Goal: Information Seeking & Learning: Learn about a topic

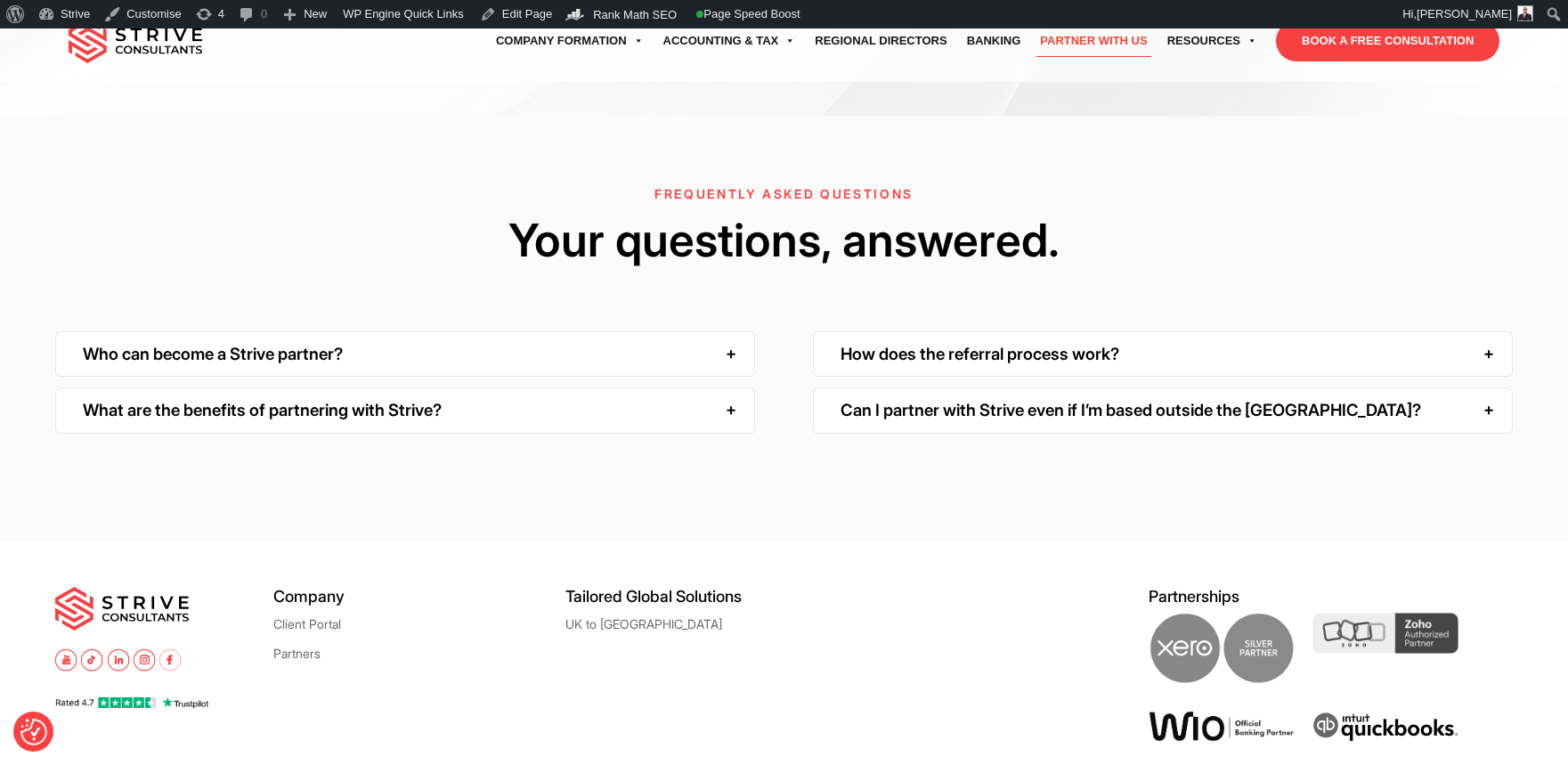
scroll to position [3004, 0]
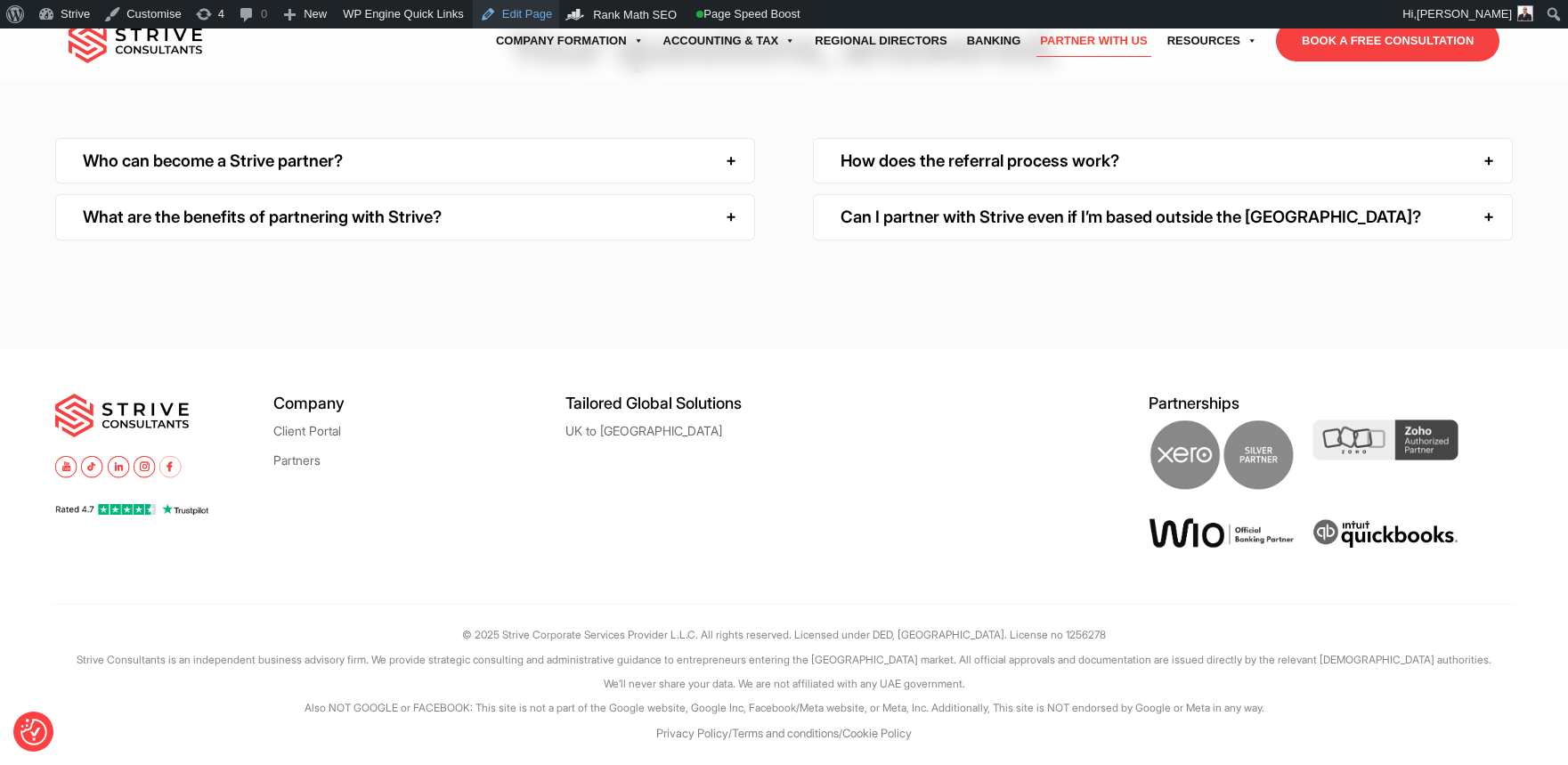
click at [516, 12] on link "Edit Page" at bounding box center [515, 14] width 86 height 29
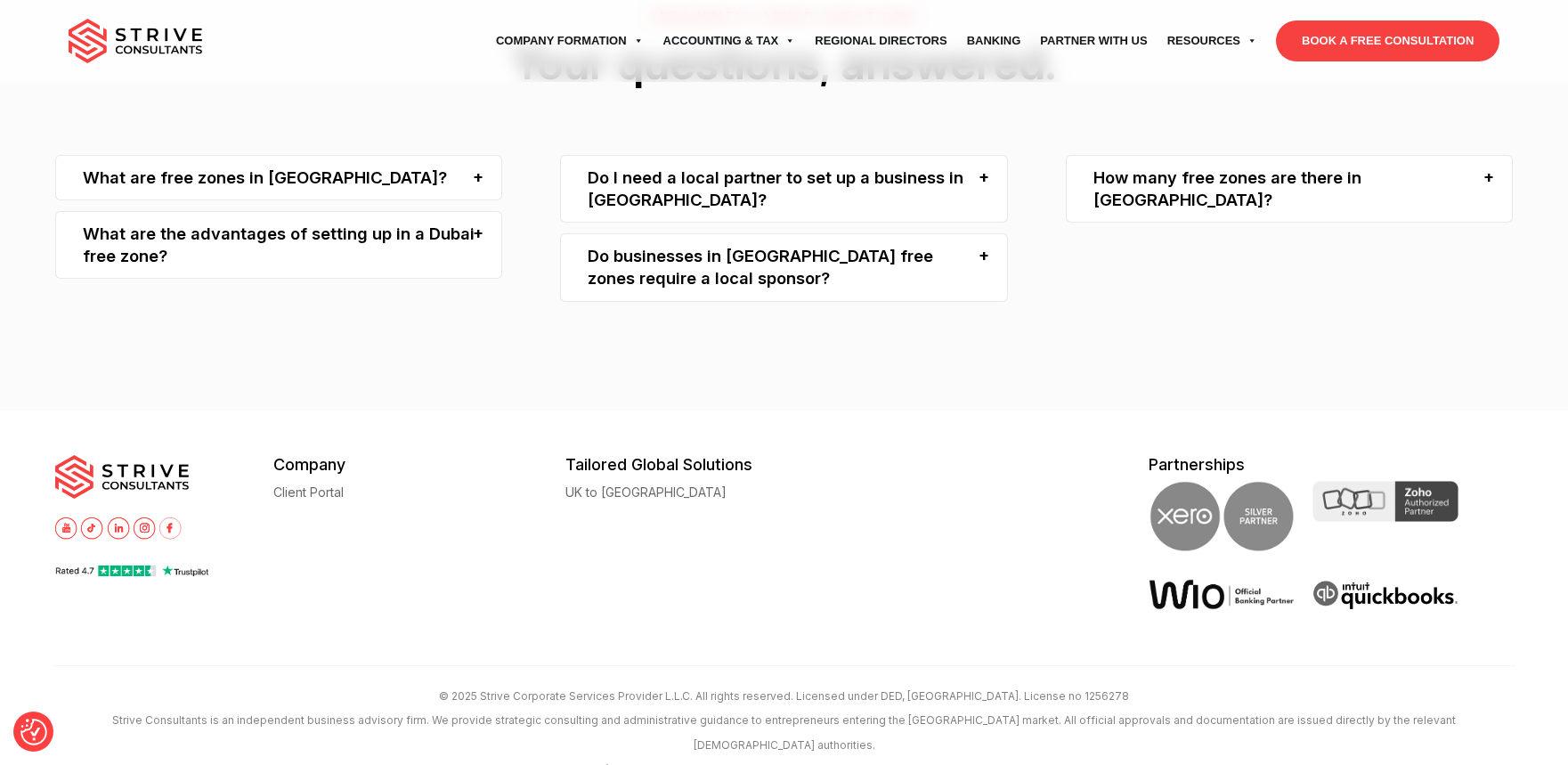
scroll to position [4165, 0]
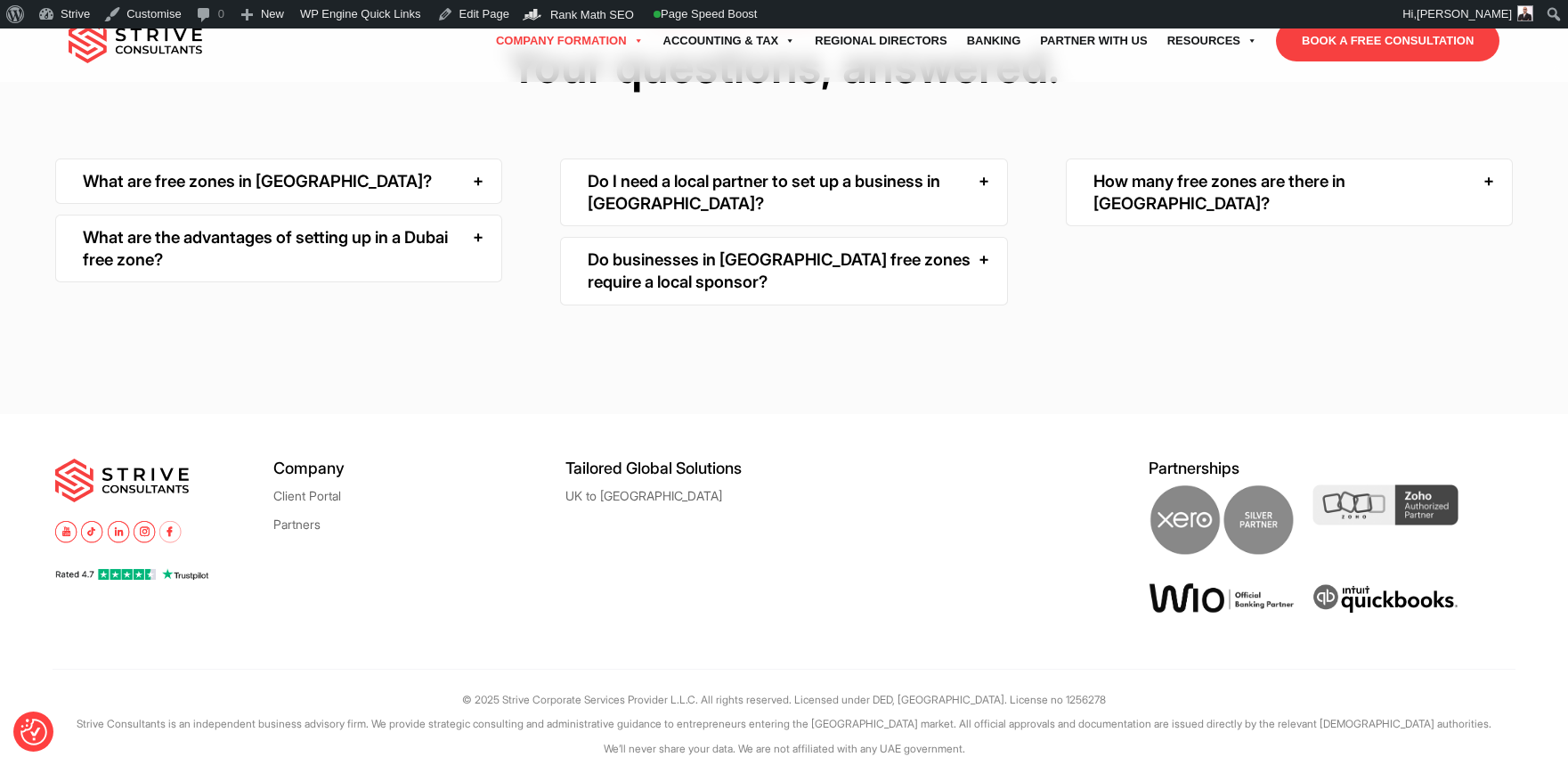
scroll to position [4194, 0]
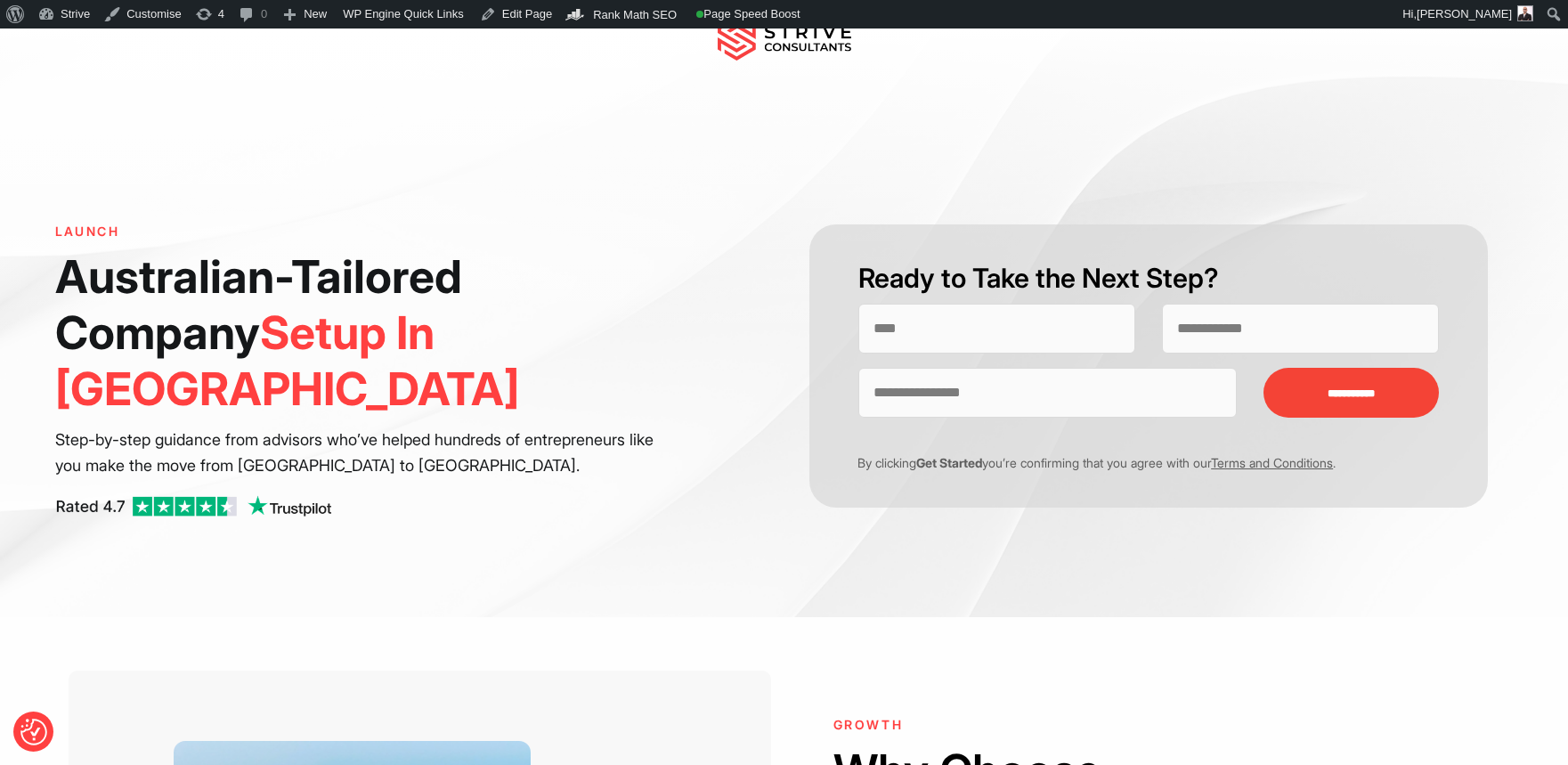
click at [783, 47] on img at bounding box center [784, 38] width 133 height 44
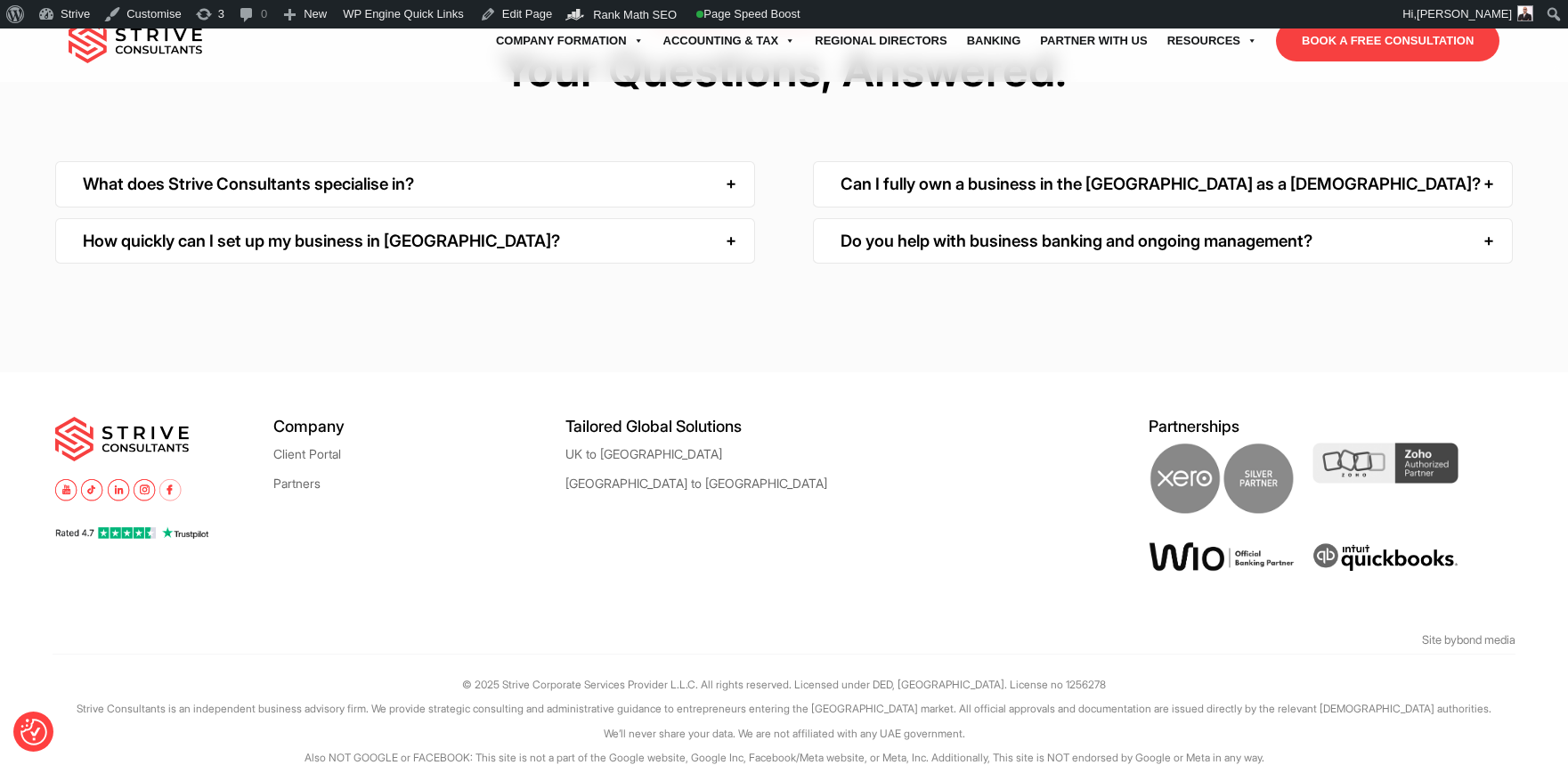
scroll to position [5691, 0]
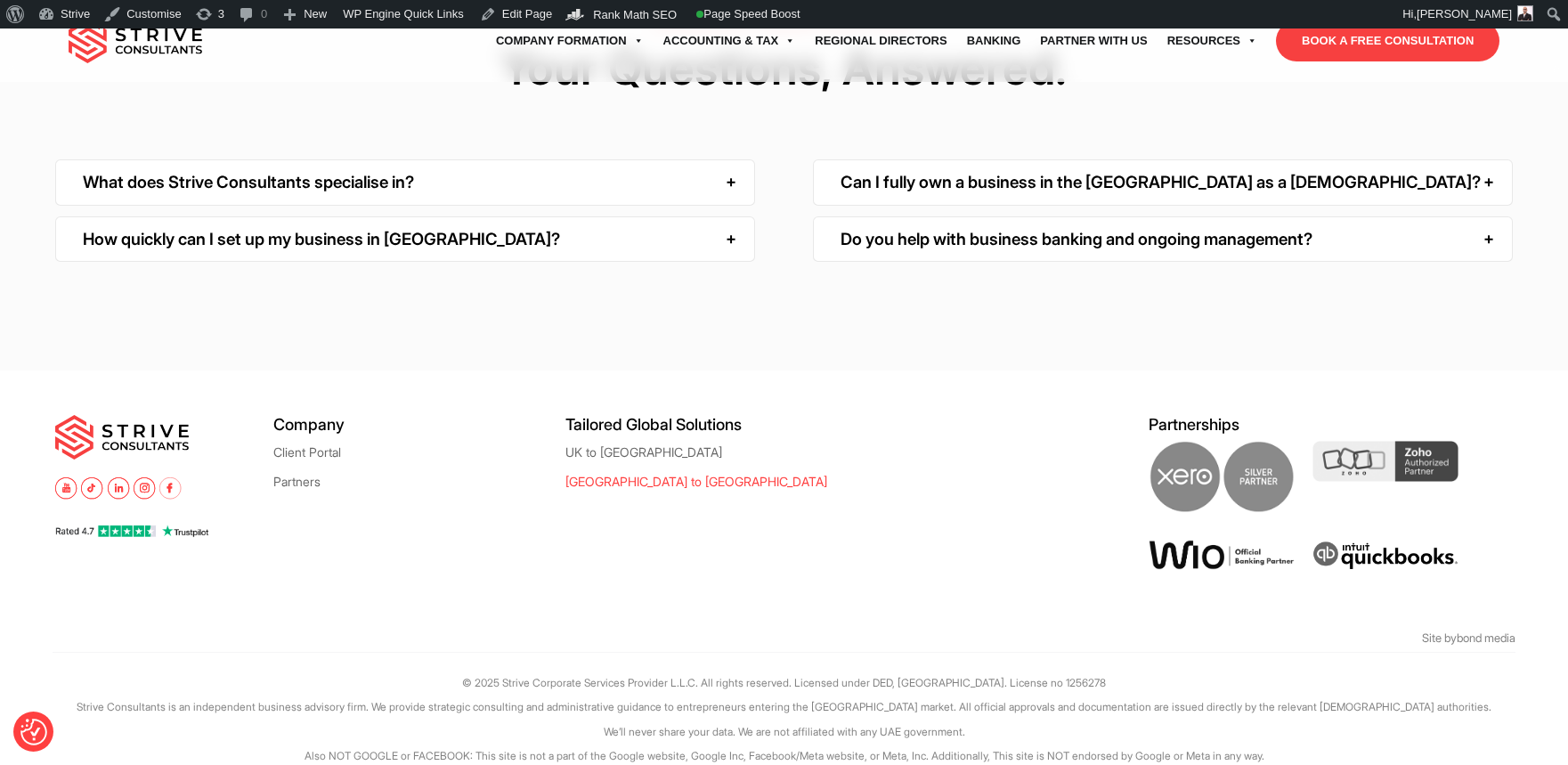
click at [613, 475] on link "[GEOGRAPHIC_DATA] to [GEOGRAPHIC_DATA]" at bounding box center [695, 481] width 262 height 13
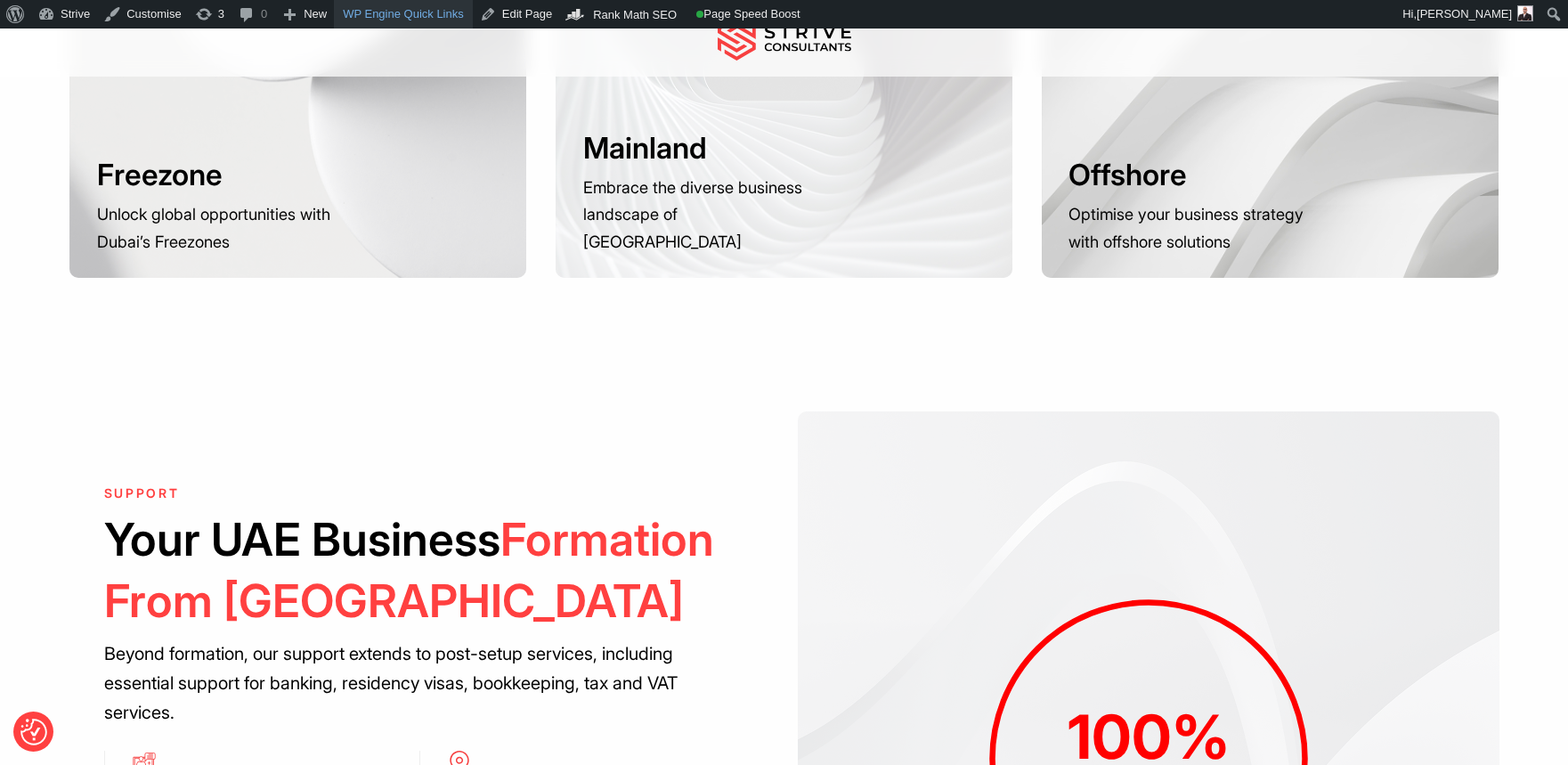
scroll to position [1405, 0]
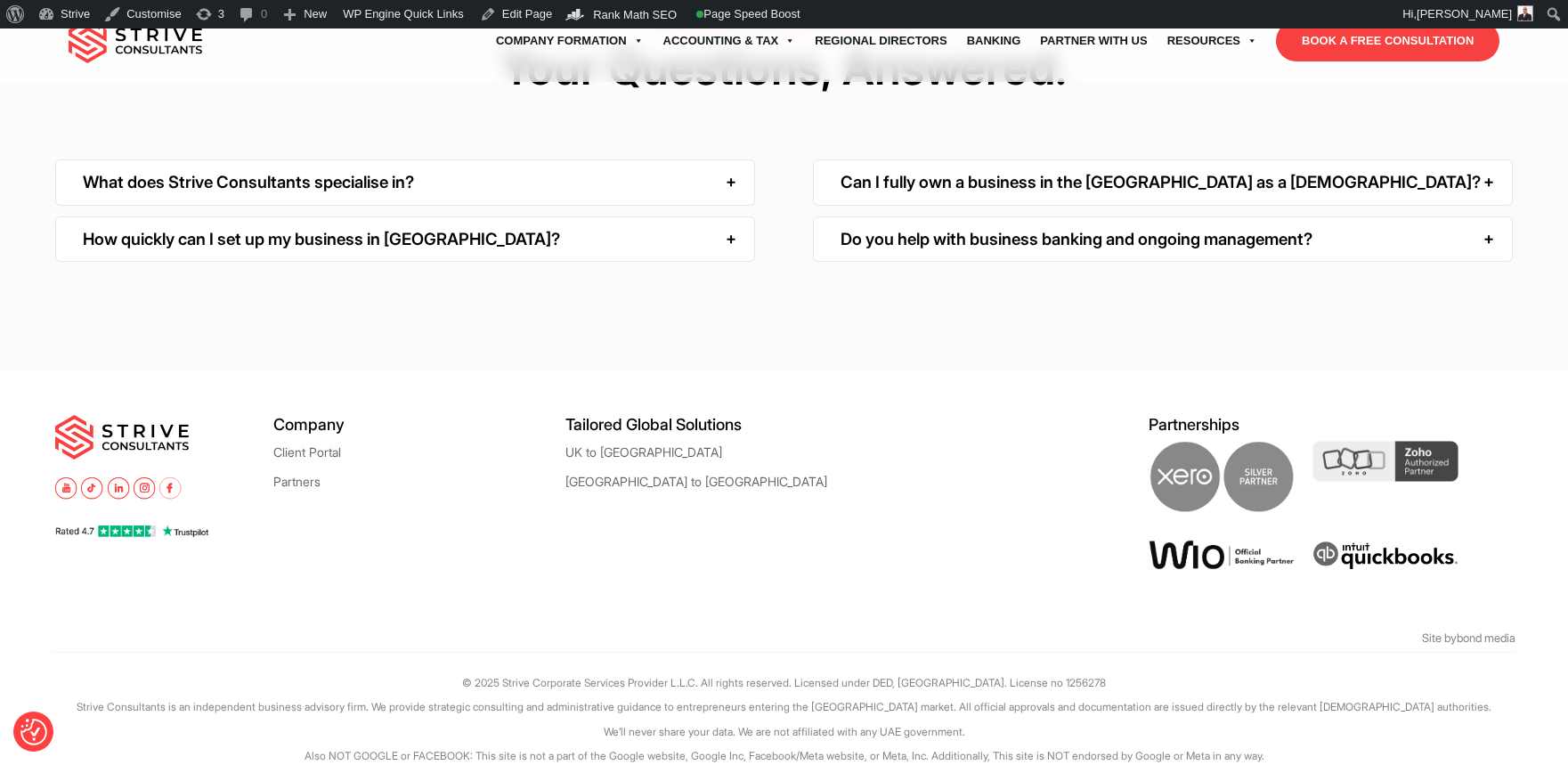
scroll to position [5688, 0]
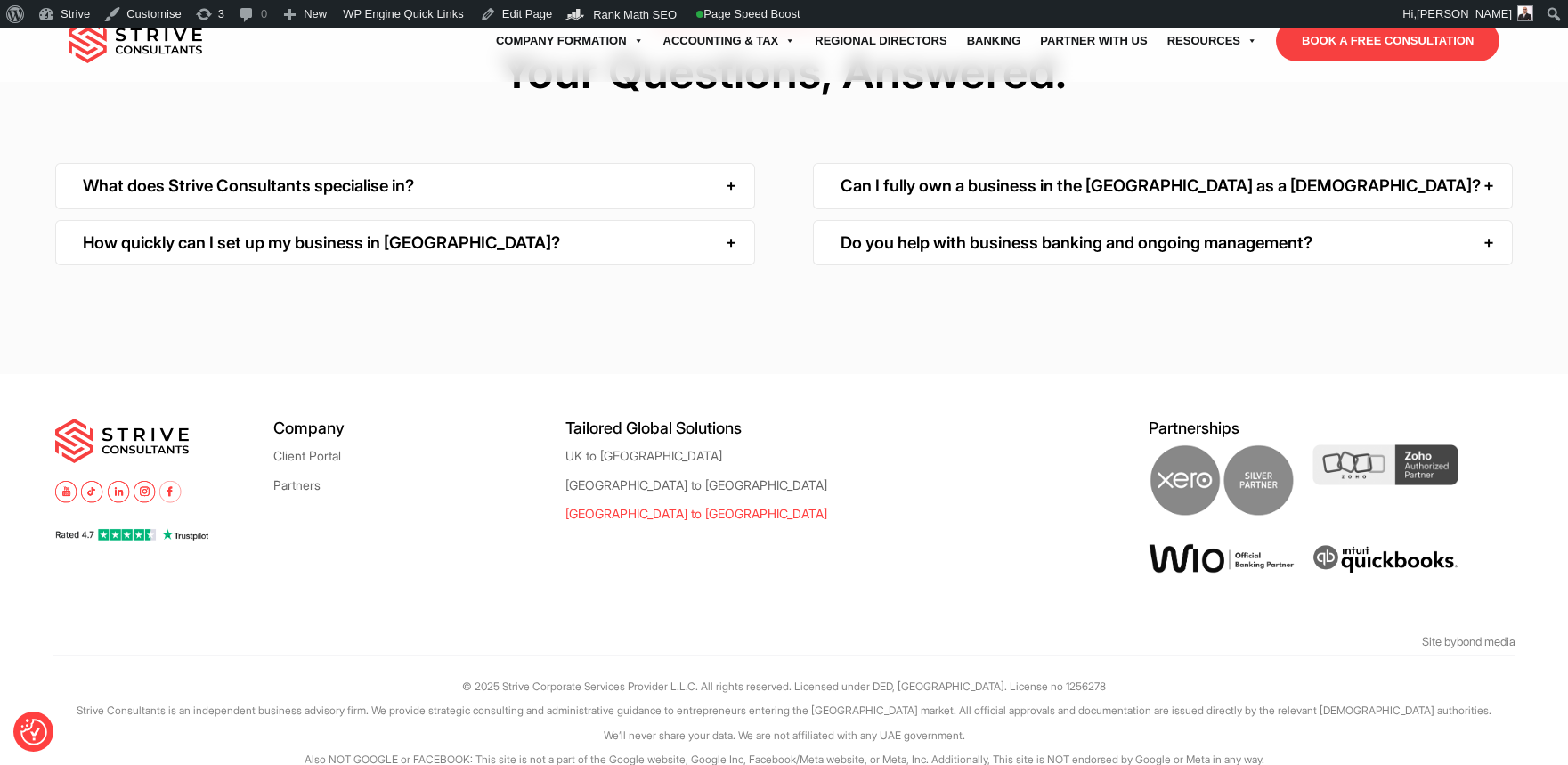
click at [632, 507] on link "Canada to Dubai" at bounding box center [695, 513] width 262 height 13
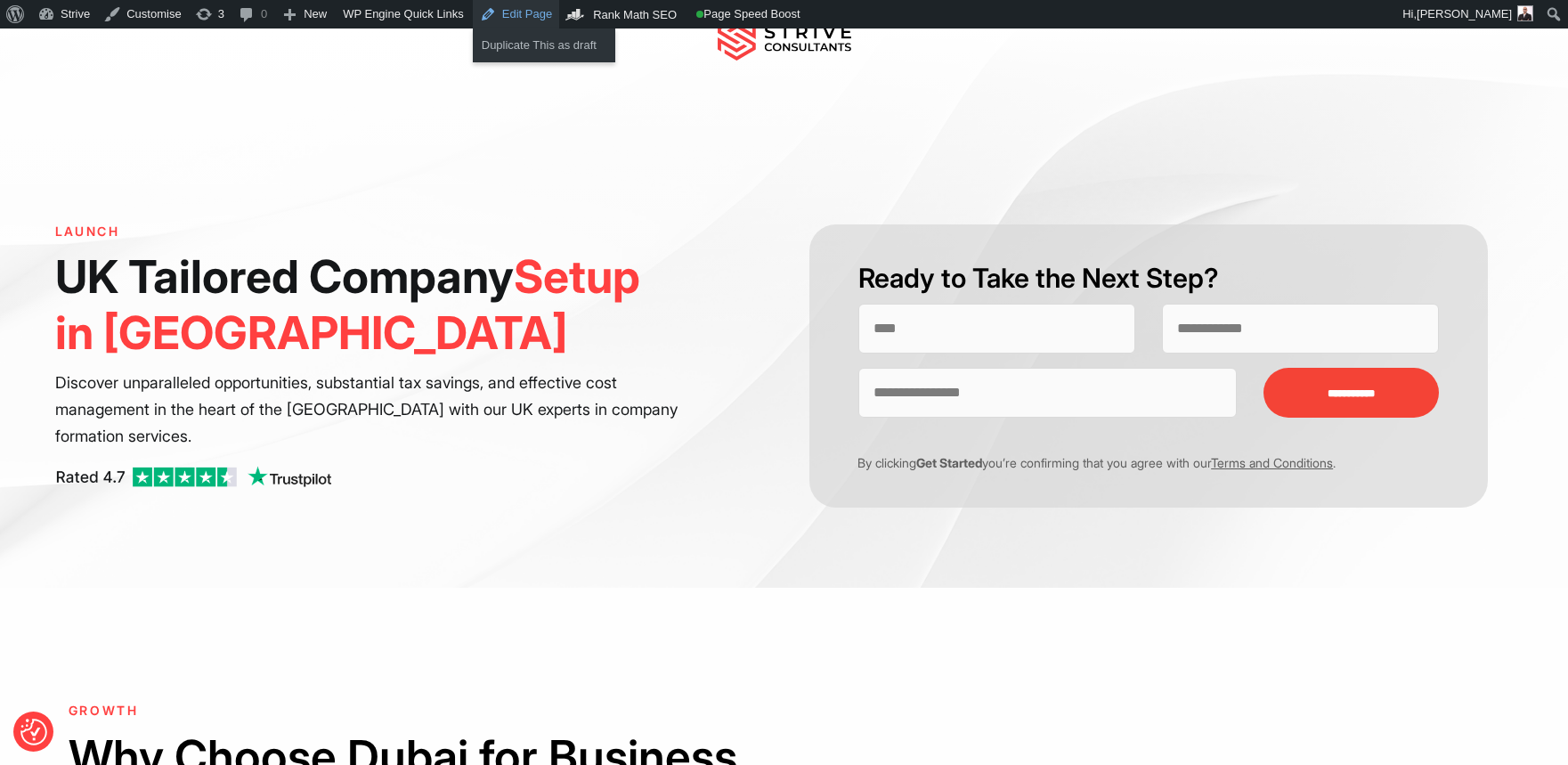
click at [499, 18] on link "Edit Page" at bounding box center [515, 14] width 86 height 29
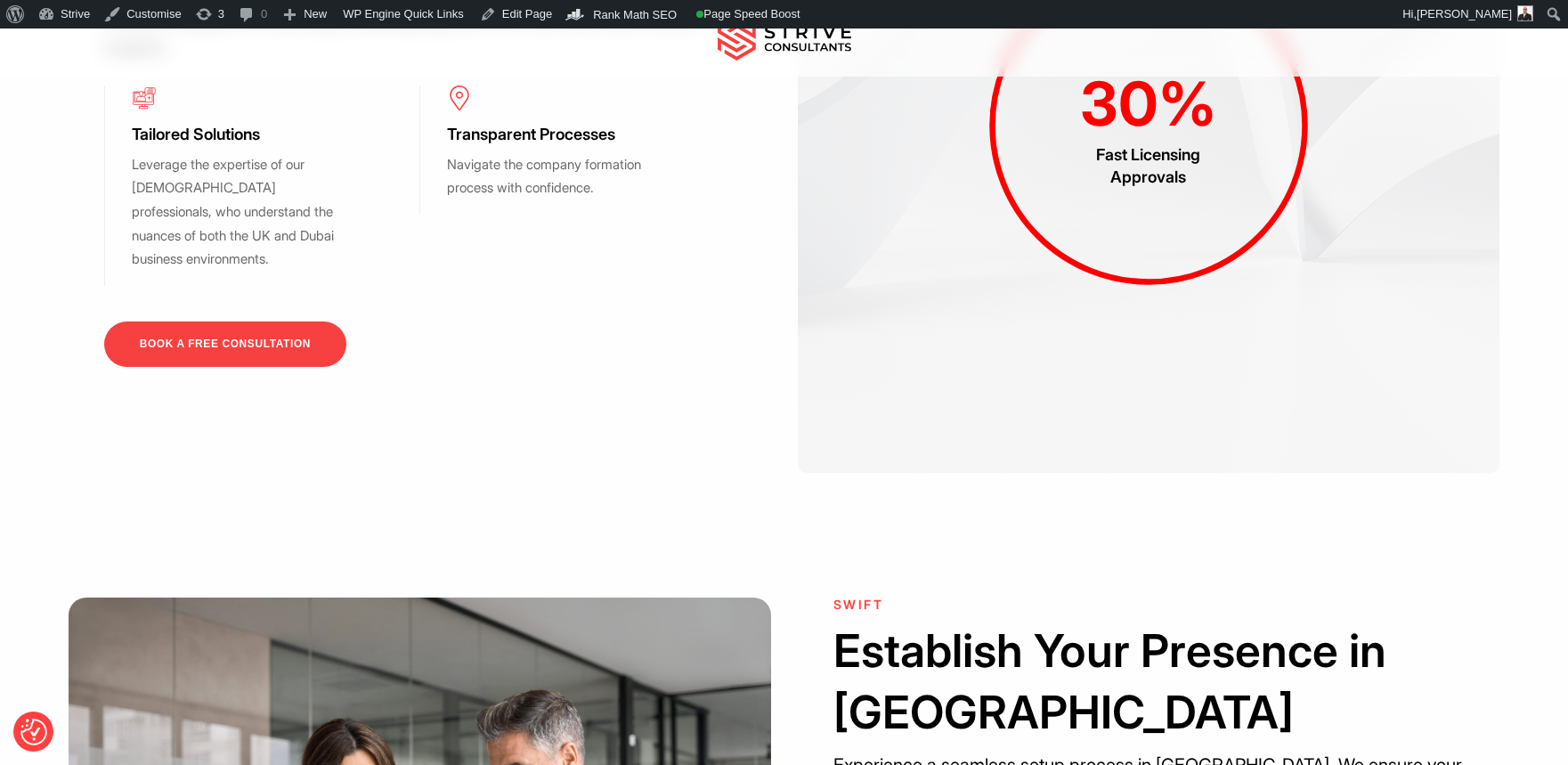
scroll to position [2326, 0]
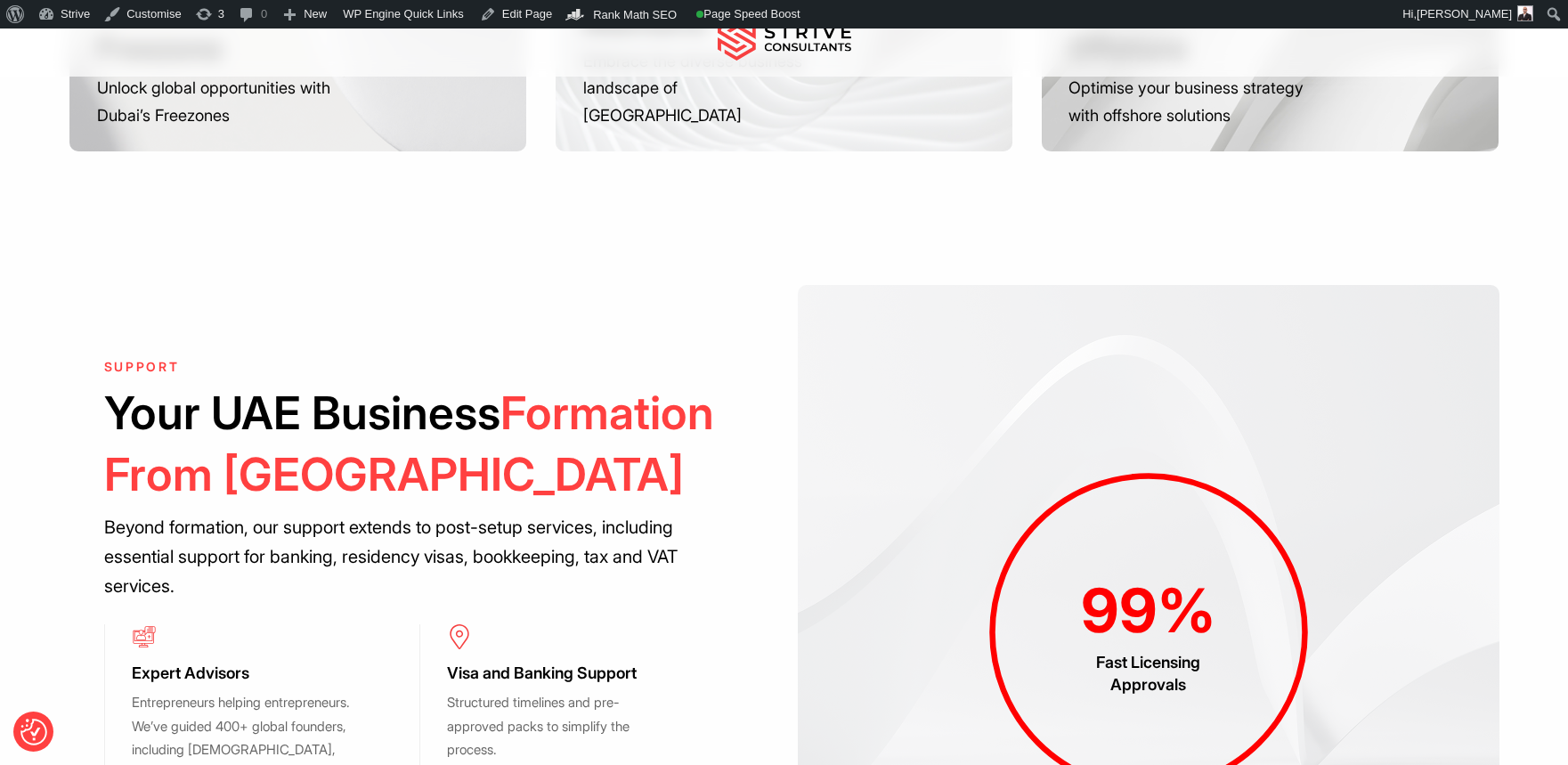
scroll to position [1809, 0]
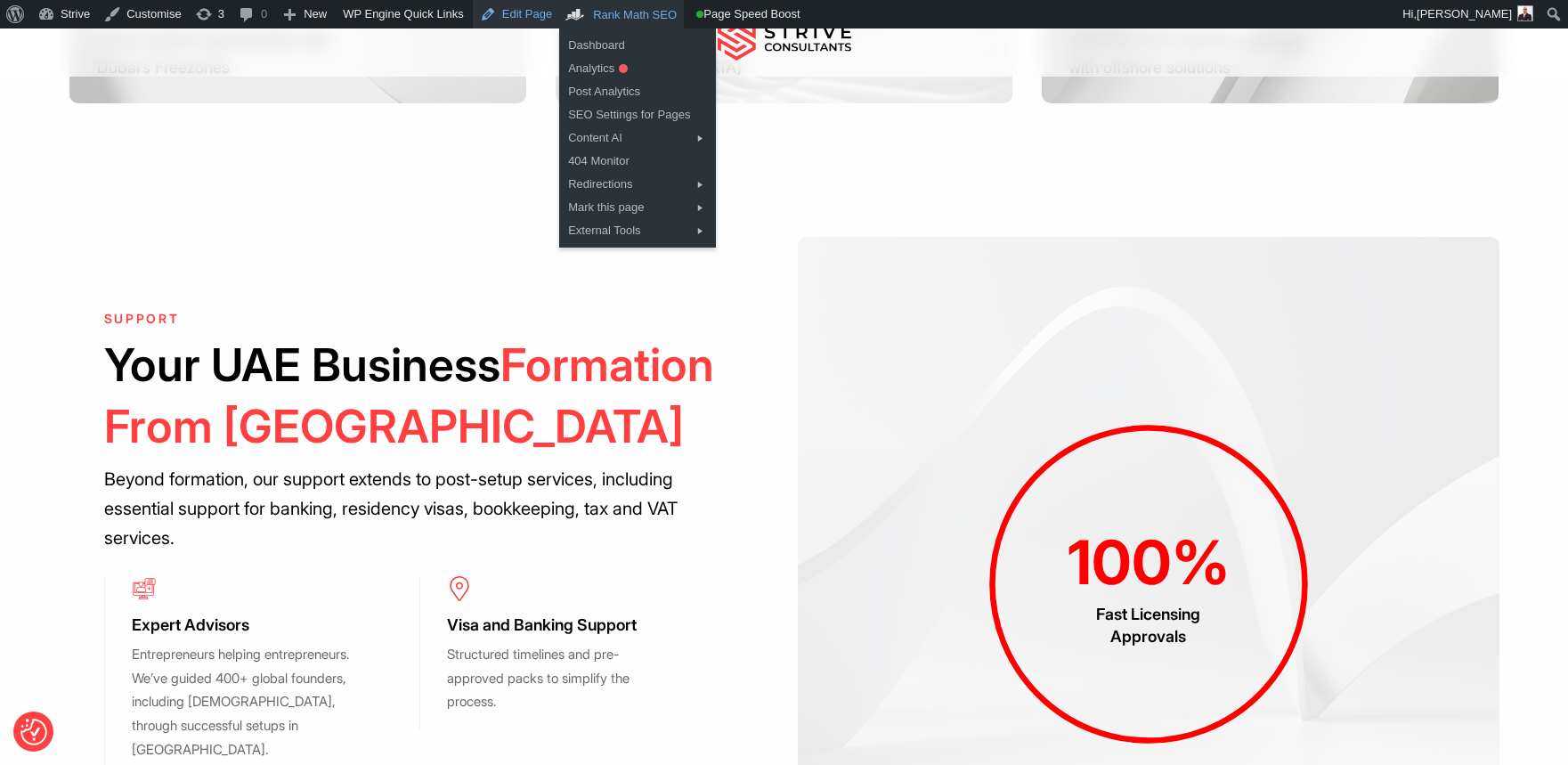
click at [529, 11] on link "Edit Page" at bounding box center [515, 14] width 86 height 29
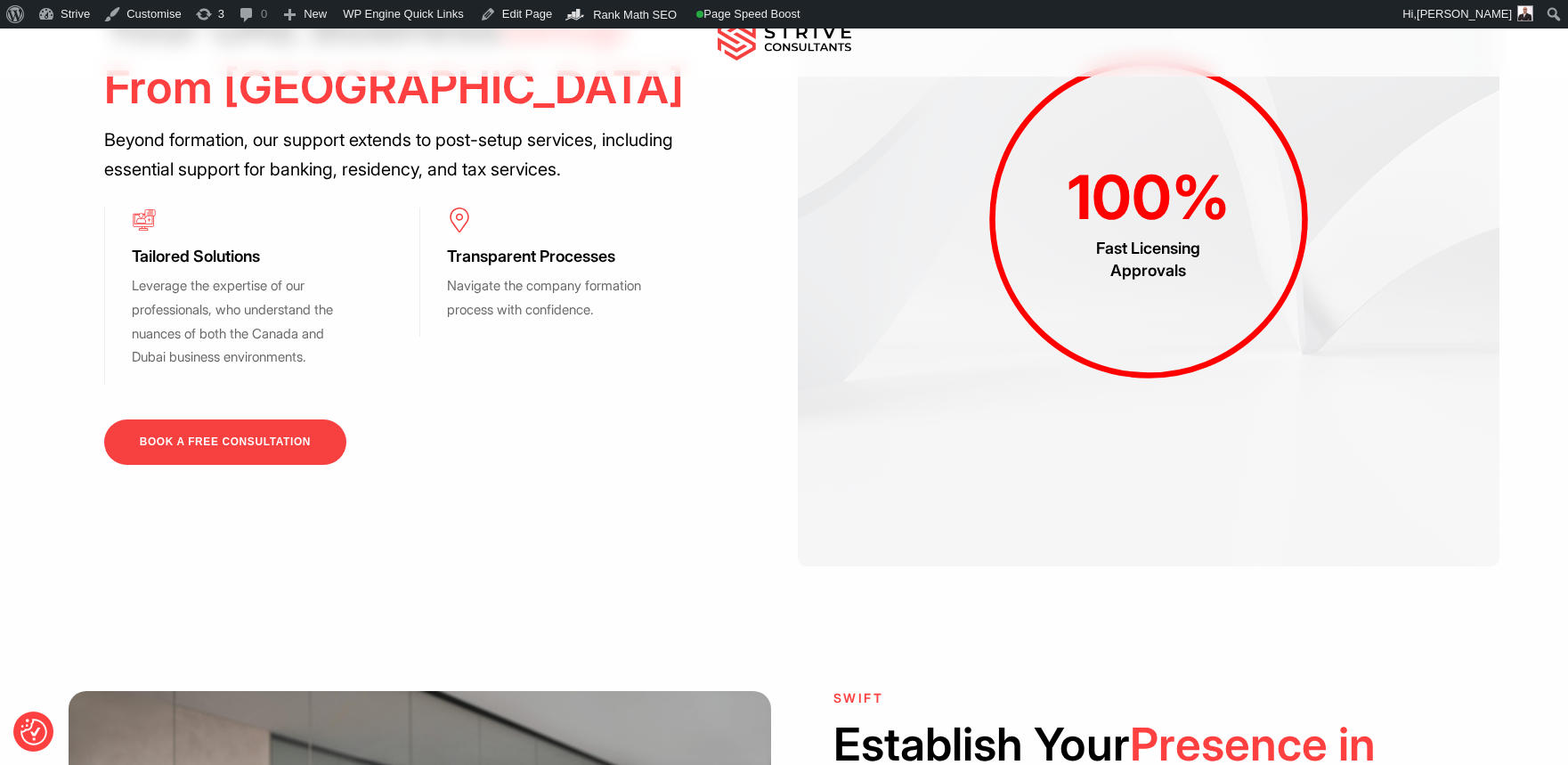
scroll to position [1842, 0]
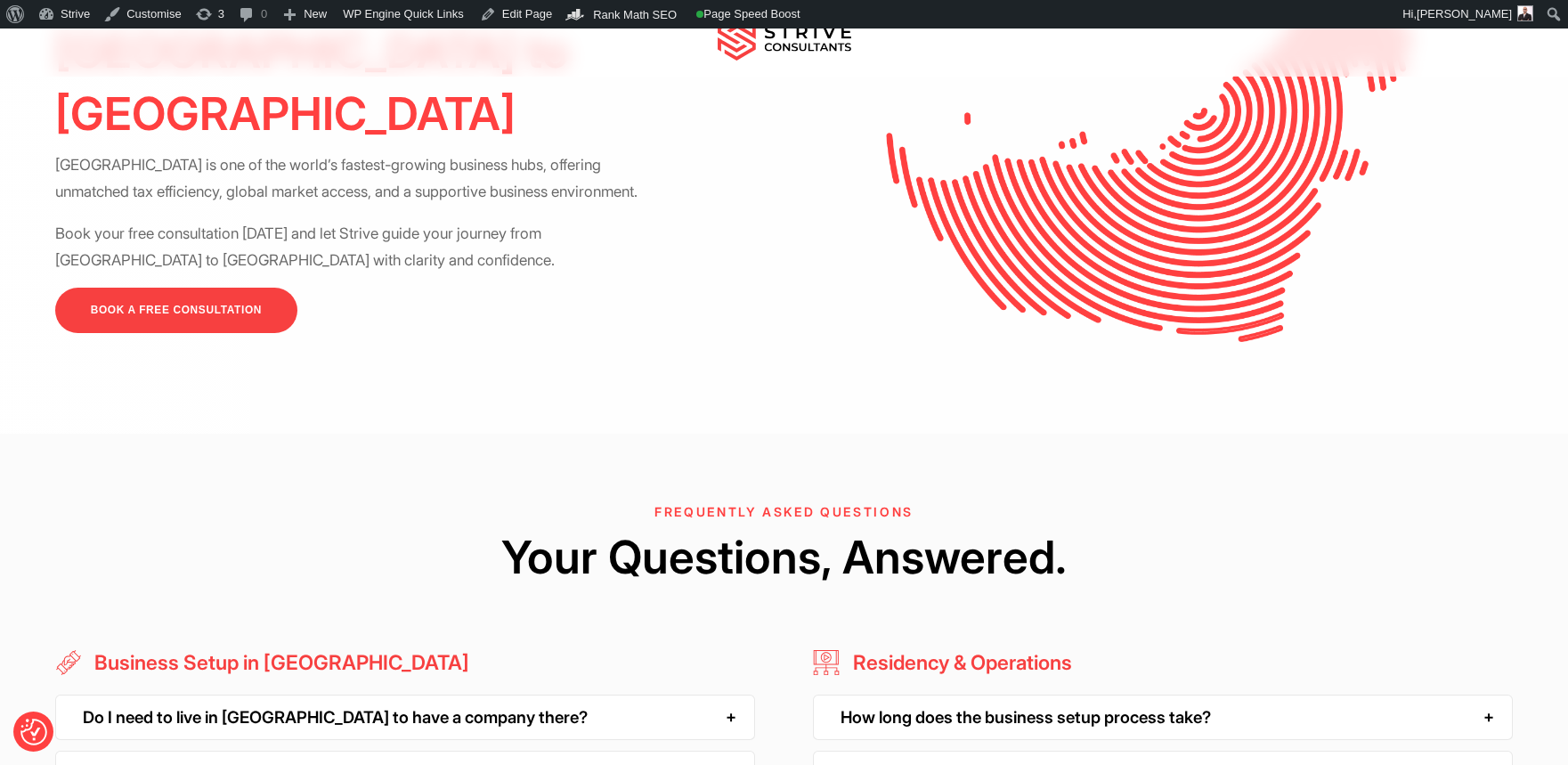
scroll to position [4727, 0]
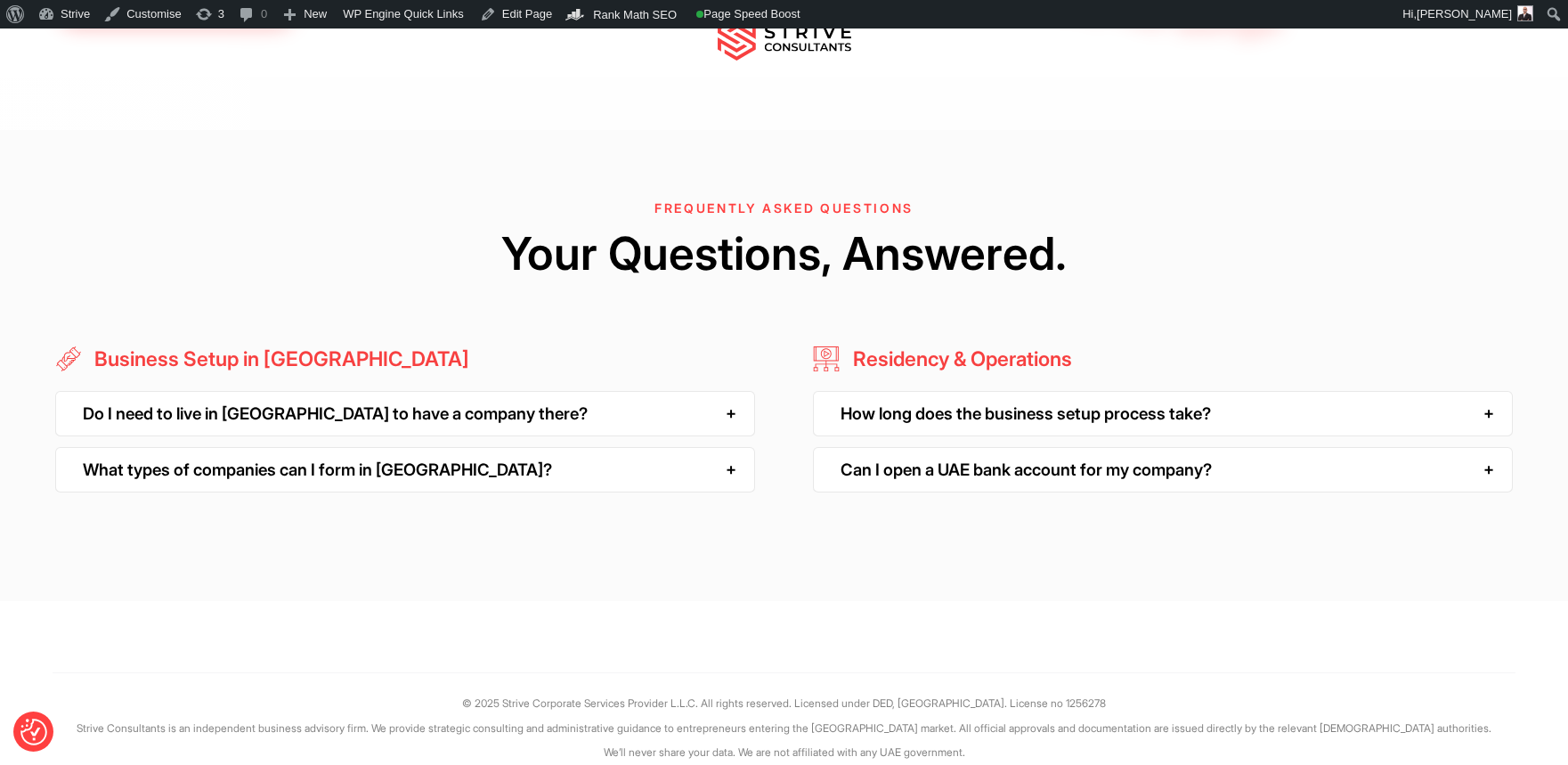
click at [535, 391] on div "Do I need to live in [GEOGRAPHIC_DATA] to have a company there?" at bounding box center [405, 413] width 700 height 45
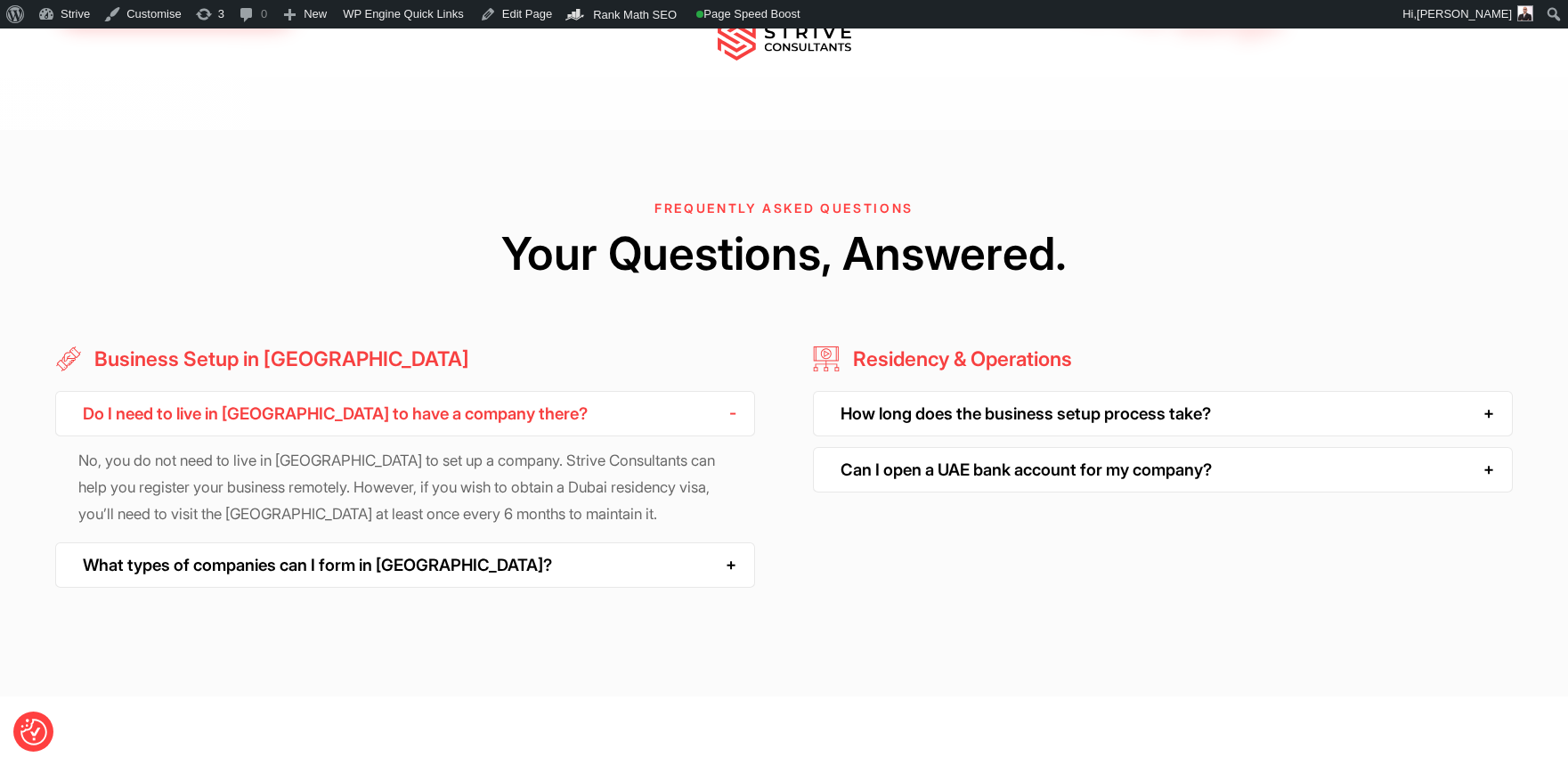
click at [535, 391] on div "Do I need to live in [GEOGRAPHIC_DATA] to have a company there?" at bounding box center [405, 413] width 700 height 45
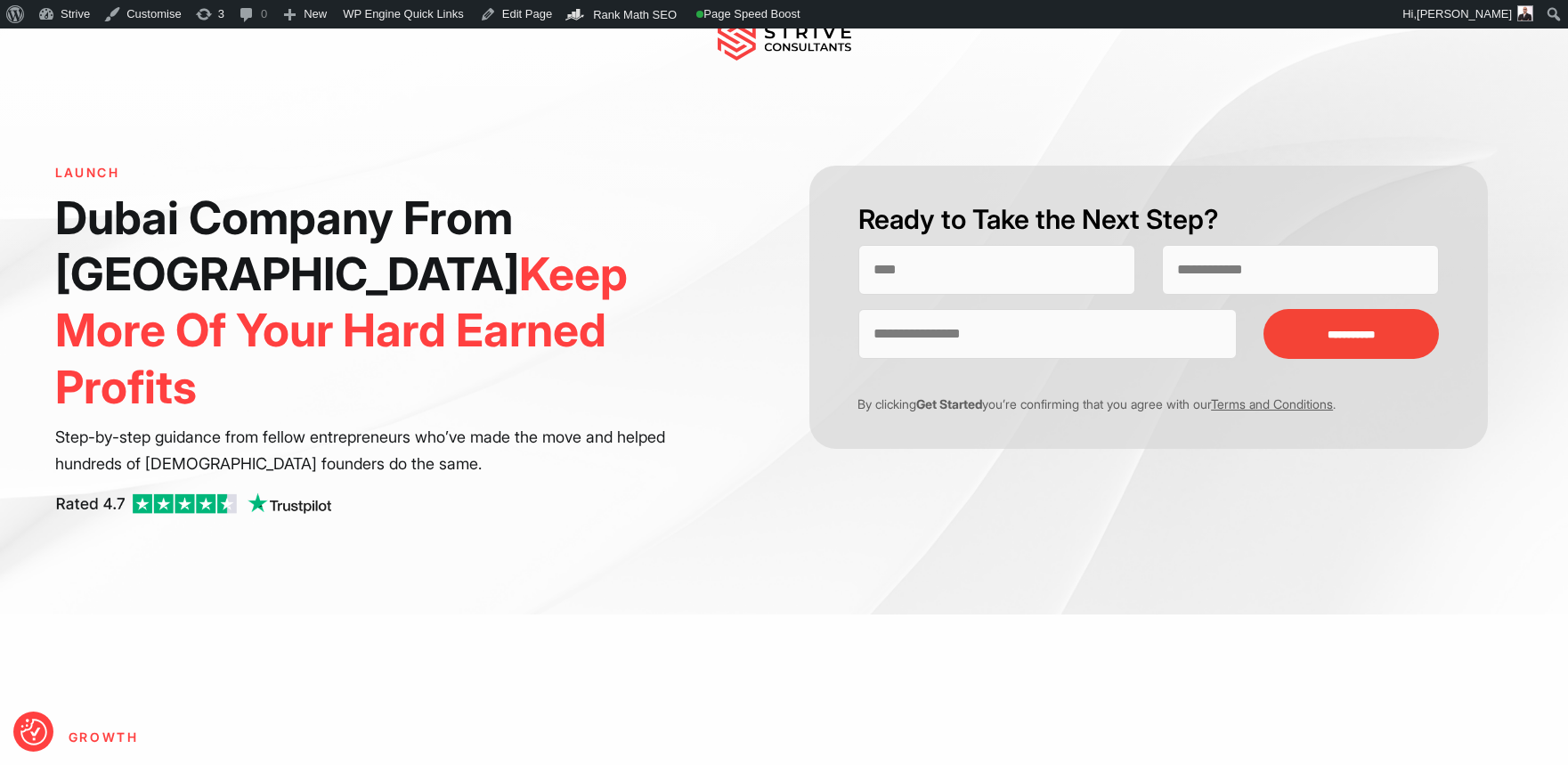
scroll to position [0, 0]
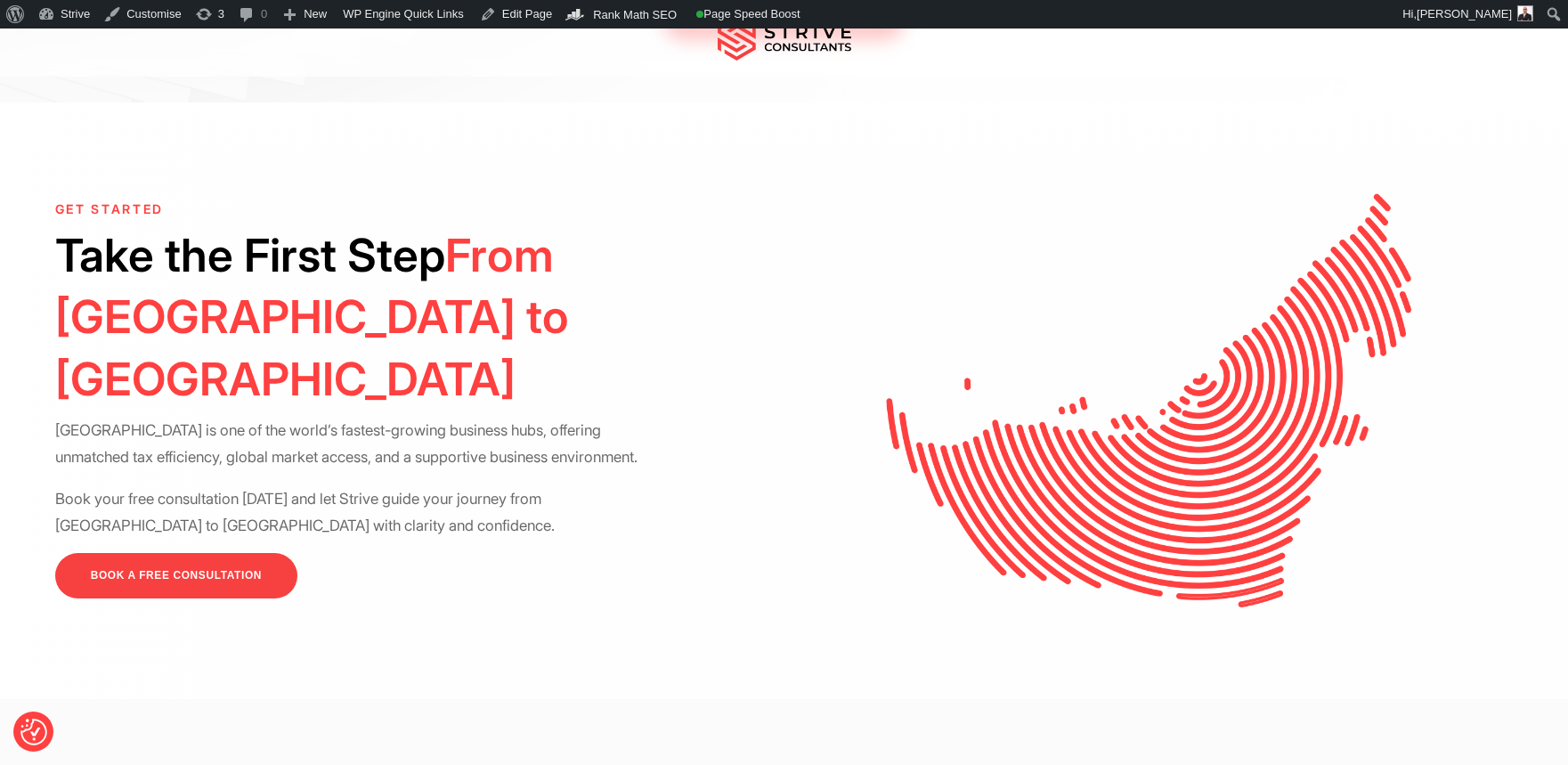
scroll to position [4397, 0]
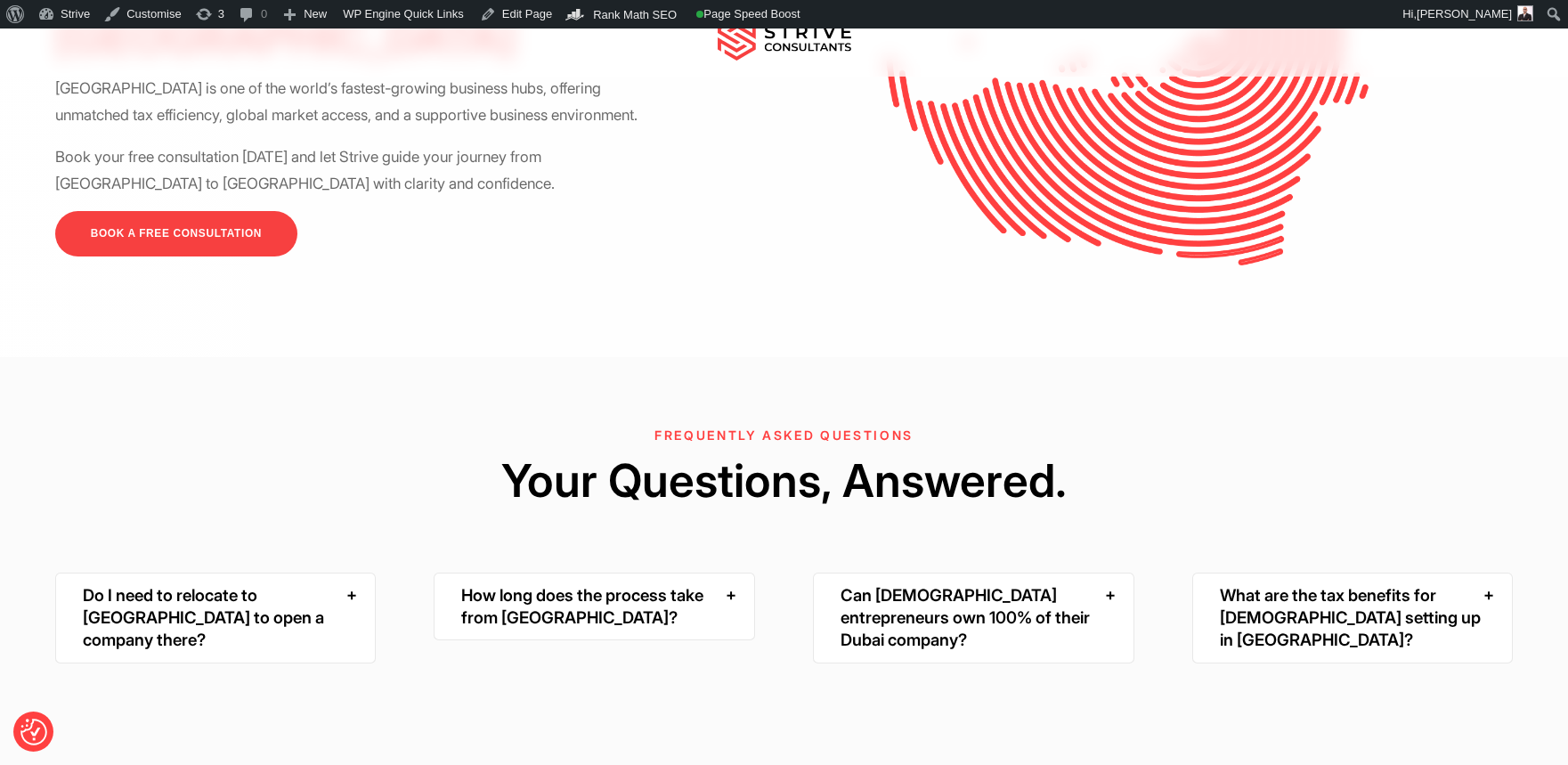
scroll to position [4647, 0]
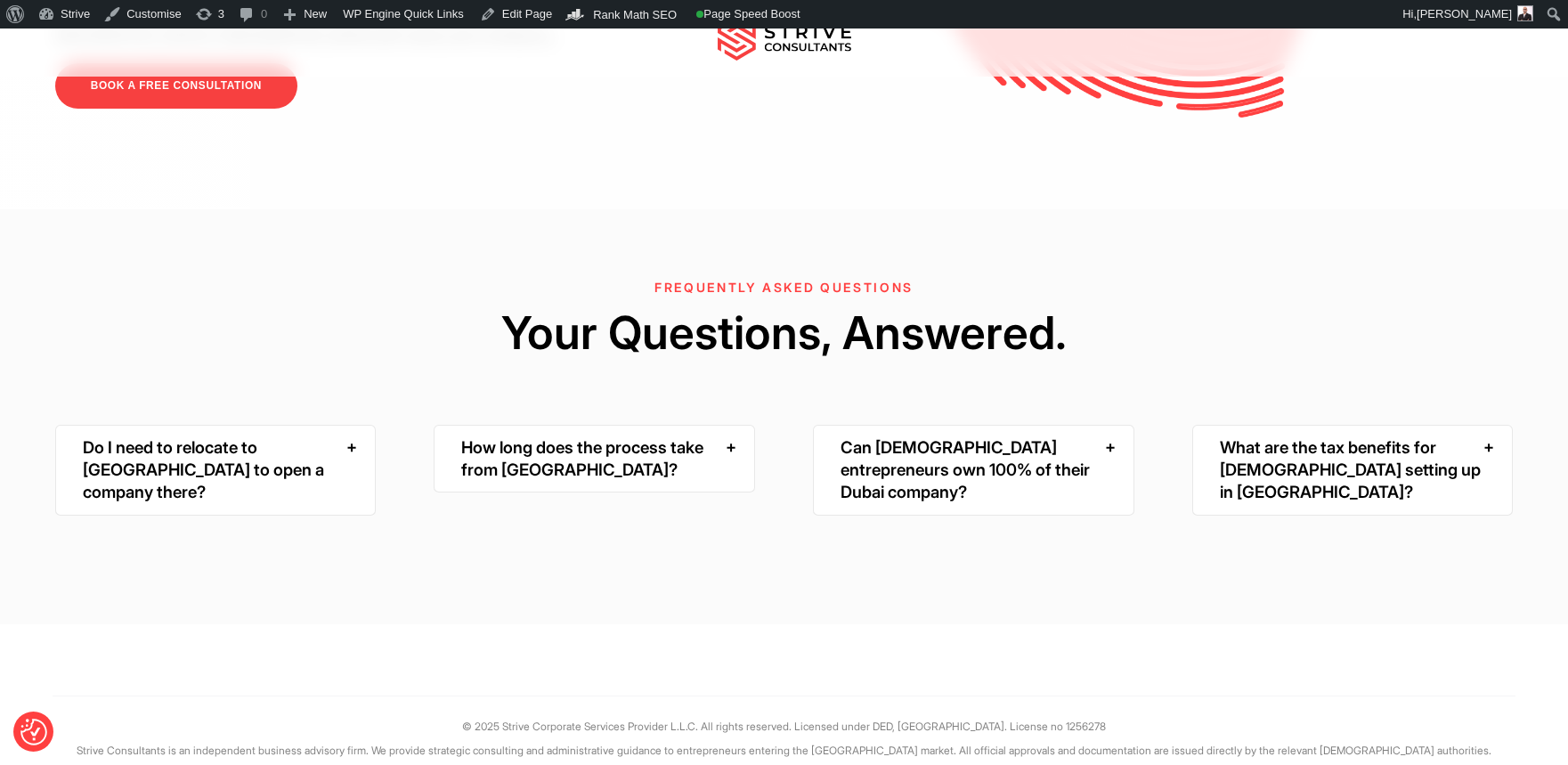
click at [284, 425] on div "Do I need to relocate to [GEOGRAPHIC_DATA] to open a company there?" at bounding box center [215, 470] width 321 height 91
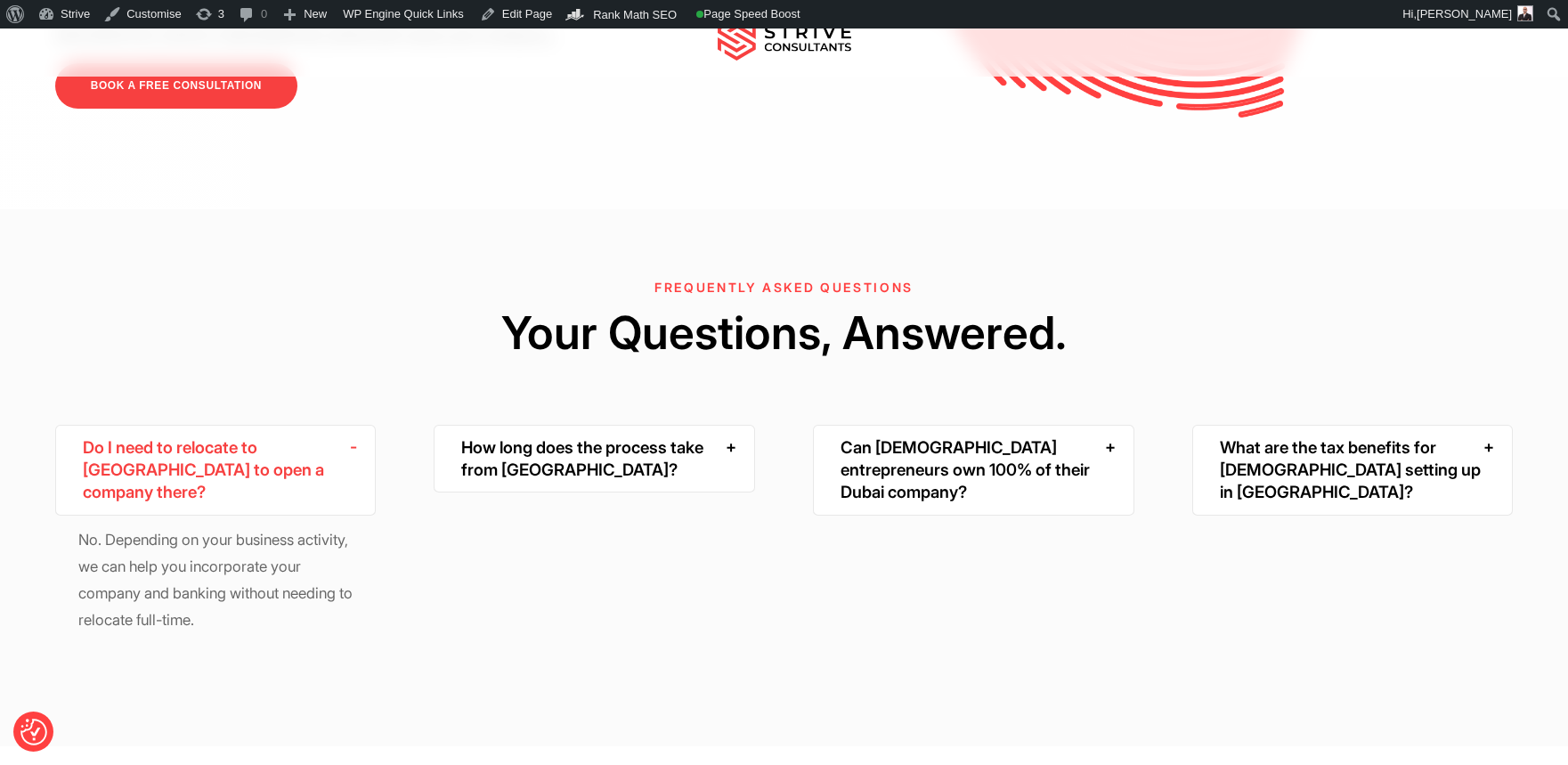
click at [284, 425] on div "Do I need to relocate to [GEOGRAPHIC_DATA] to open a company there?" at bounding box center [215, 470] width 321 height 91
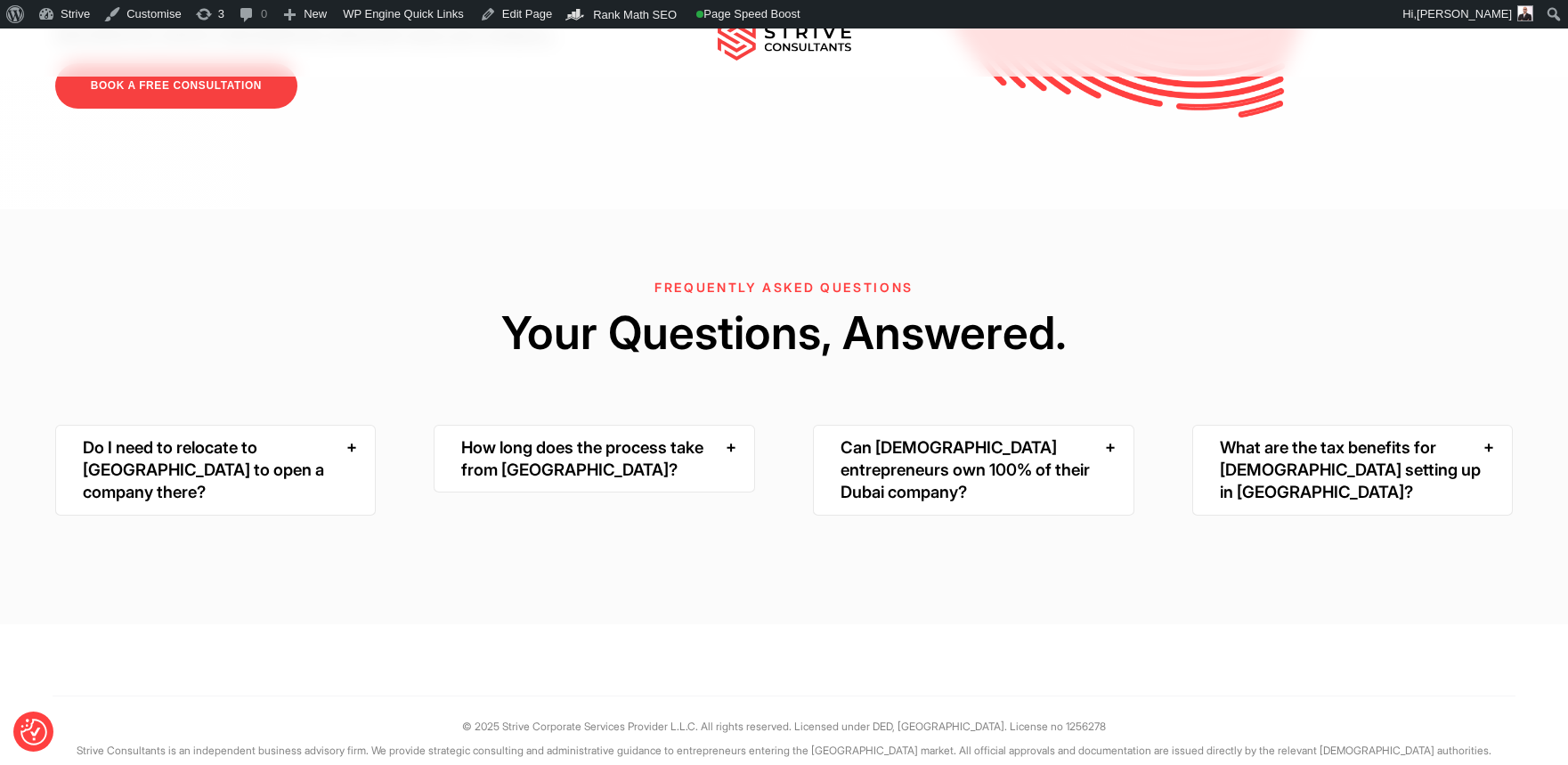
click at [569, 425] on div "How long does the process take from [GEOGRAPHIC_DATA]?" at bounding box center [594, 459] width 321 height 68
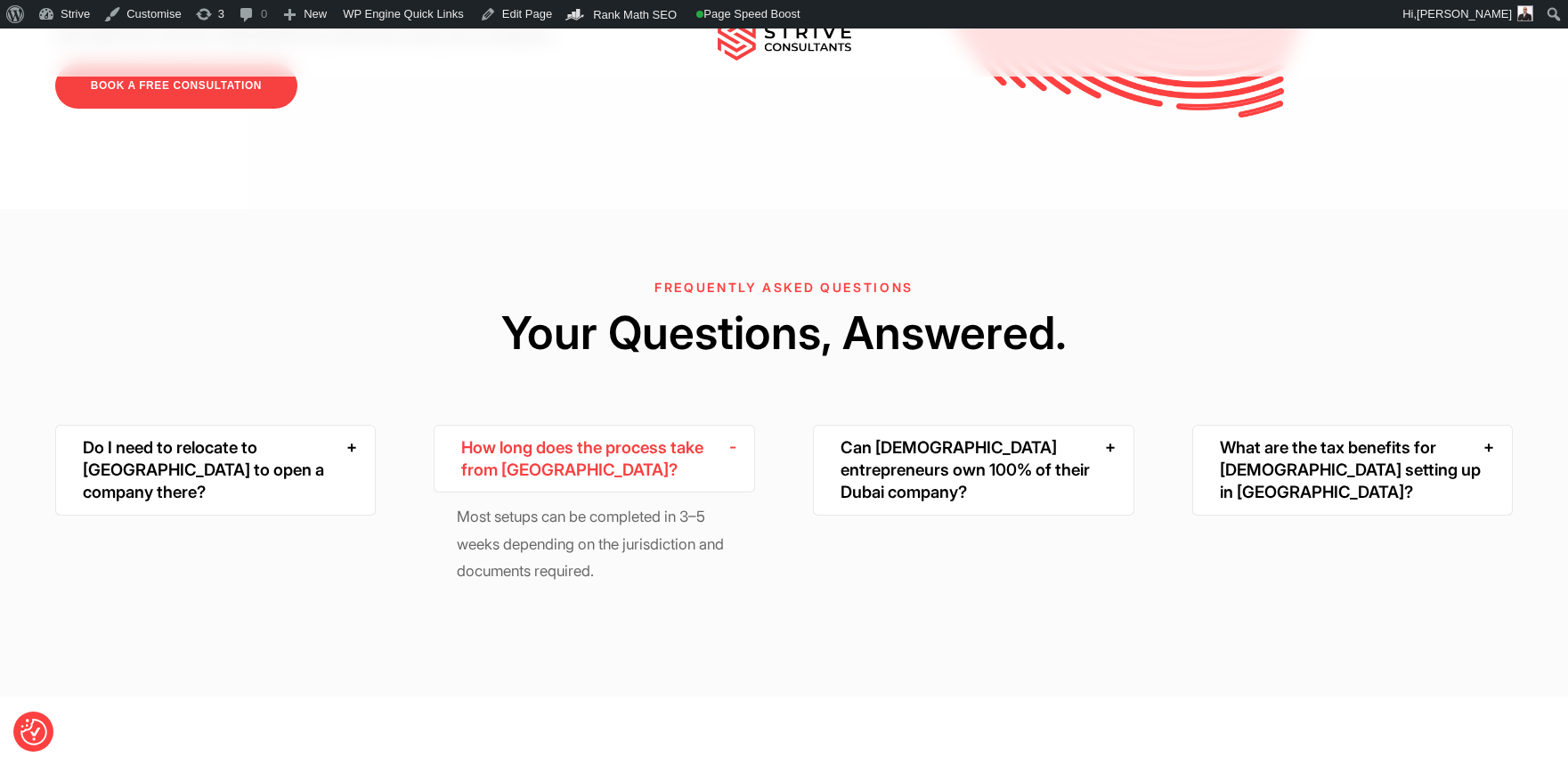
click at [569, 425] on div "How long does the process take from [GEOGRAPHIC_DATA]?" at bounding box center [594, 459] width 321 height 68
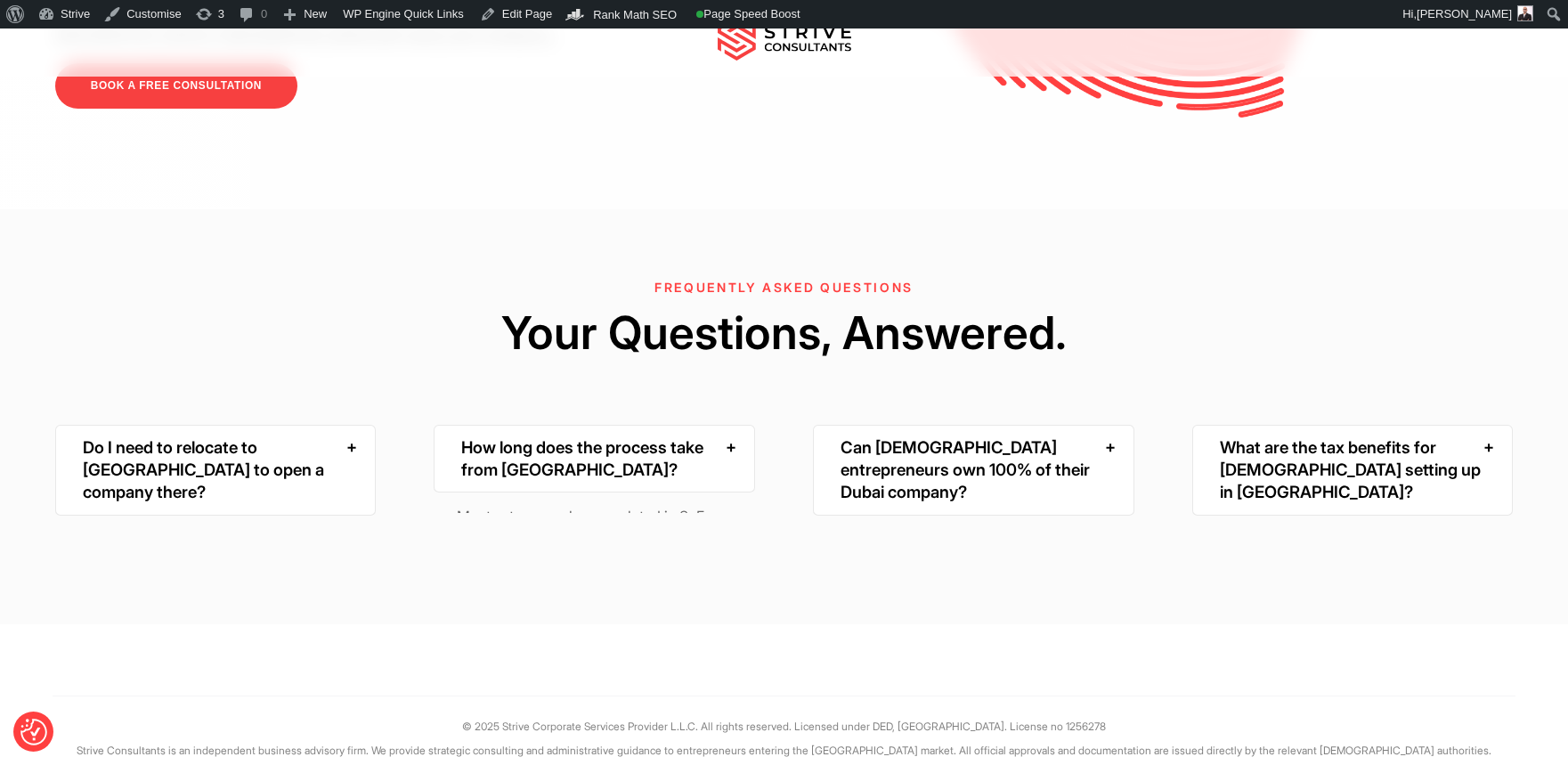
click at [971, 425] on div "Can [DEMOGRAPHIC_DATA] entrepreneurs own 100% of their Dubai company?" at bounding box center [973, 470] width 321 height 91
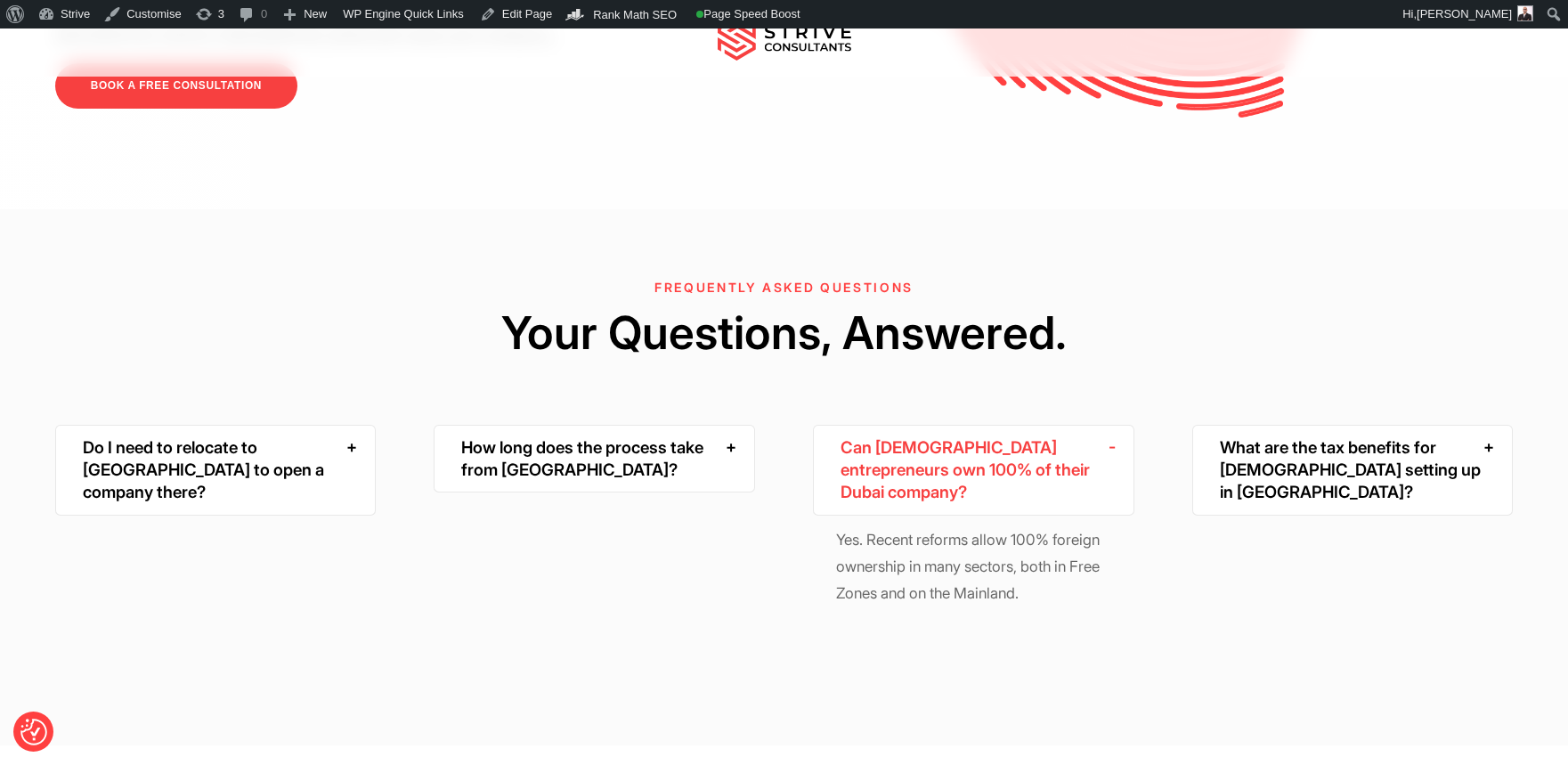
click at [971, 425] on div "Can [DEMOGRAPHIC_DATA] entrepreneurs own 100% of their Dubai company?" at bounding box center [973, 470] width 321 height 91
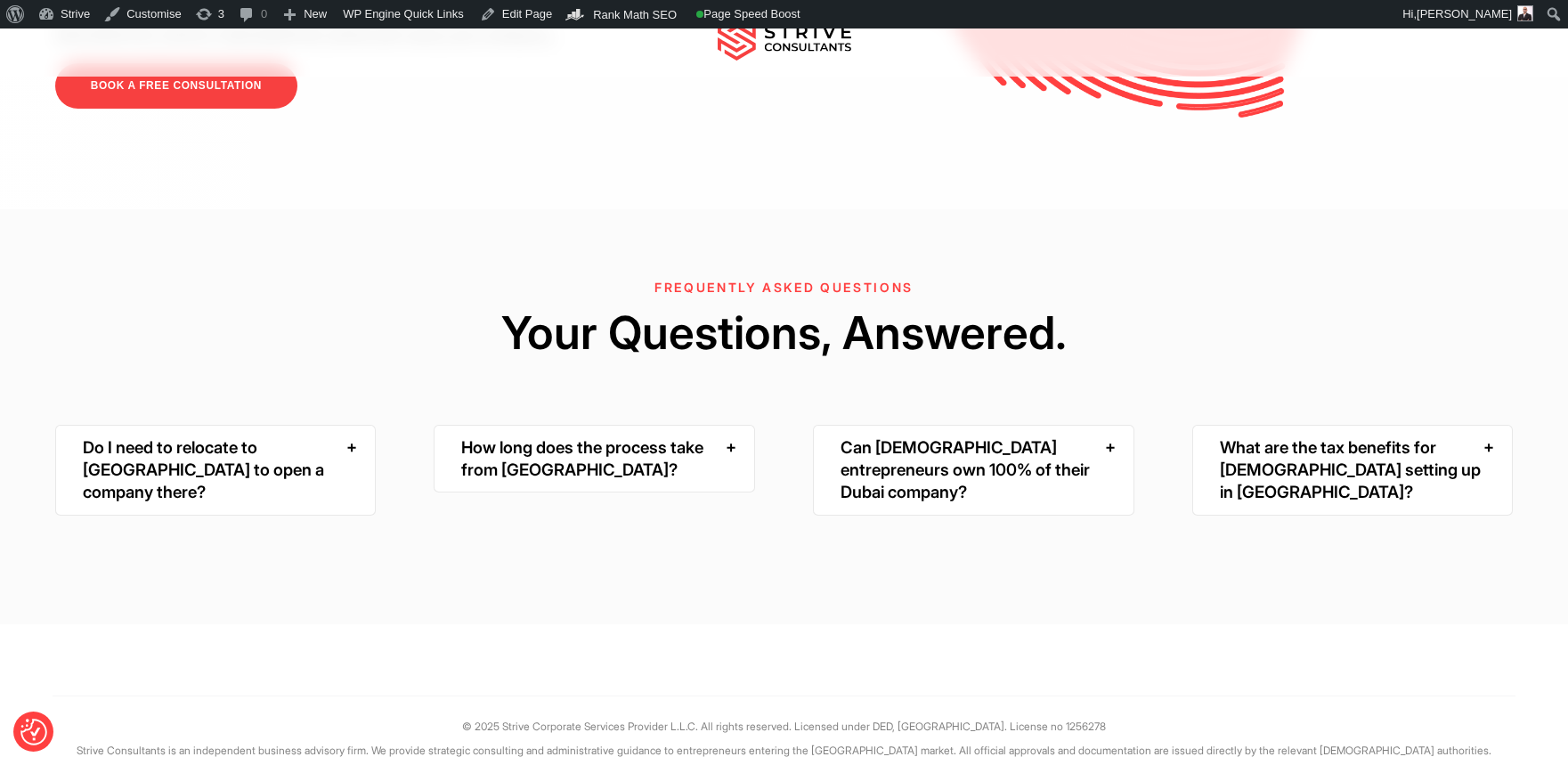
click at [1374, 425] on div "What are the tax benefits for [DEMOGRAPHIC_DATA] setting up in [GEOGRAPHIC_DATA…" at bounding box center [1352, 470] width 321 height 91
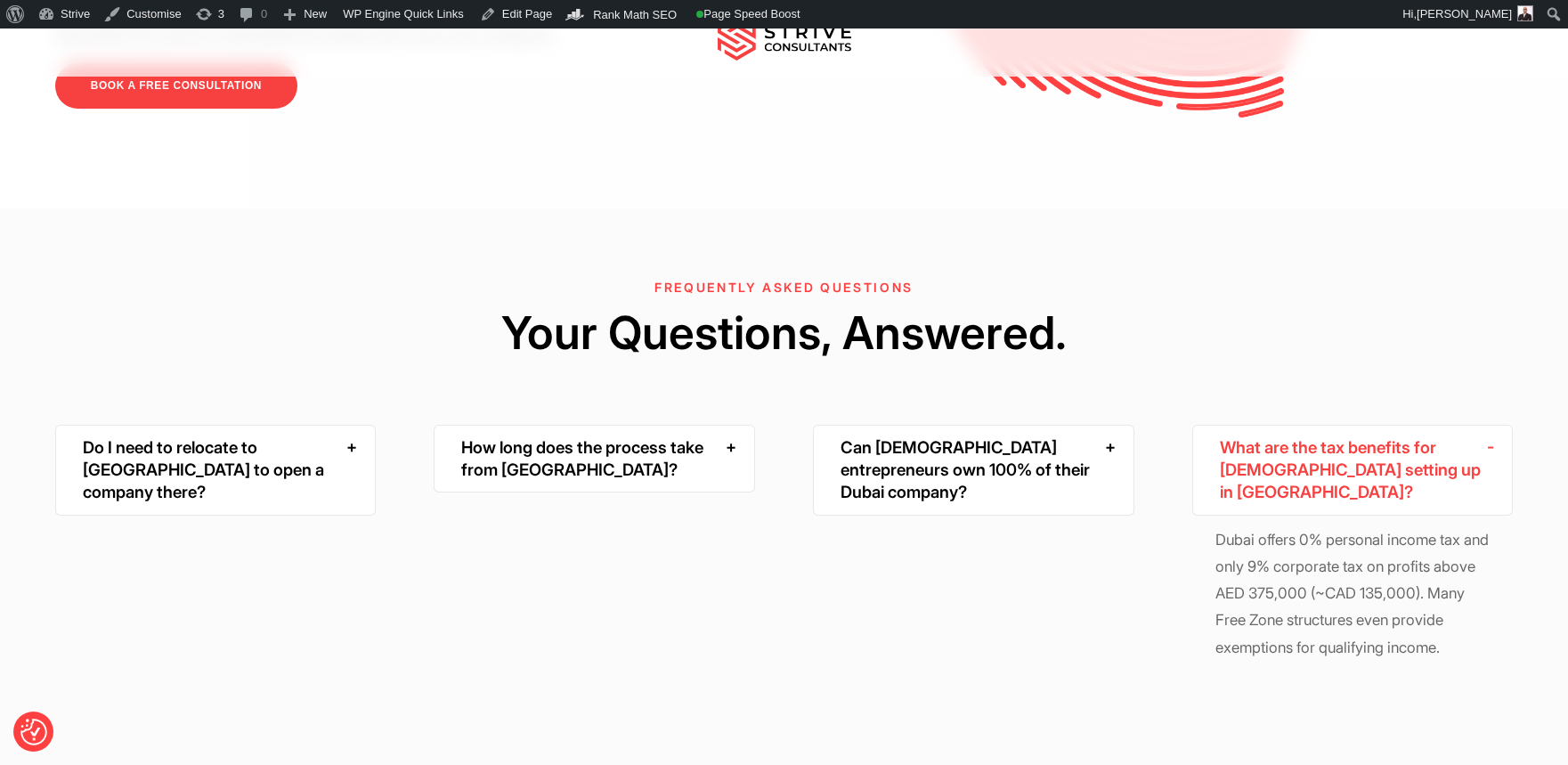
click at [1374, 425] on div "What are the tax benefits for [DEMOGRAPHIC_DATA] setting up in [GEOGRAPHIC_DATA…" at bounding box center [1352, 470] width 321 height 91
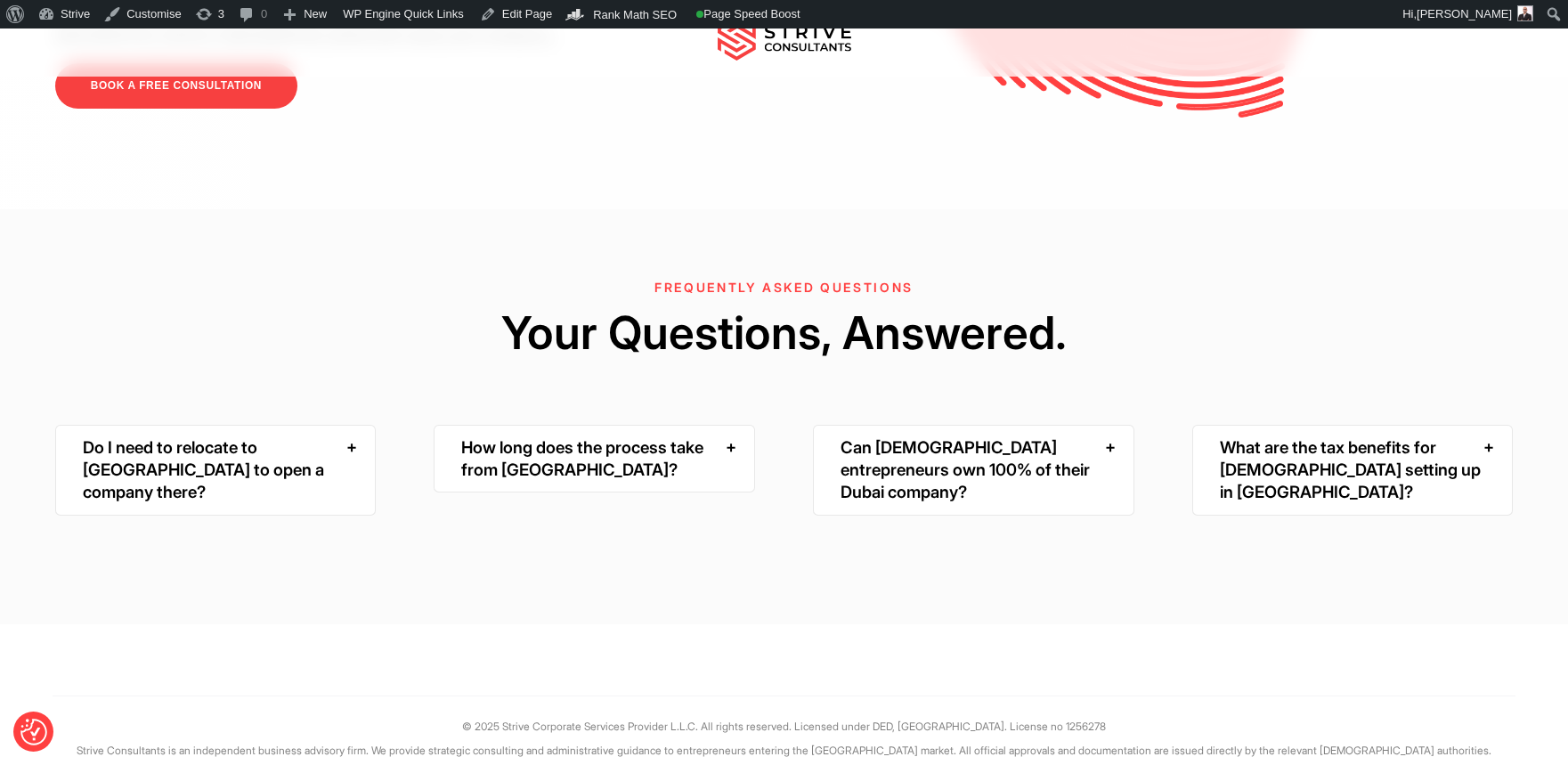
click at [305, 425] on div "Do I need to relocate to [GEOGRAPHIC_DATA] to open a company there?" at bounding box center [215, 470] width 321 height 91
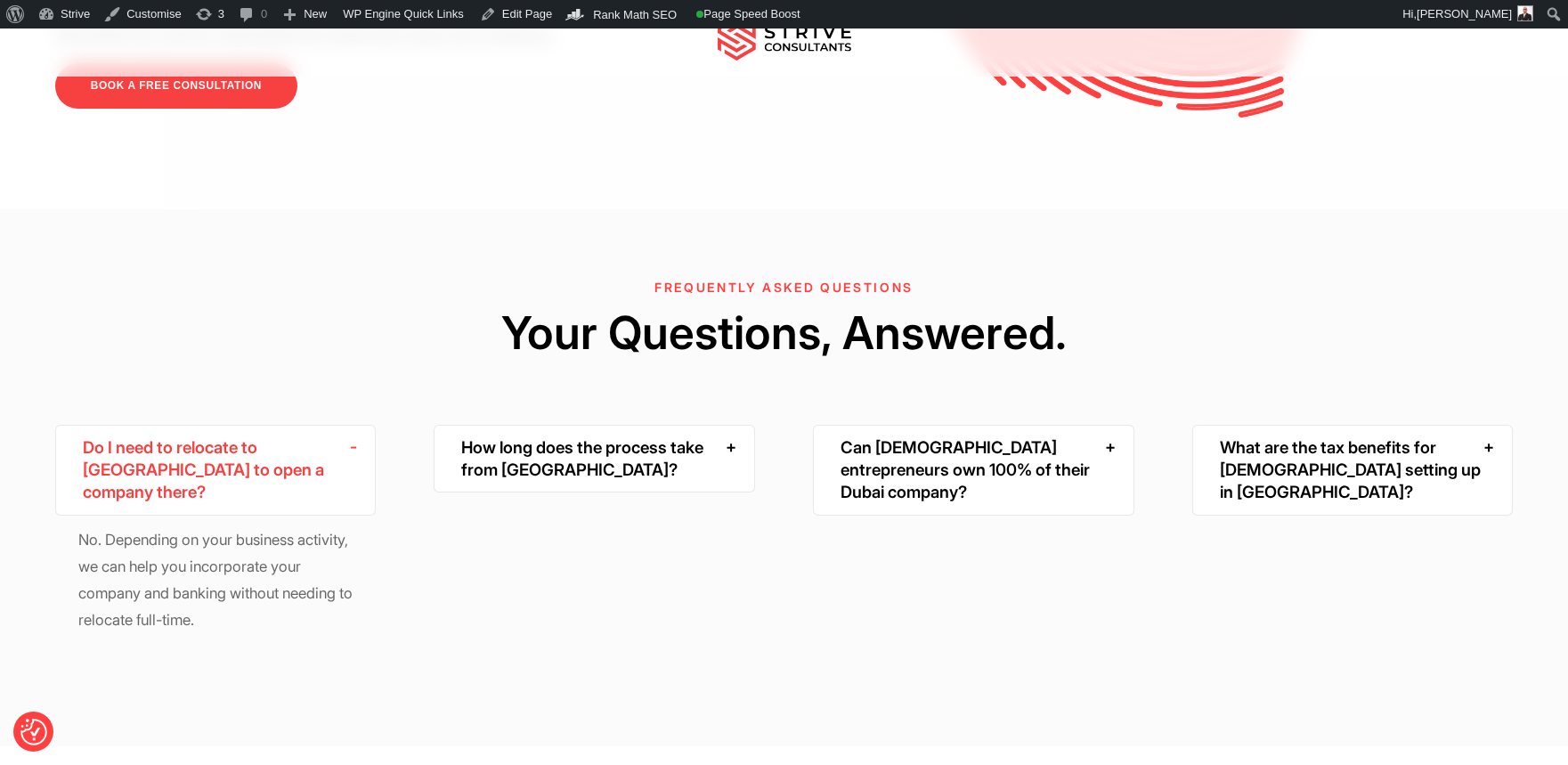
click at [305, 425] on div "Do I need to relocate to [GEOGRAPHIC_DATA] to open a company there?" at bounding box center [215, 470] width 321 height 91
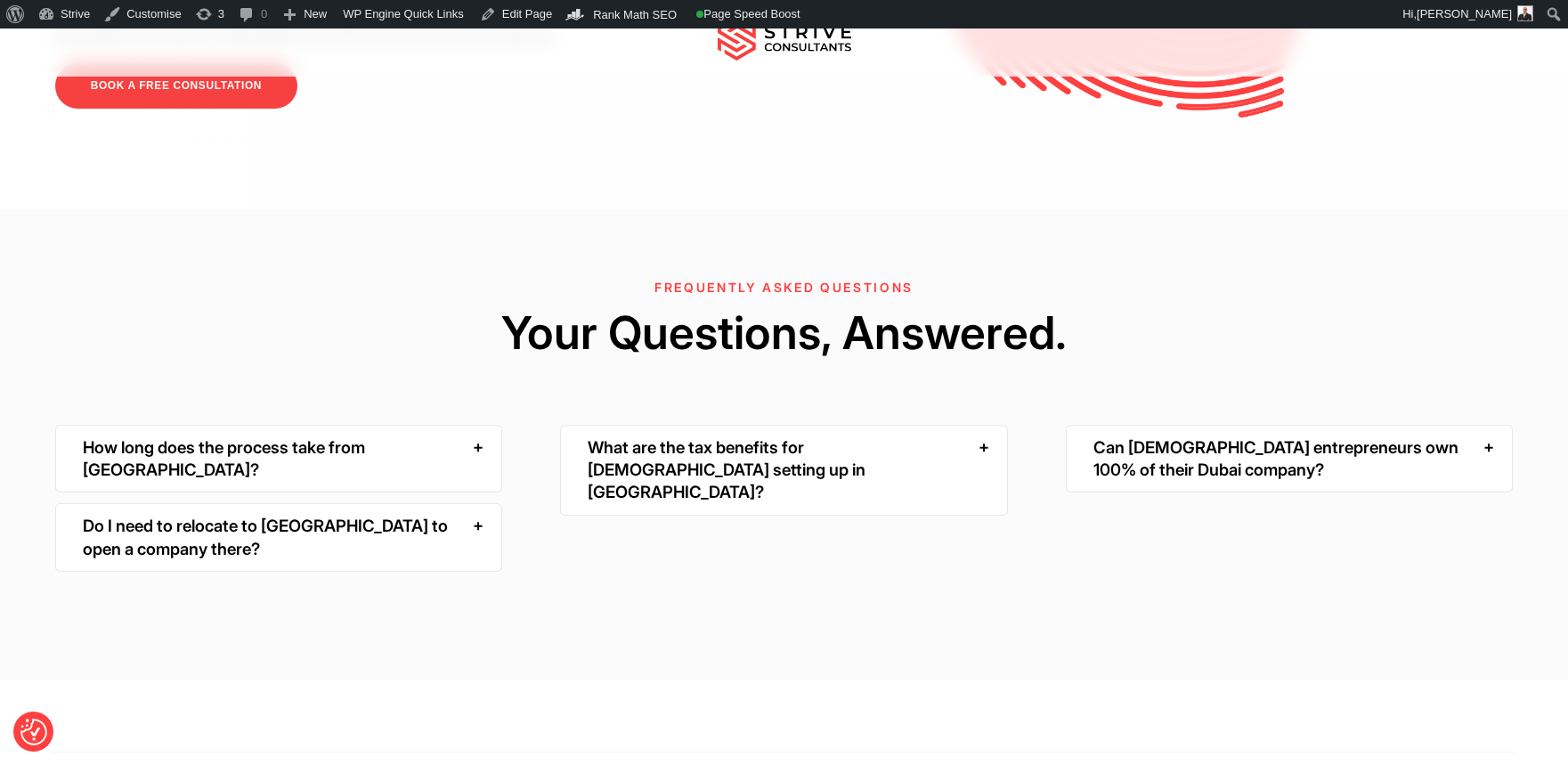
click at [425, 425] on div "How long does the process take from [GEOGRAPHIC_DATA]?" at bounding box center [278, 459] width 447 height 68
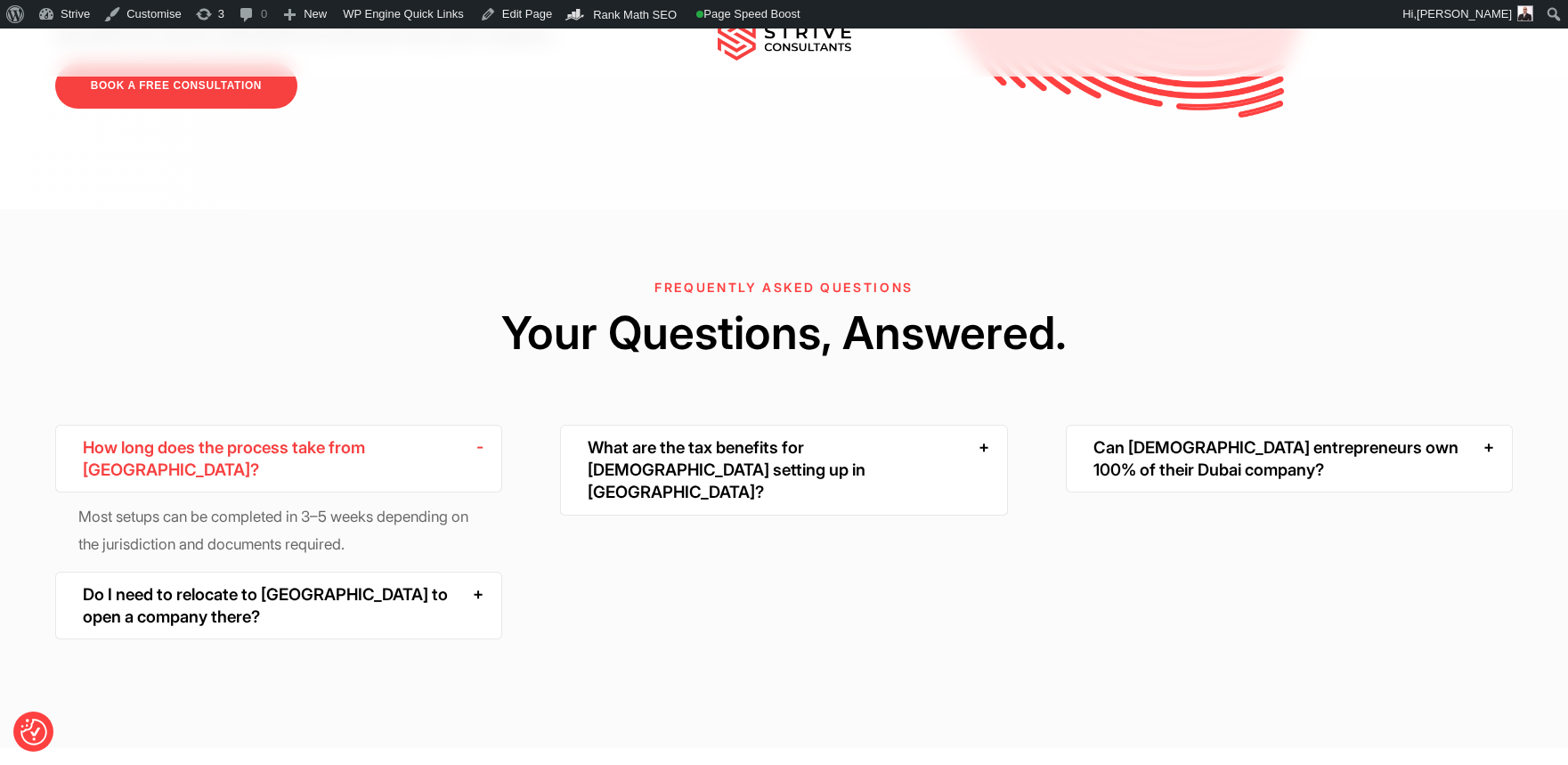
click at [425, 425] on div "How long does the process take from [GEOGRAPHIC_DATA]?" at bounding box center [278, 459] width 447 height 68
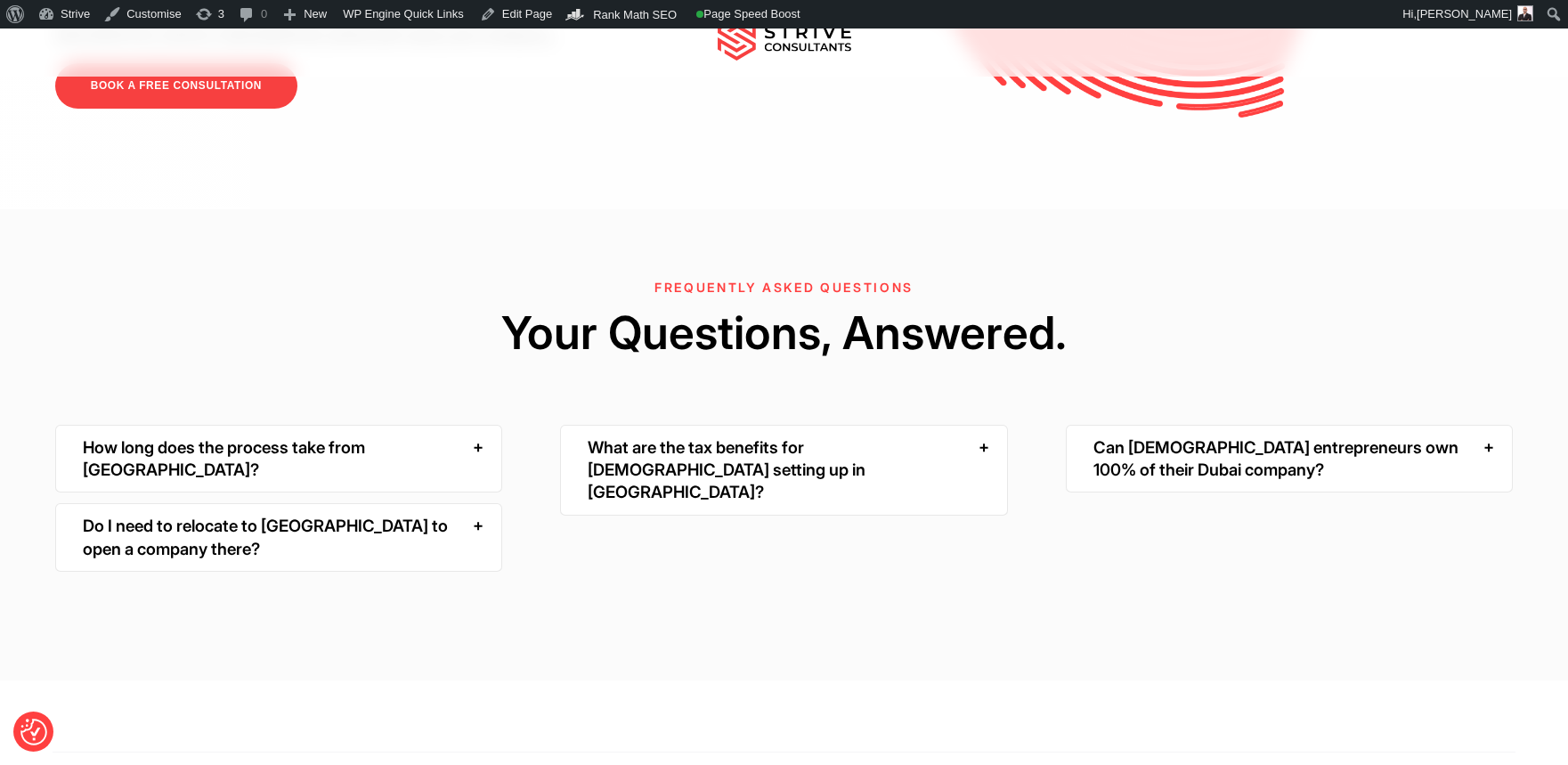
click at [439, 503] on div "Do I need to relocate to [GEOGRAPHIC_DATA] to open a company there?" at bounding box center [278, 537] width 447 height 68
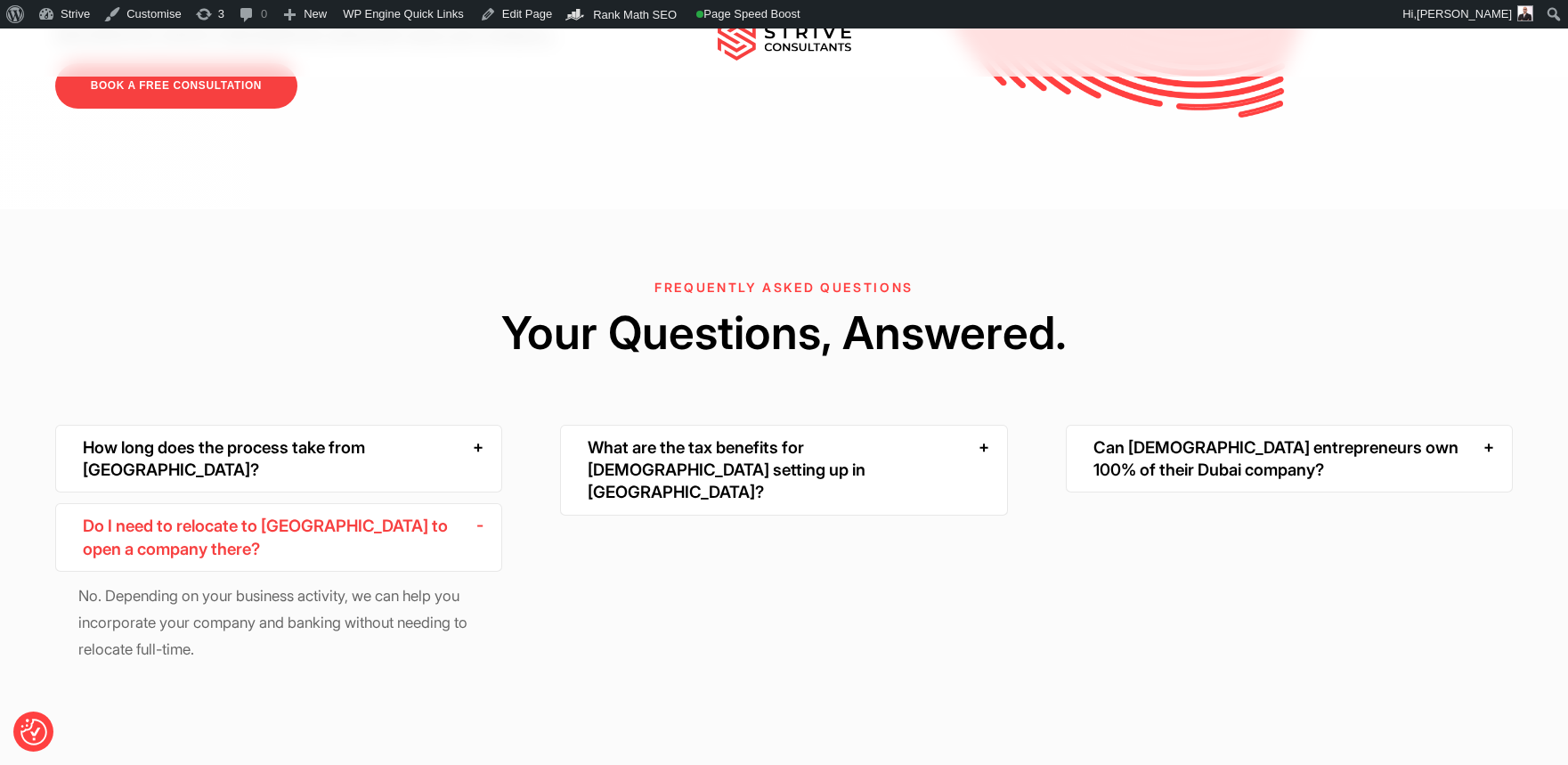
click at [439, 503] on div "Do I need to relocate to [GEOGRAPHIC_DATA] to open a company there?" at bounding box center [278, 537] width 447 height 68
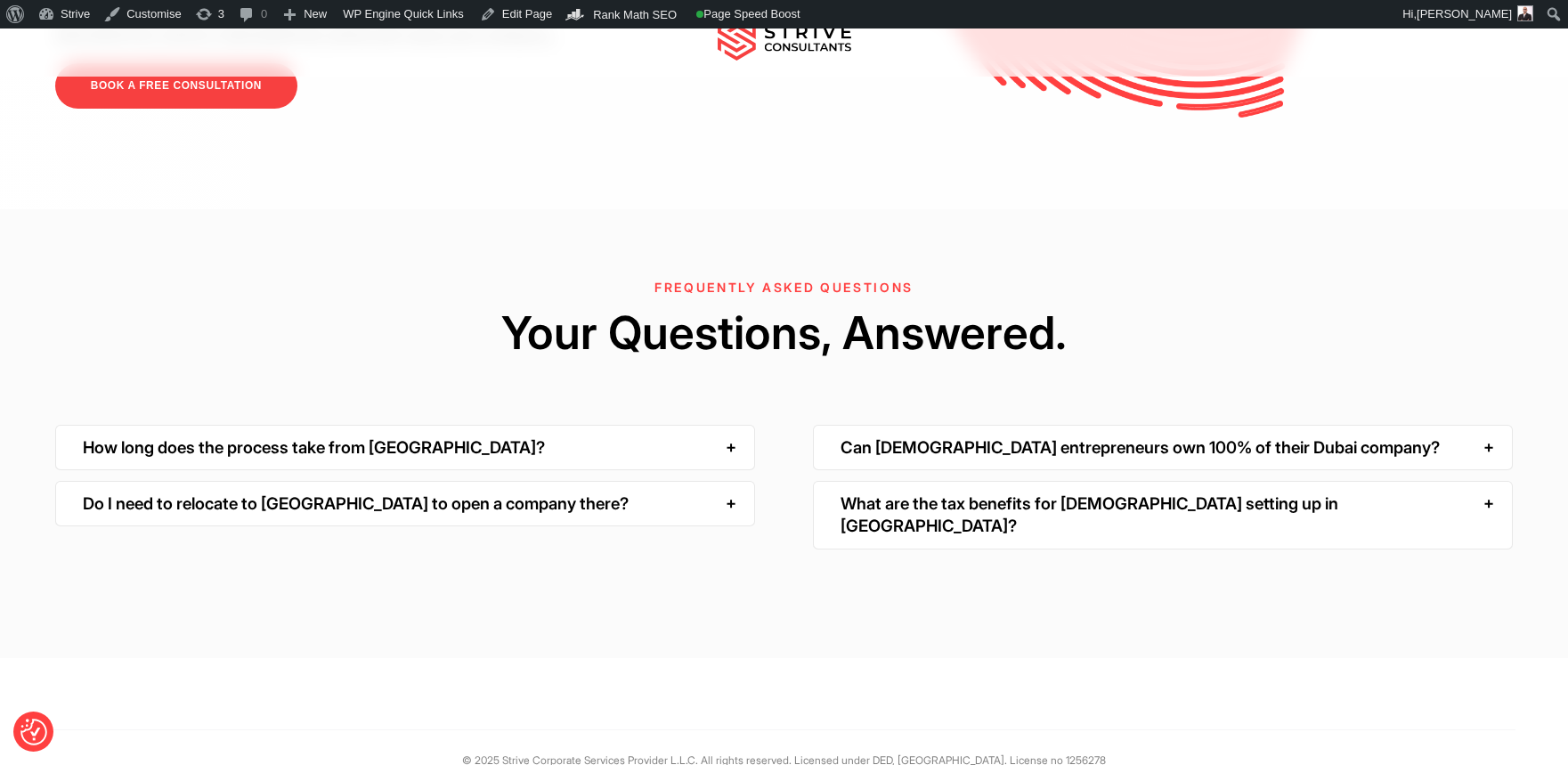
click at [1079, 481] on div "What are the tax benefits for [DEMOGRAPHIC_DATA] setting up in [GEOGRAPHIC_DATA…" at bounding box center [1162, 515] width 700 height 68
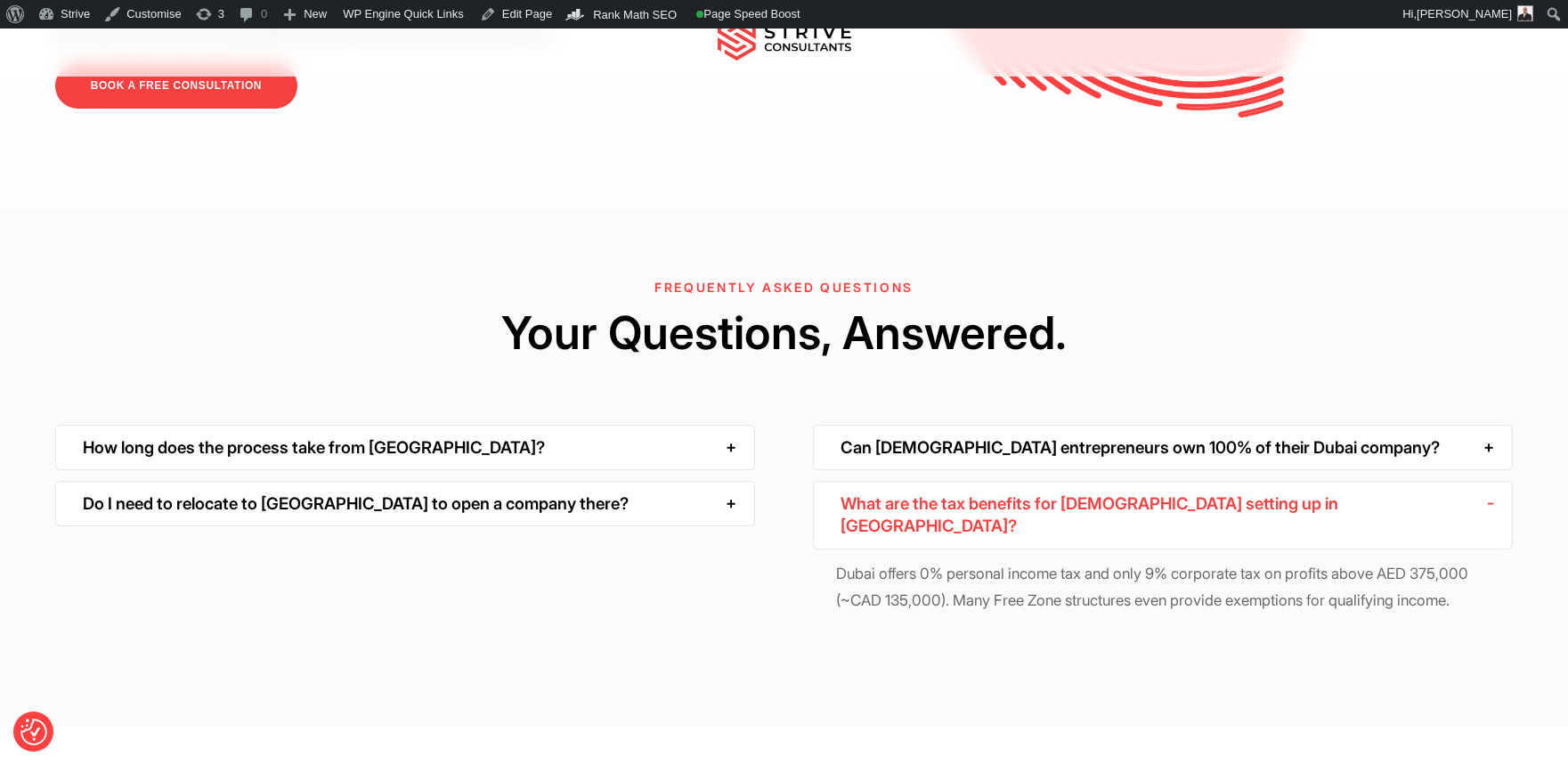
click at [1079, 481] on div "What are the tax benefits for [DEMOGRAPHIC_DATA] setting up in [GEOGRAPHIC_DATA…" at bounding box center [1162, 515] width 700 height 68
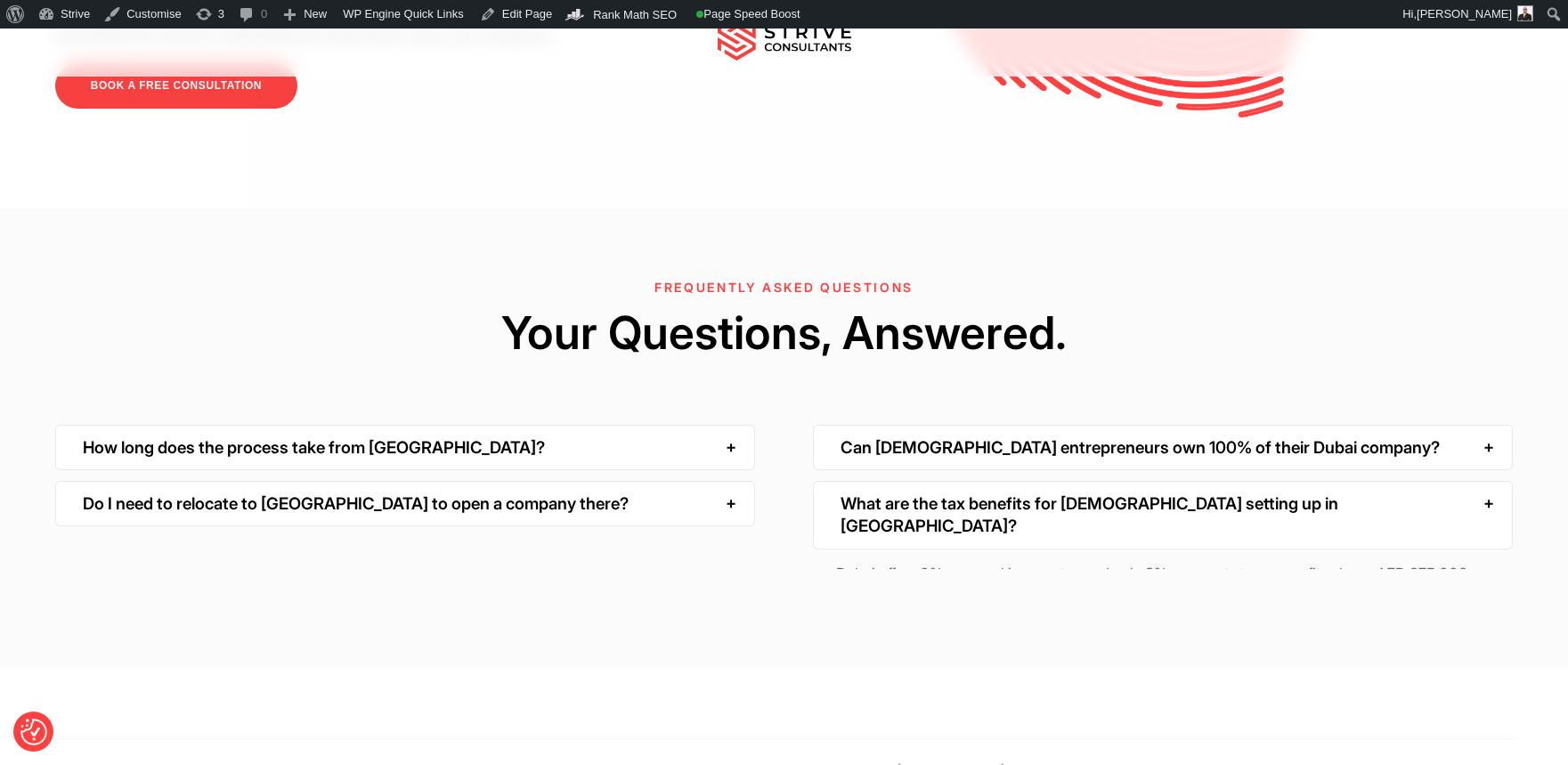
click at [459, 481] on div "Do I need to relocate to [GEOGRAPHIC_DATA] to open a company there?" at bounding box center [405, 503] width 700 height 45
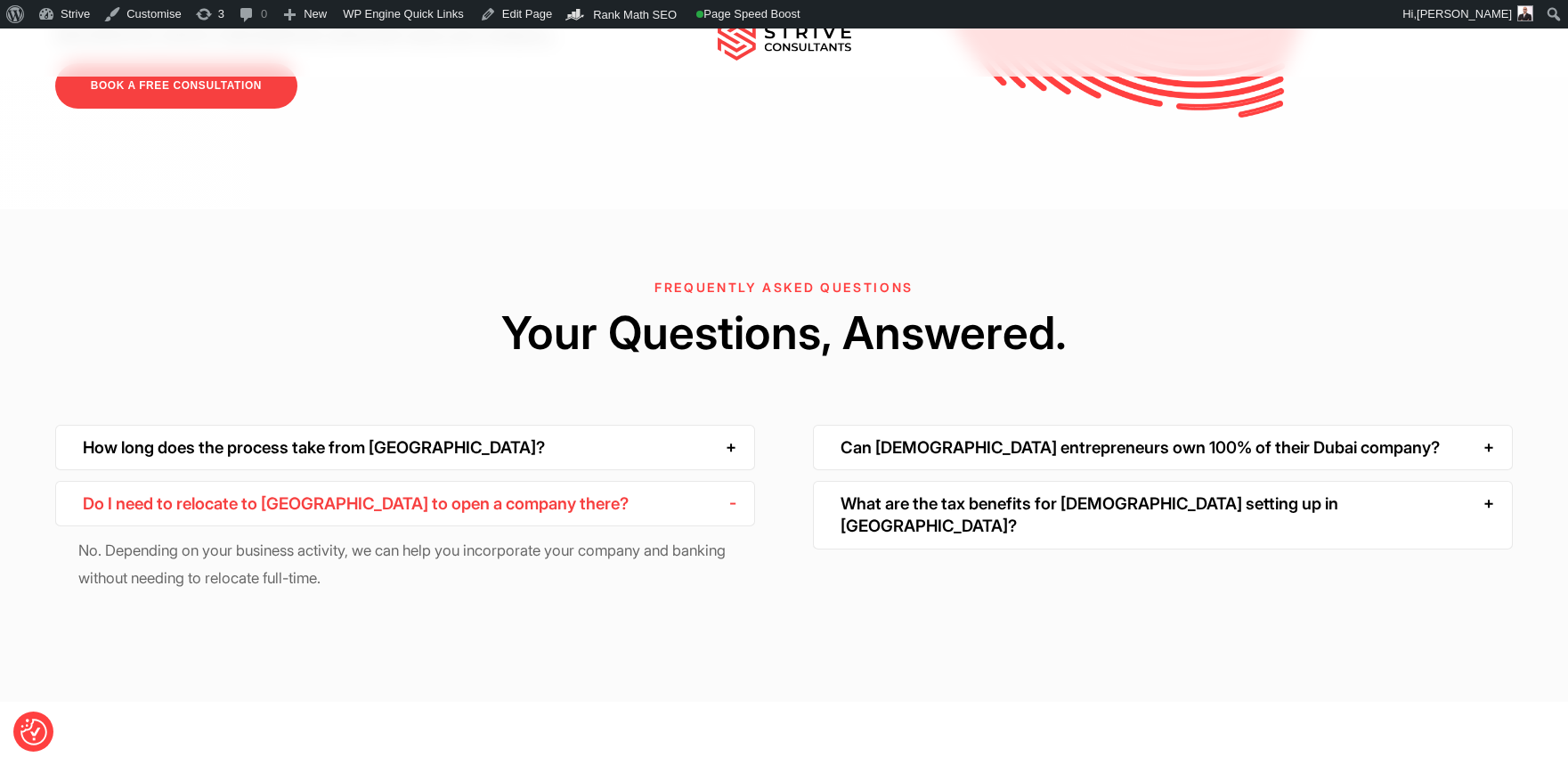
click at [459, 481] on div "Do I need to relocate to [GEOGRAPHIC_DATA] to open a company there?" at bounding box center [405, 503] width 700 height 45
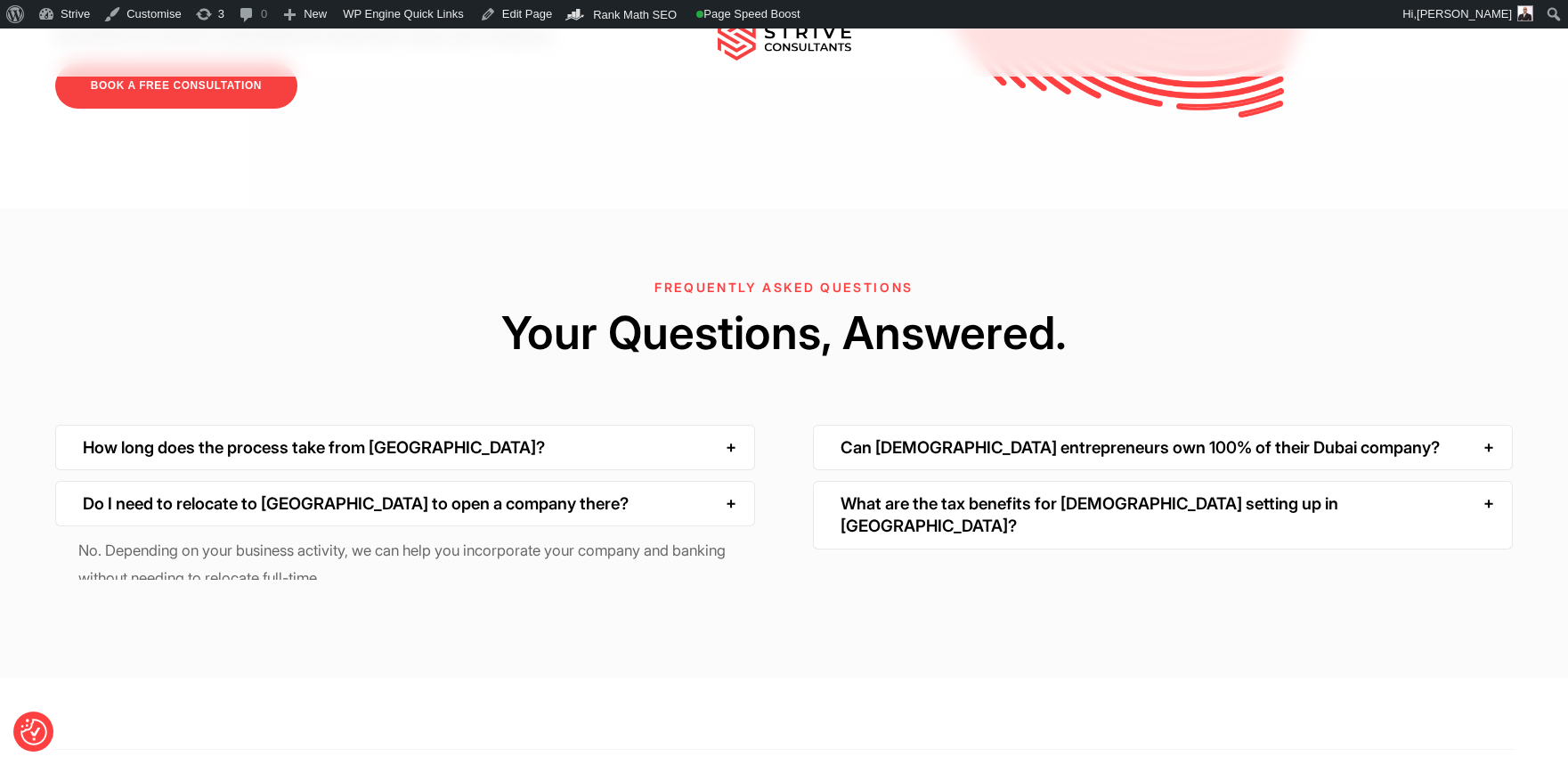
click at [470, 425] on div "How long does the process take from [GEOGRAPHIC_DATA]?" at bounding box center [405, 447] width 700 height 45
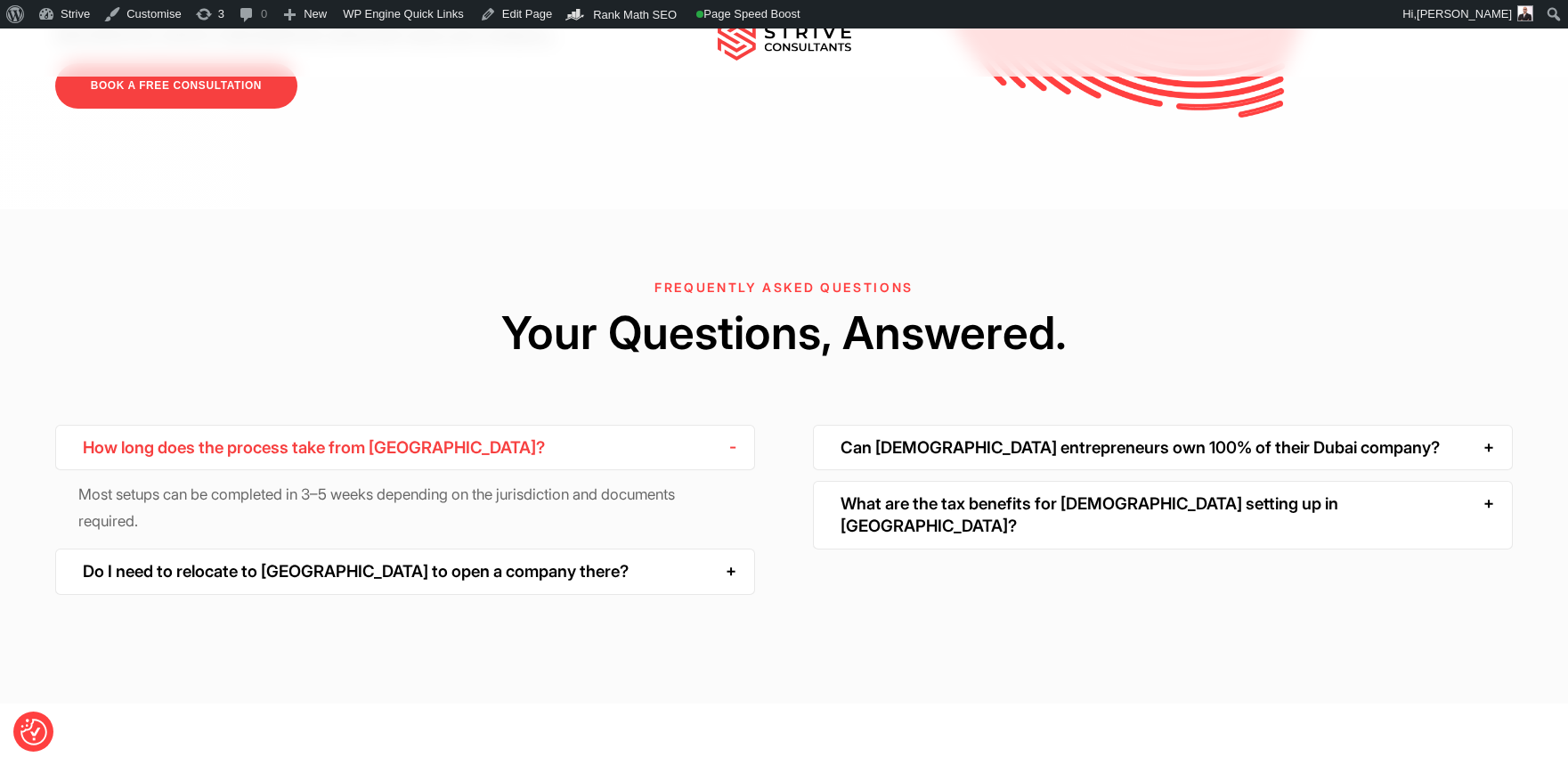
click at [470, 425] on div "How long does the process take from [GEOGRAPHIC_DATA]?" at bounding box center [405, 447] width 700 height 45
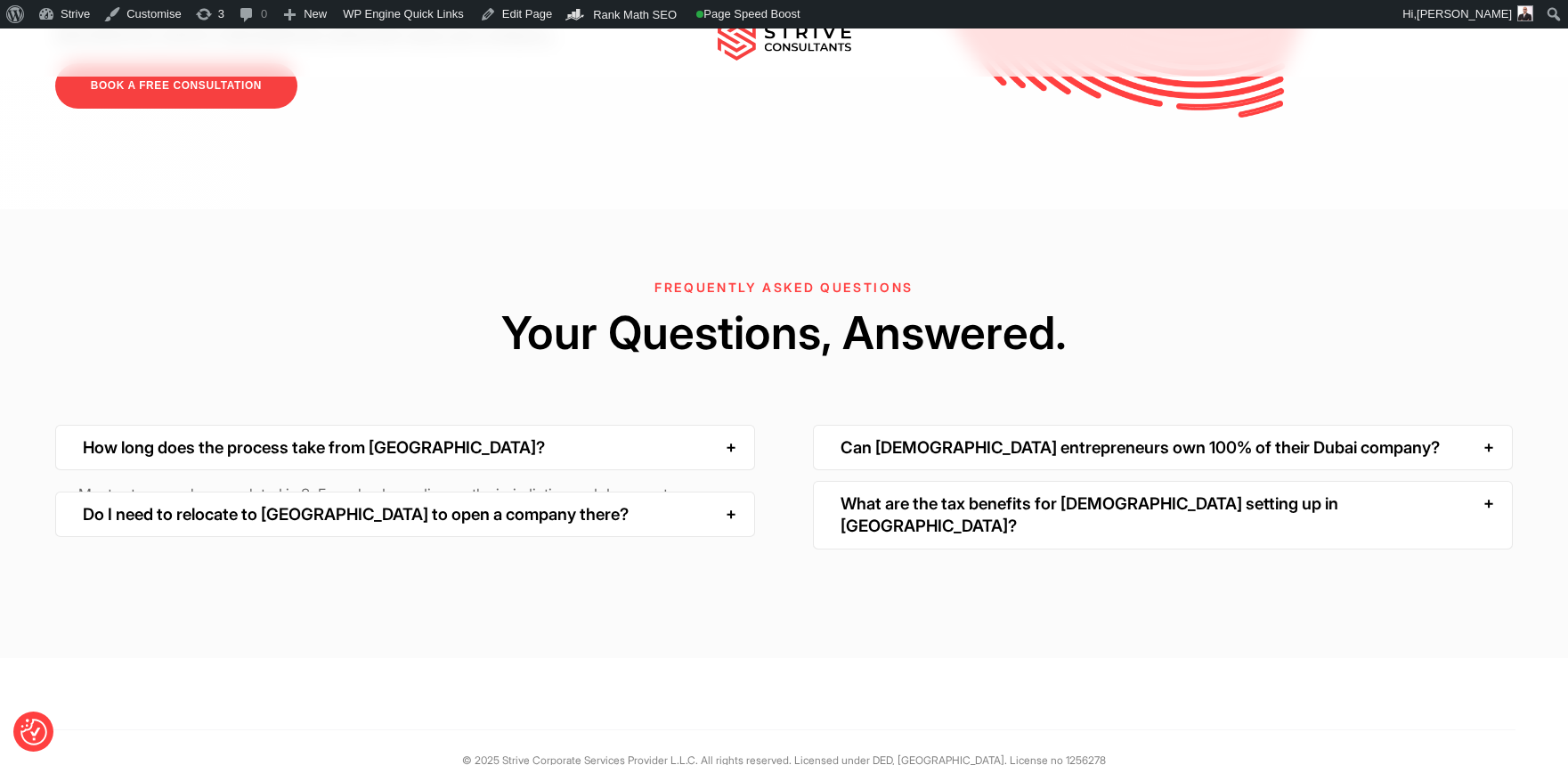
click at [921, 425] on div "Can [DEMOGRAPHIC_DATA] entrepreneurs own 100% of their Dubai company?" at bounding box center [1162, 447] width 700 height 45
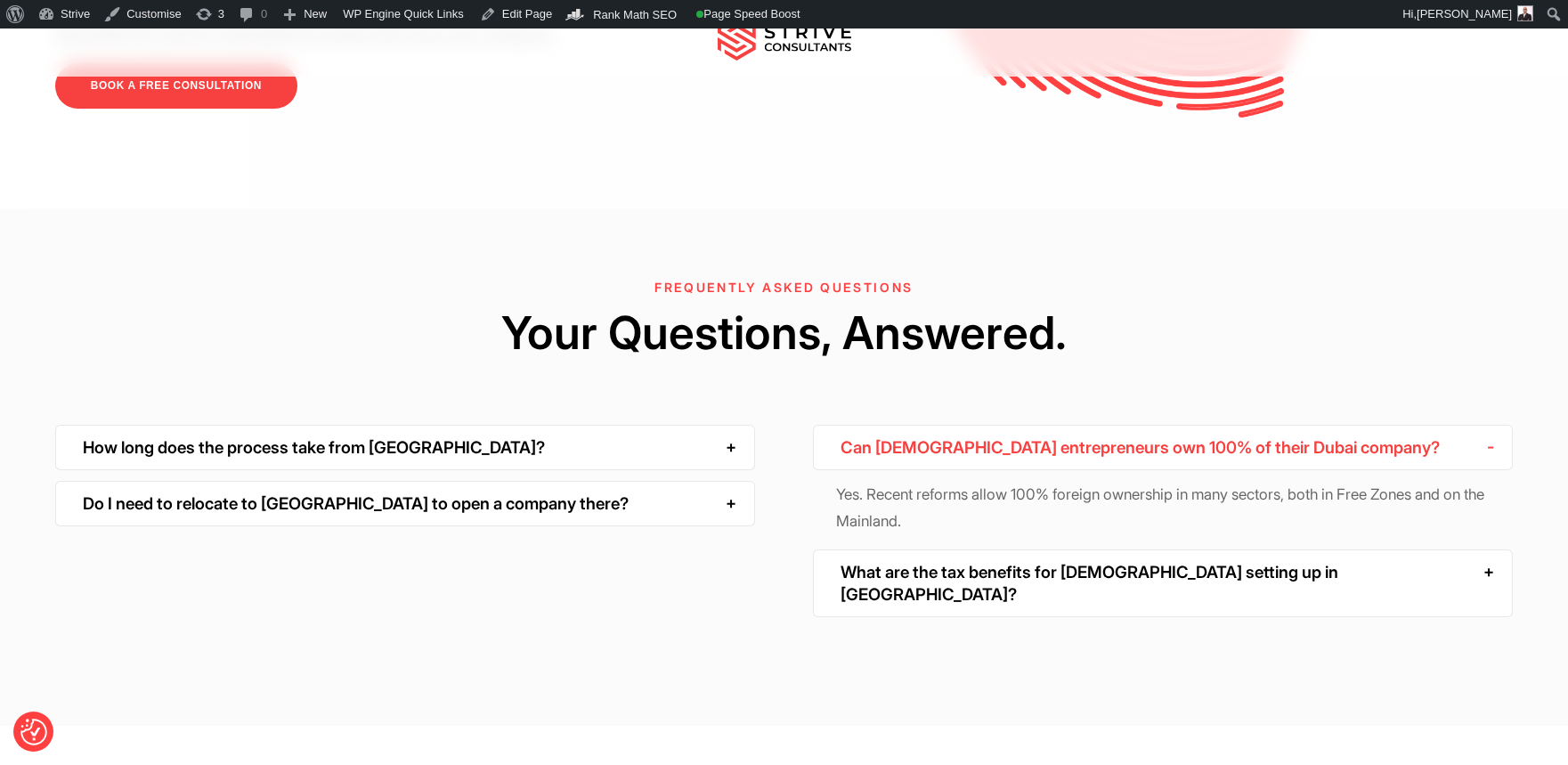
click at [923, 425] on div "Can [DEMOGRAPHIC_DATA] entrepreneurs own 100% of their Dubai company?" at bounding box center [1162, 447] width 700 height 45
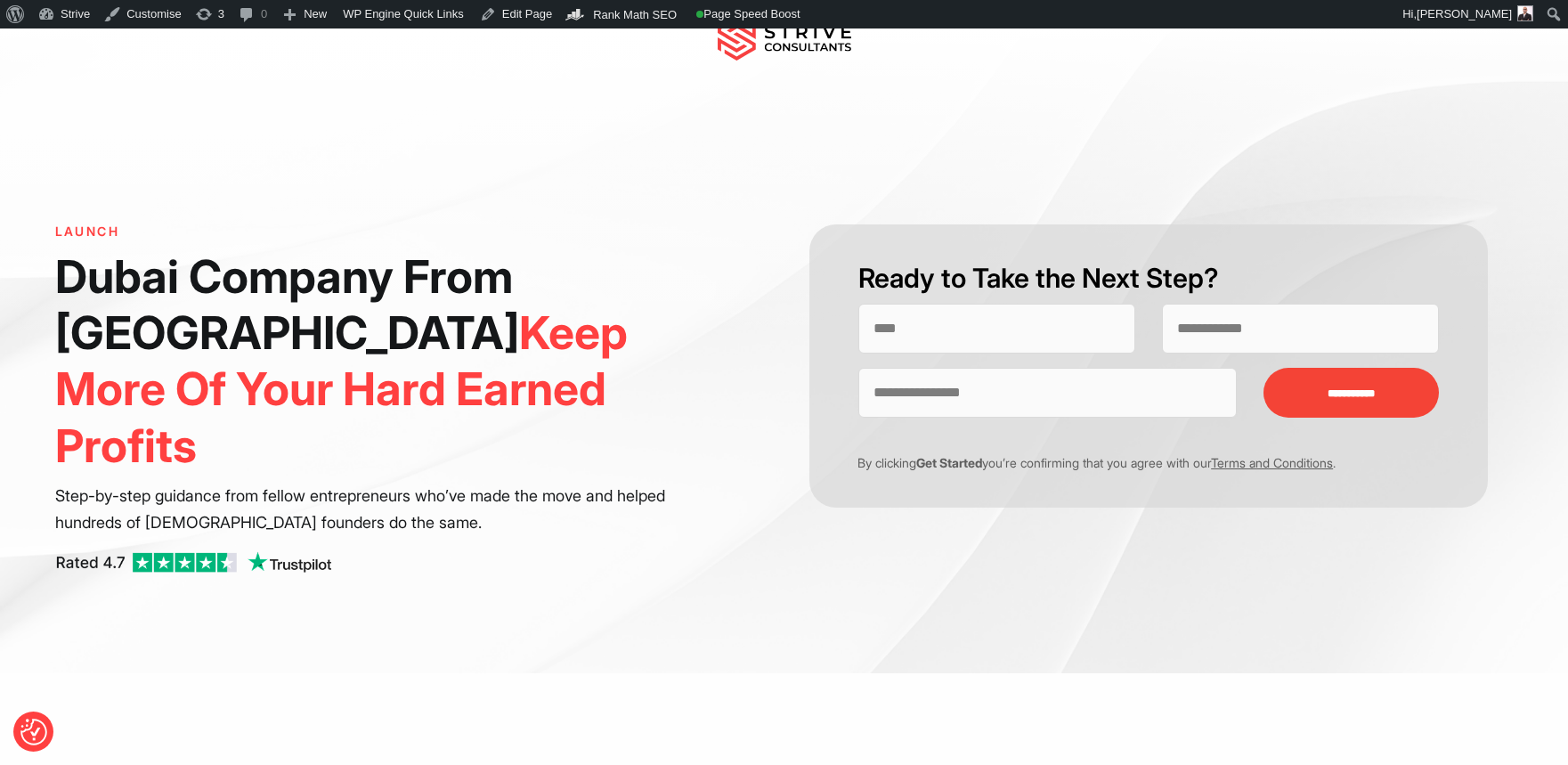
click at [769, 43] on img at bounding box center [784, 38] width 133 height 44
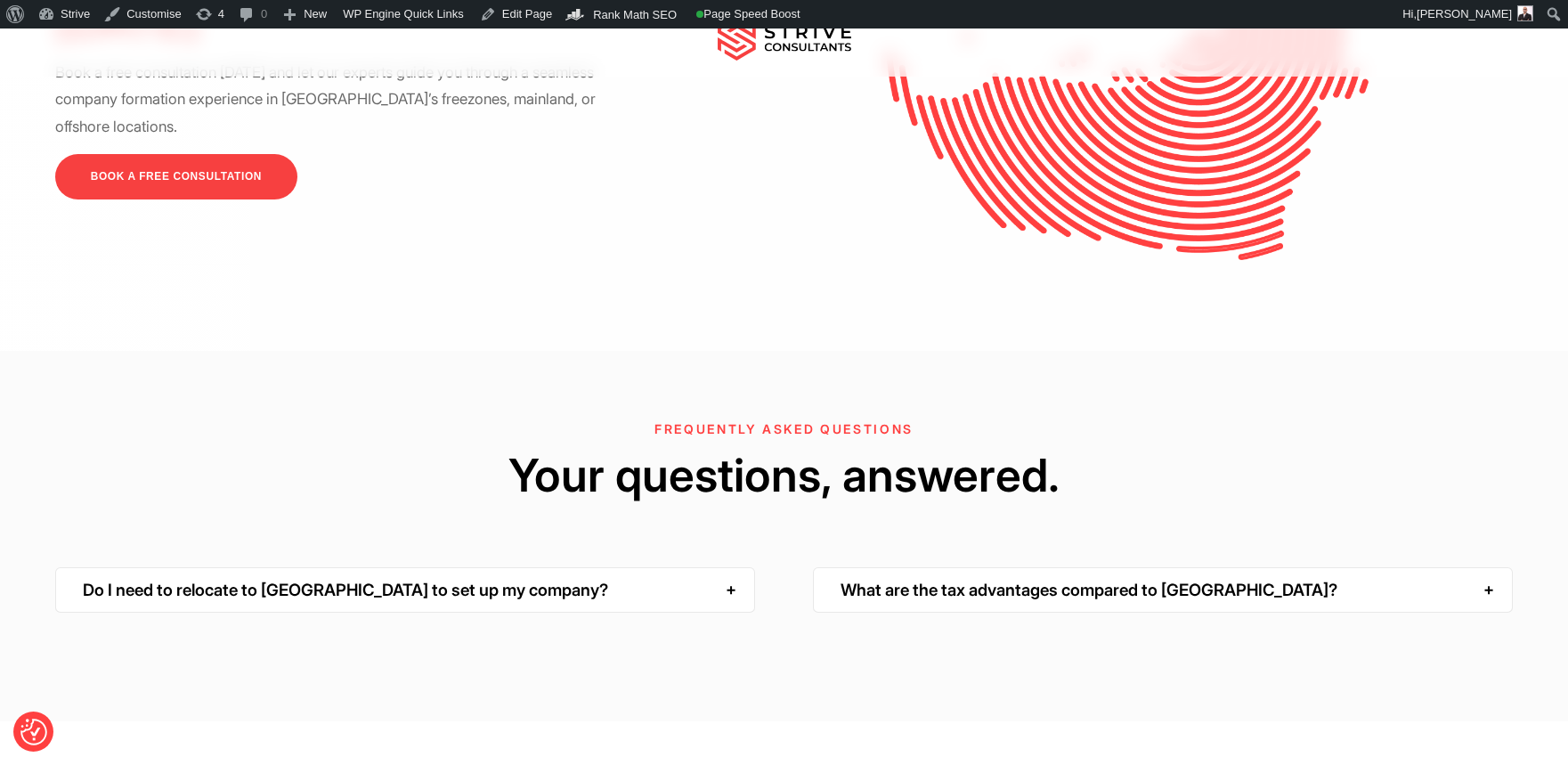
scroll to position [4519, 0]
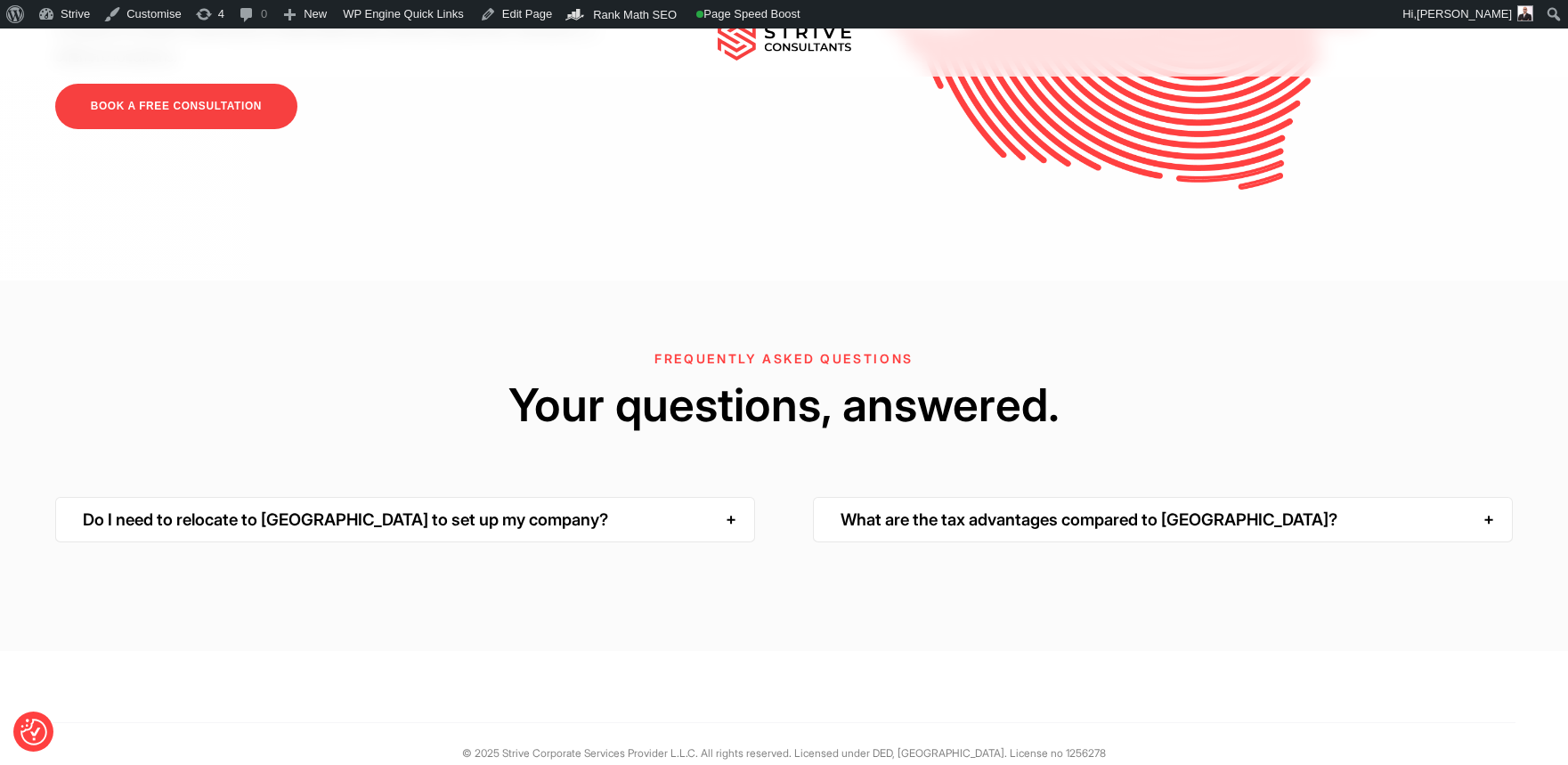
click at [561, 497] on div "Do I need to relocate to Dubai to set up my company?" at bounding box center [405, 519] width 700 height 45
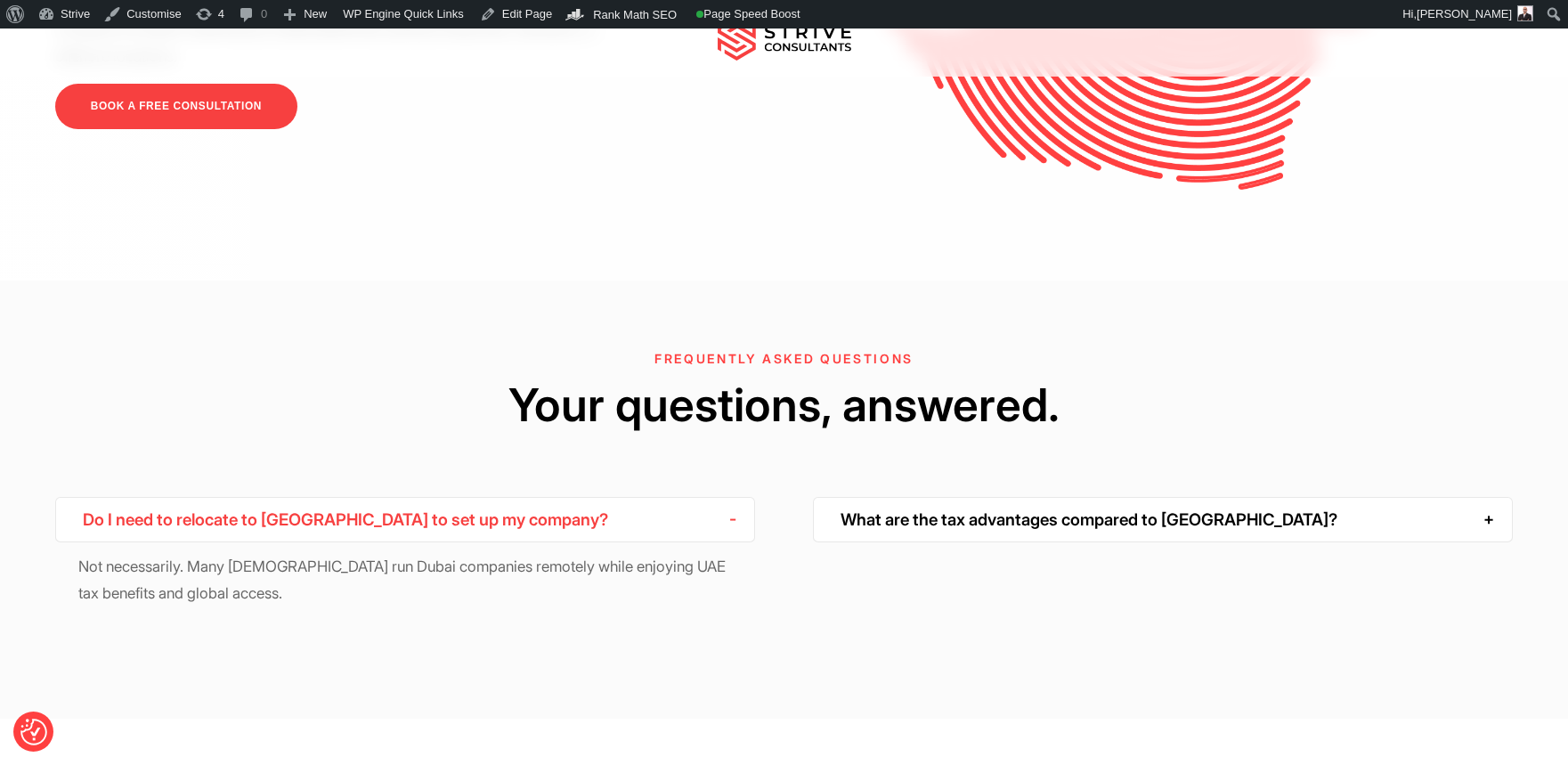
click at [562, 497] on div "Do I need to relocate to Dubai to set up my company?" at bounding box center [405, 519] width 700 height 45
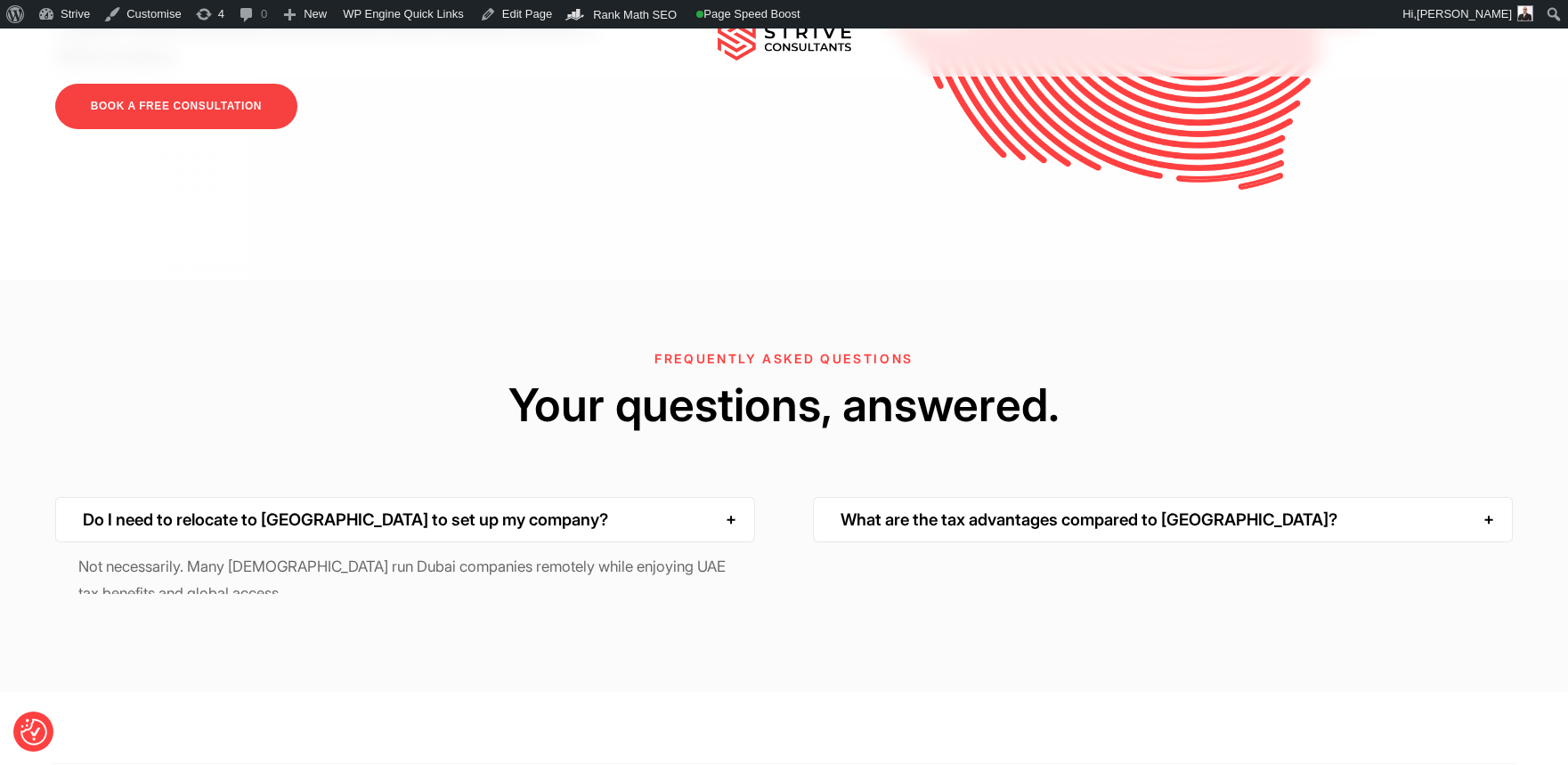
click at [982, 497] on div "What are the tax advantages compared to Australia?" at bounding box center [1162, 519] width 700 height 45
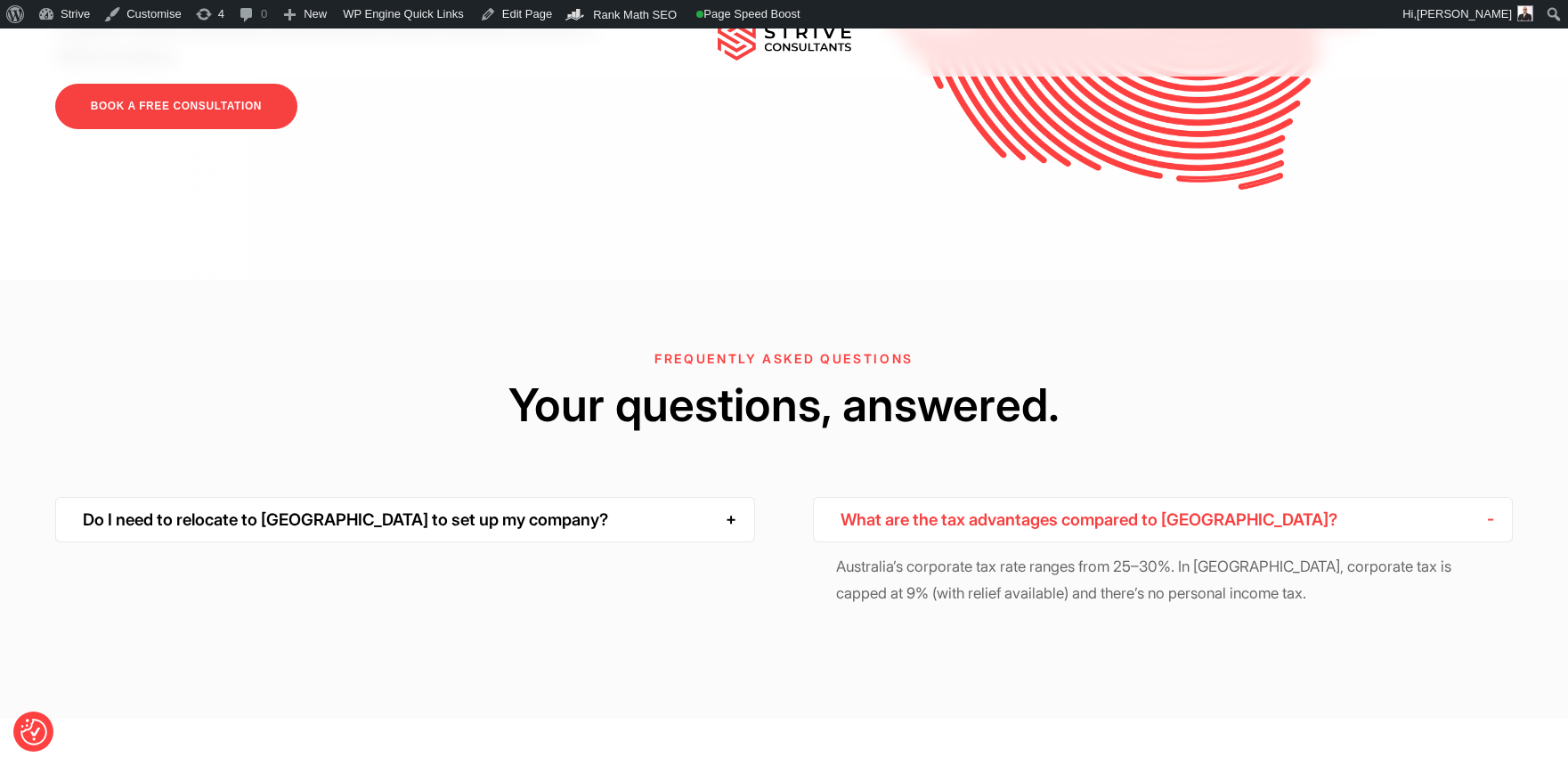
click at [982, 497] on div "What are the tax advantages compared to Australia?" at bounding box center [1162, 519] width 700 height 45
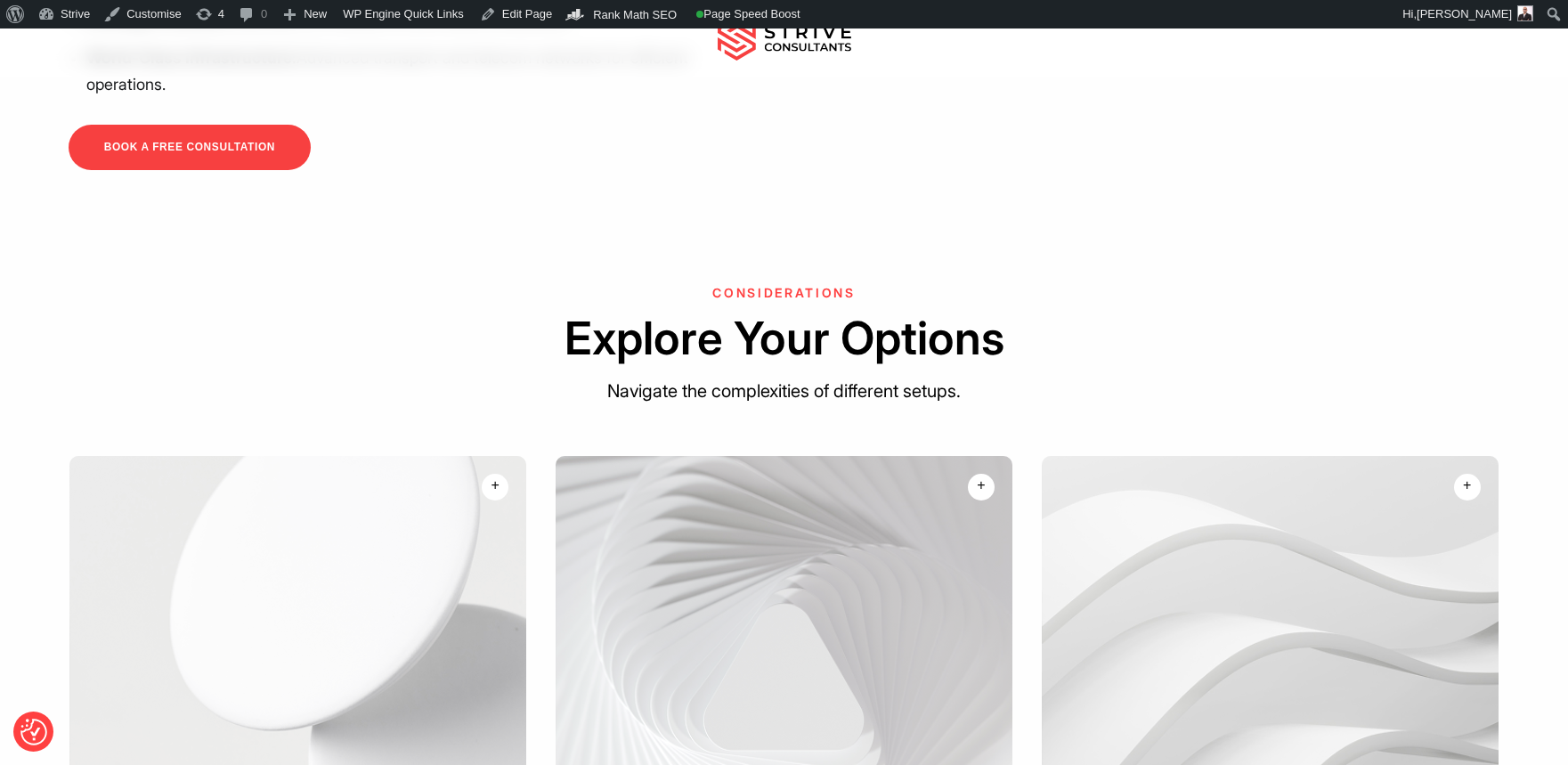
scroll to position [1179, 0]
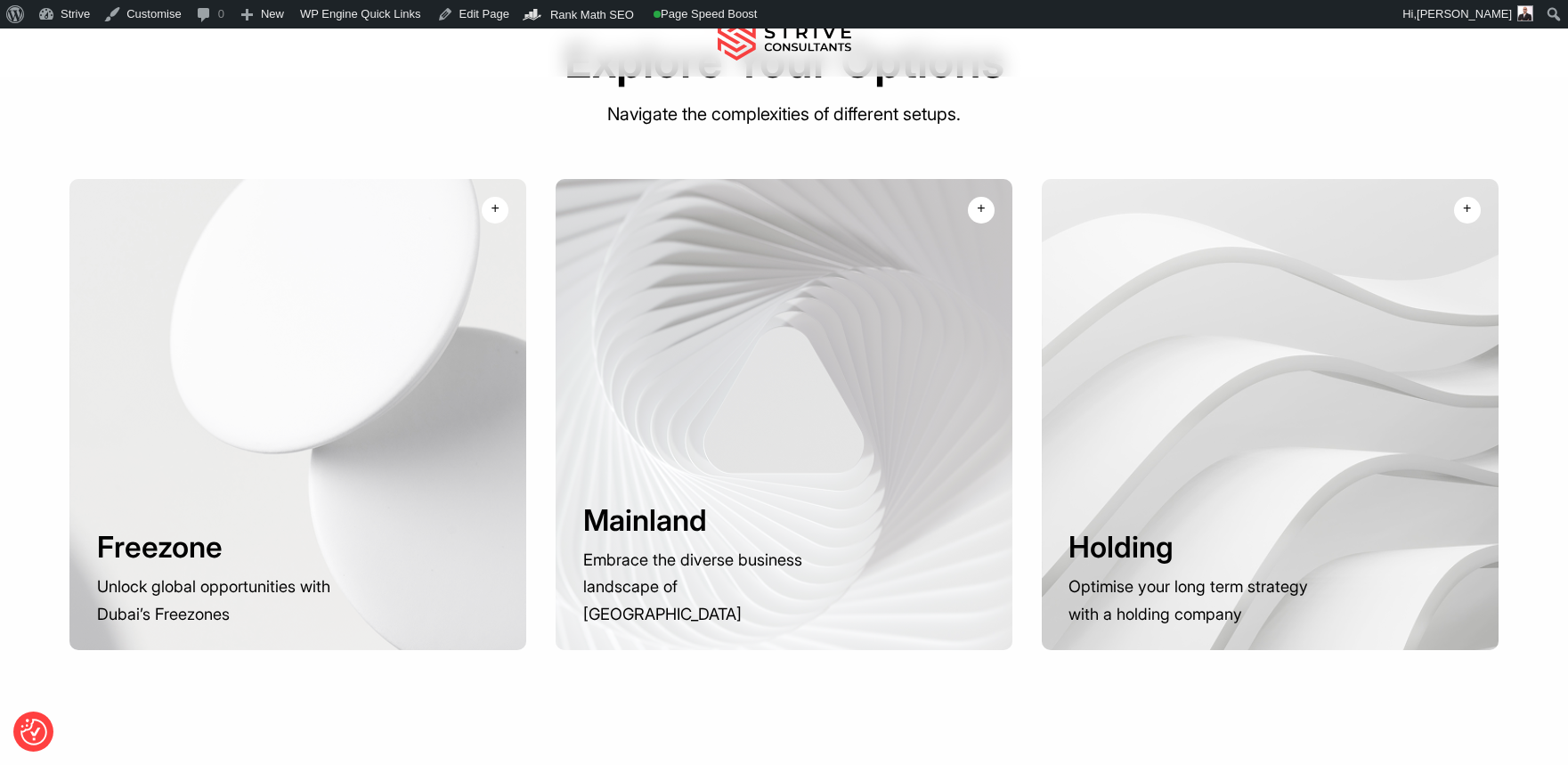
scroll to position [1311, 0]
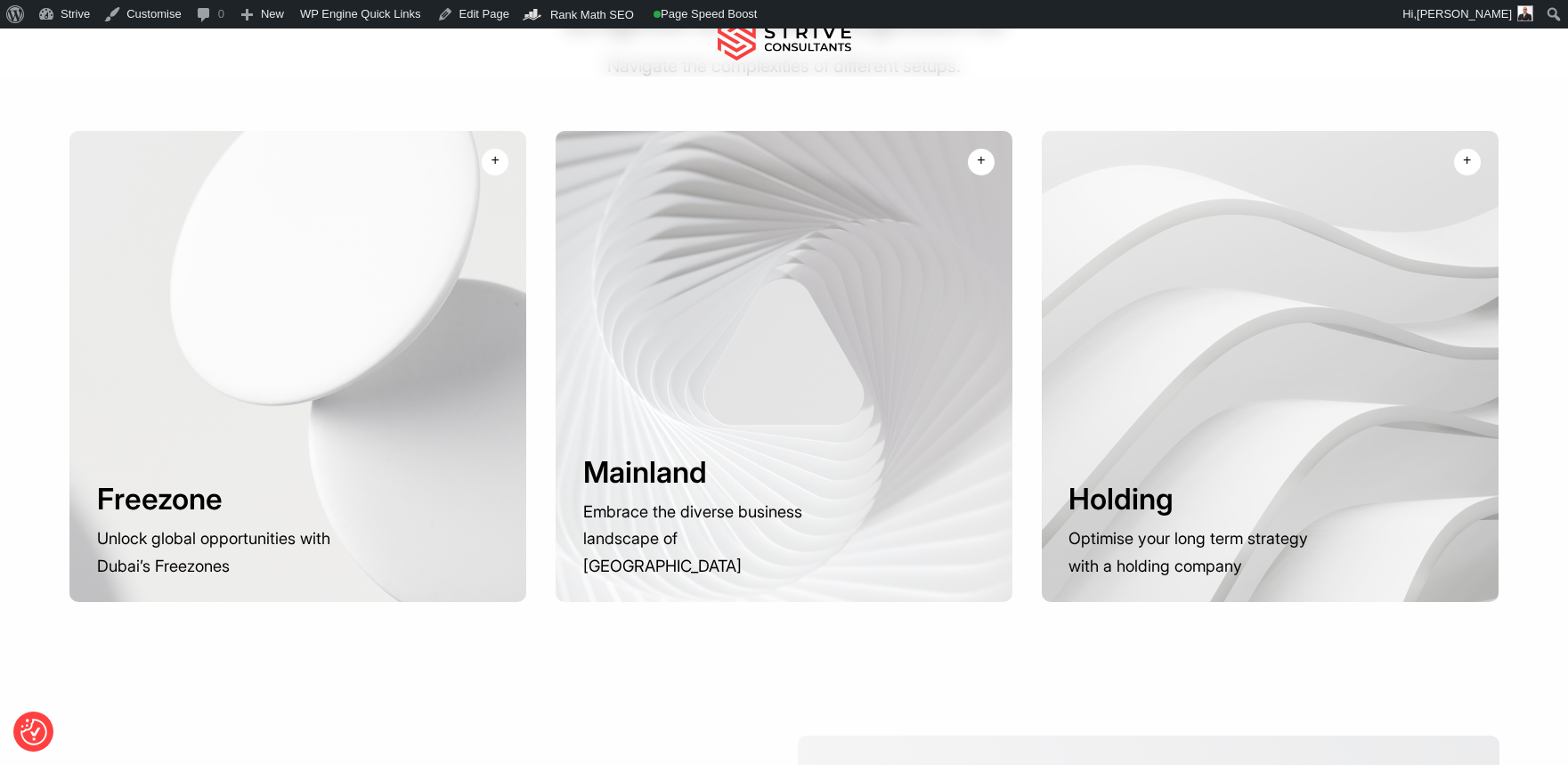
click at [853, 426] on p "Embrace the diverse business landscape of Dubai Mainland" at bounding box center [910, 466] width 182 height 81
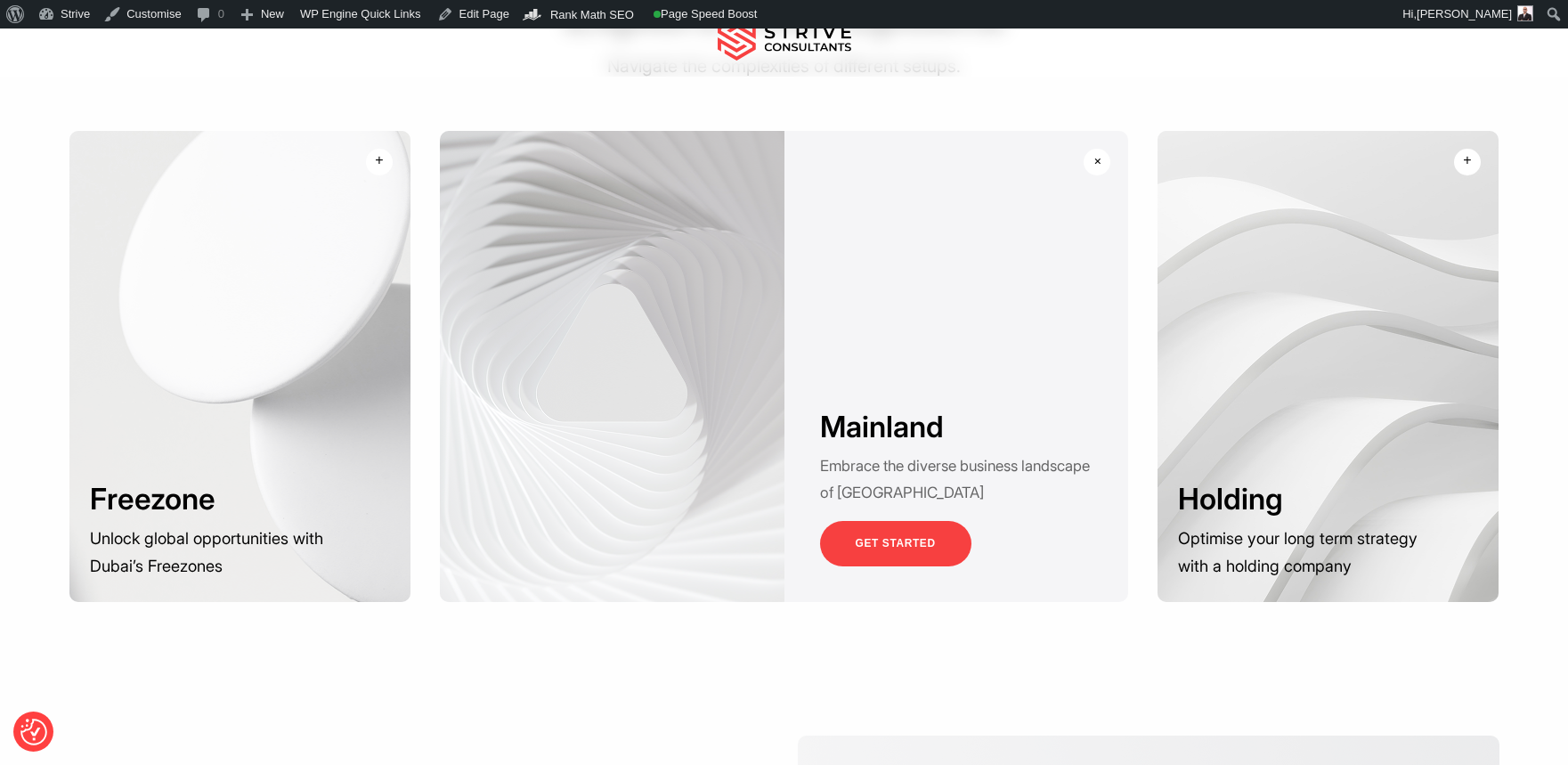
click at [1215, 253] on div at bounding box center [1328, 366] width 341 height 471
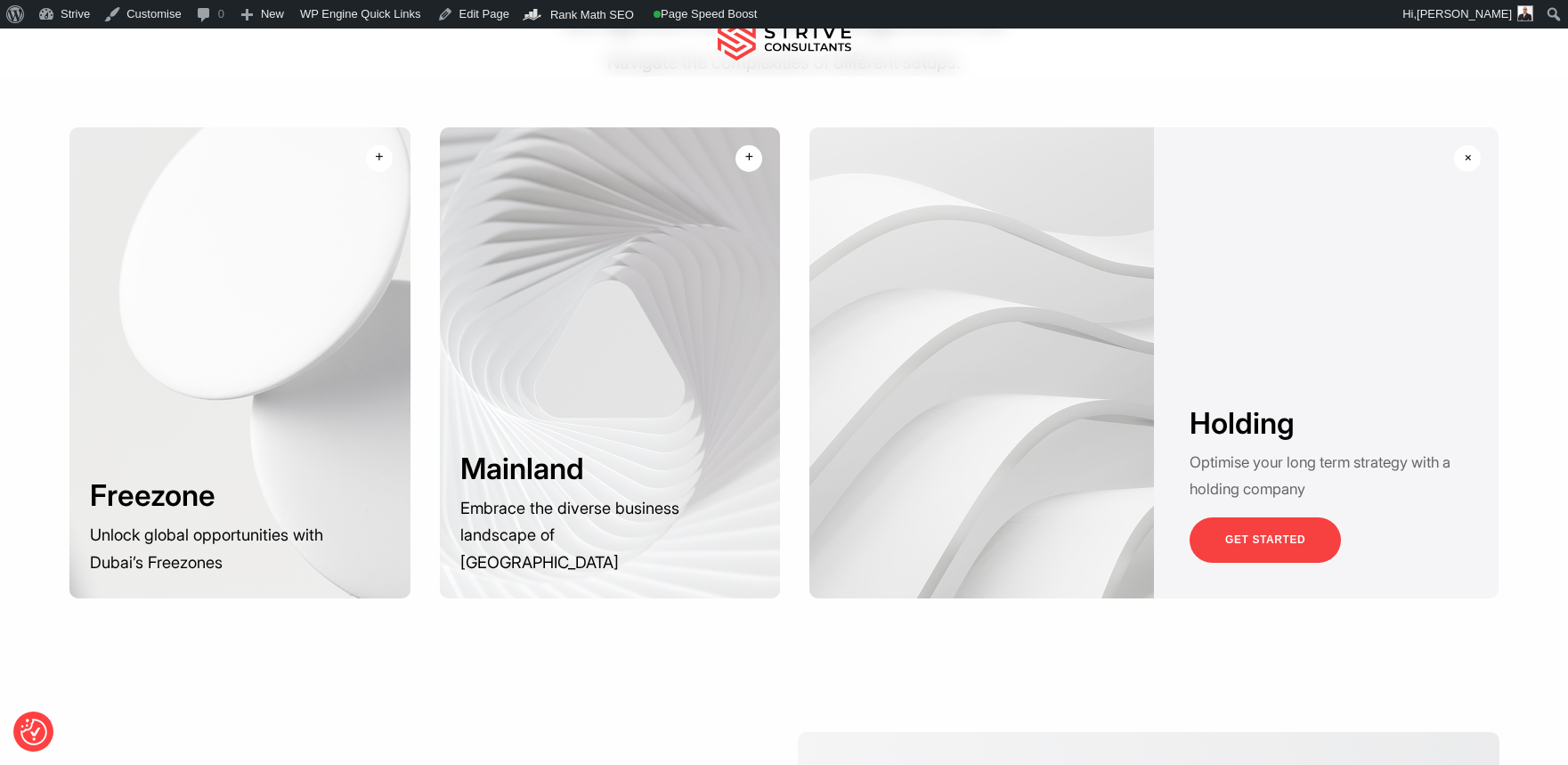
scroll to position [1317, 0]
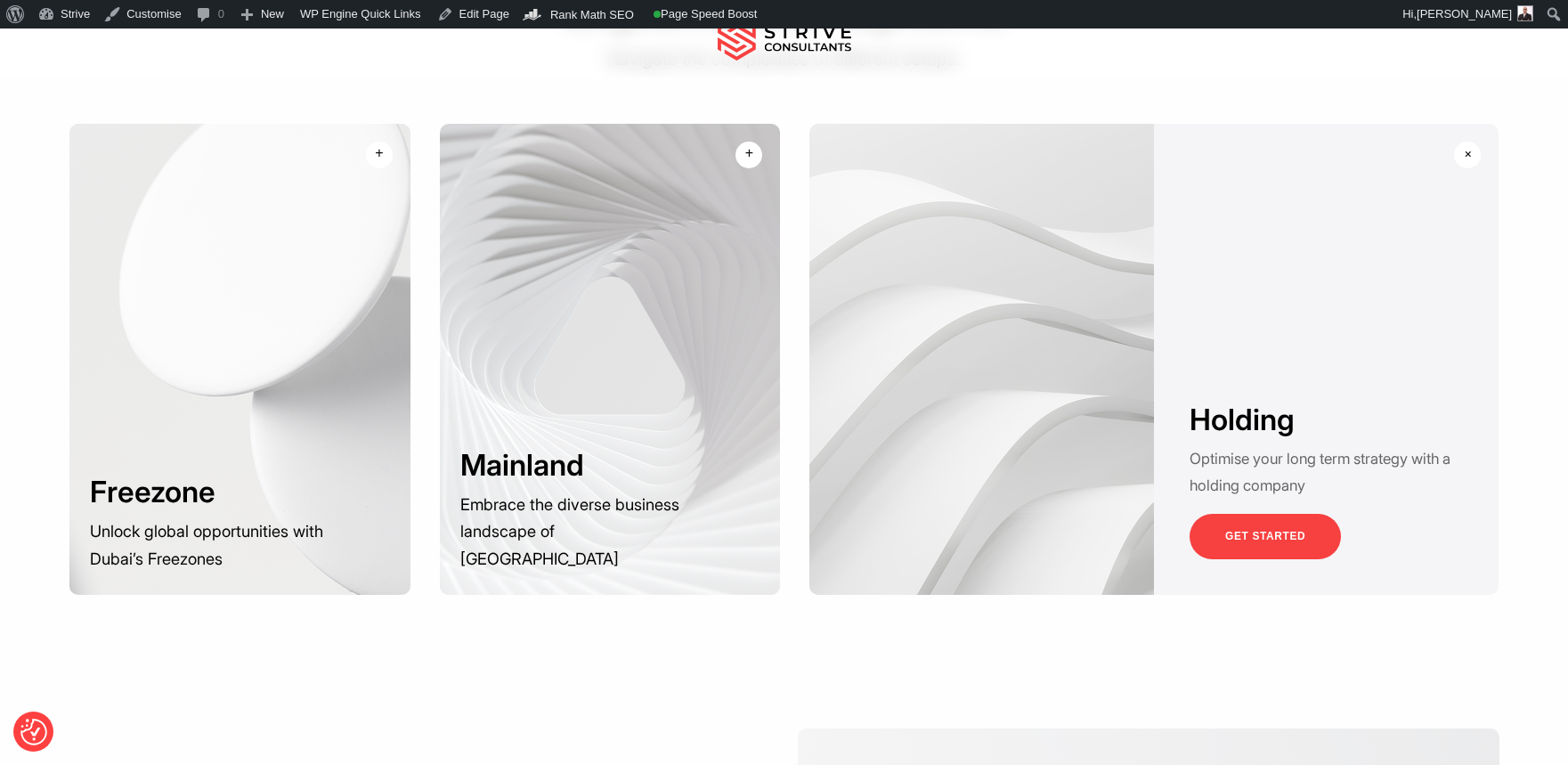
click at [776, 591] on div "Considerations Explore Your Options Navigate the complexities of different setu…" at bounding box center [784, 288] width 1568 height 775
click at [295, 407] on p "Unlock global opportunities with Dubai’s Freezones" at bounding box center [343, 448] width 136 height 81
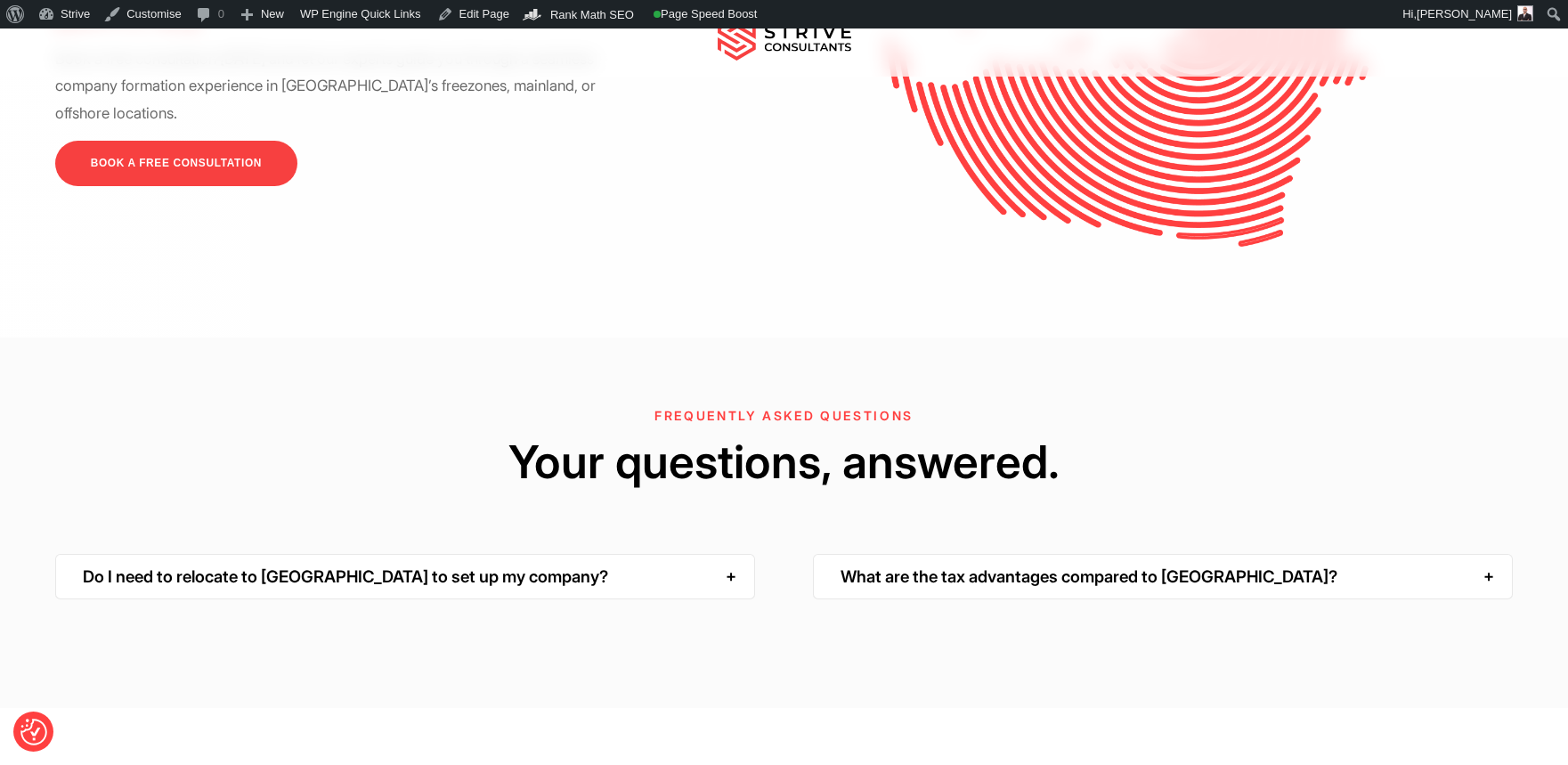
scroll to position [4483, 0]
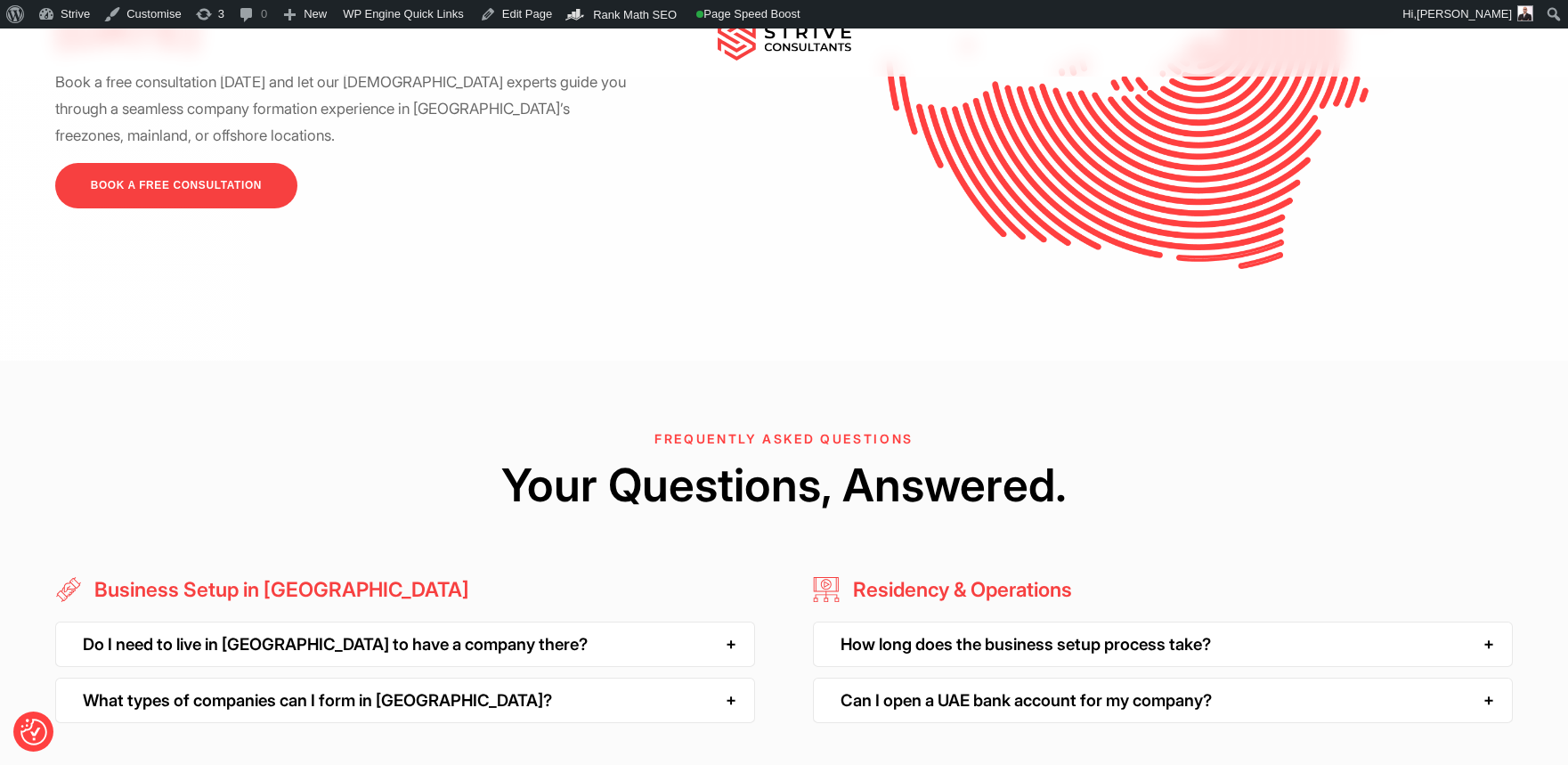
scroll to position [3214, 0]
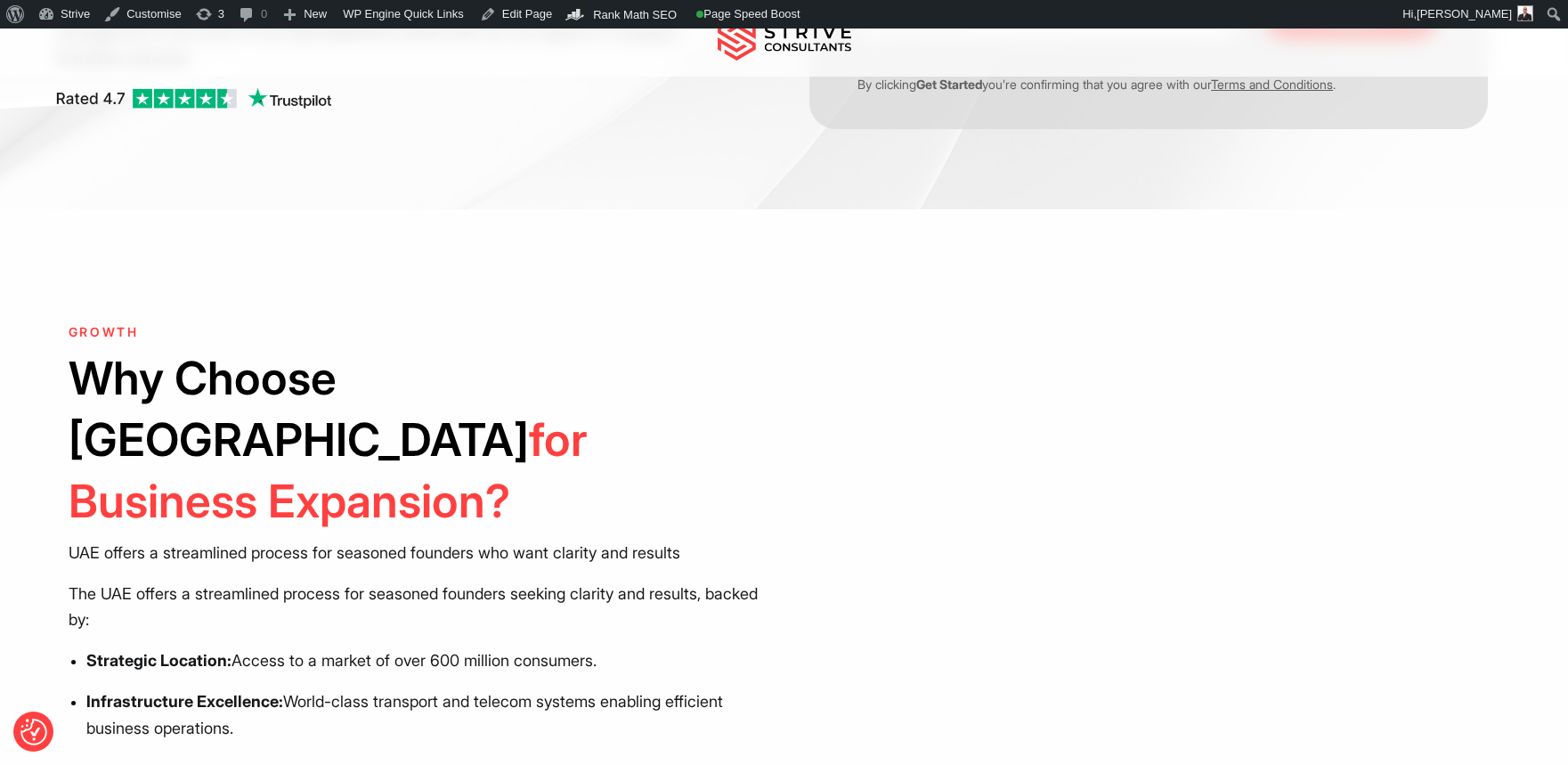
scroll to position [399, 0]
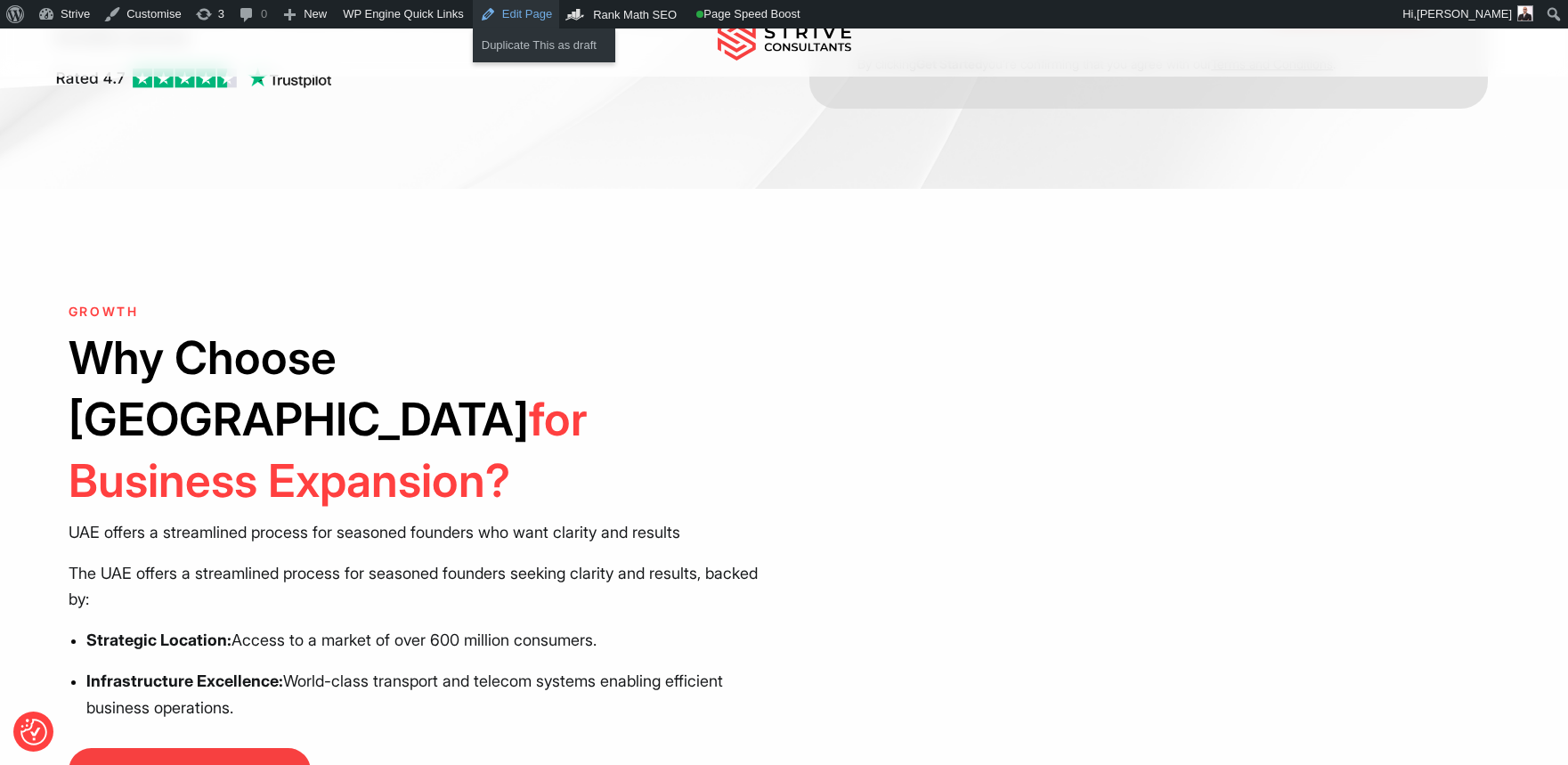
click at [520, 24] on link "Edit Page" at bounding box center [515, 14] width 86 height 29
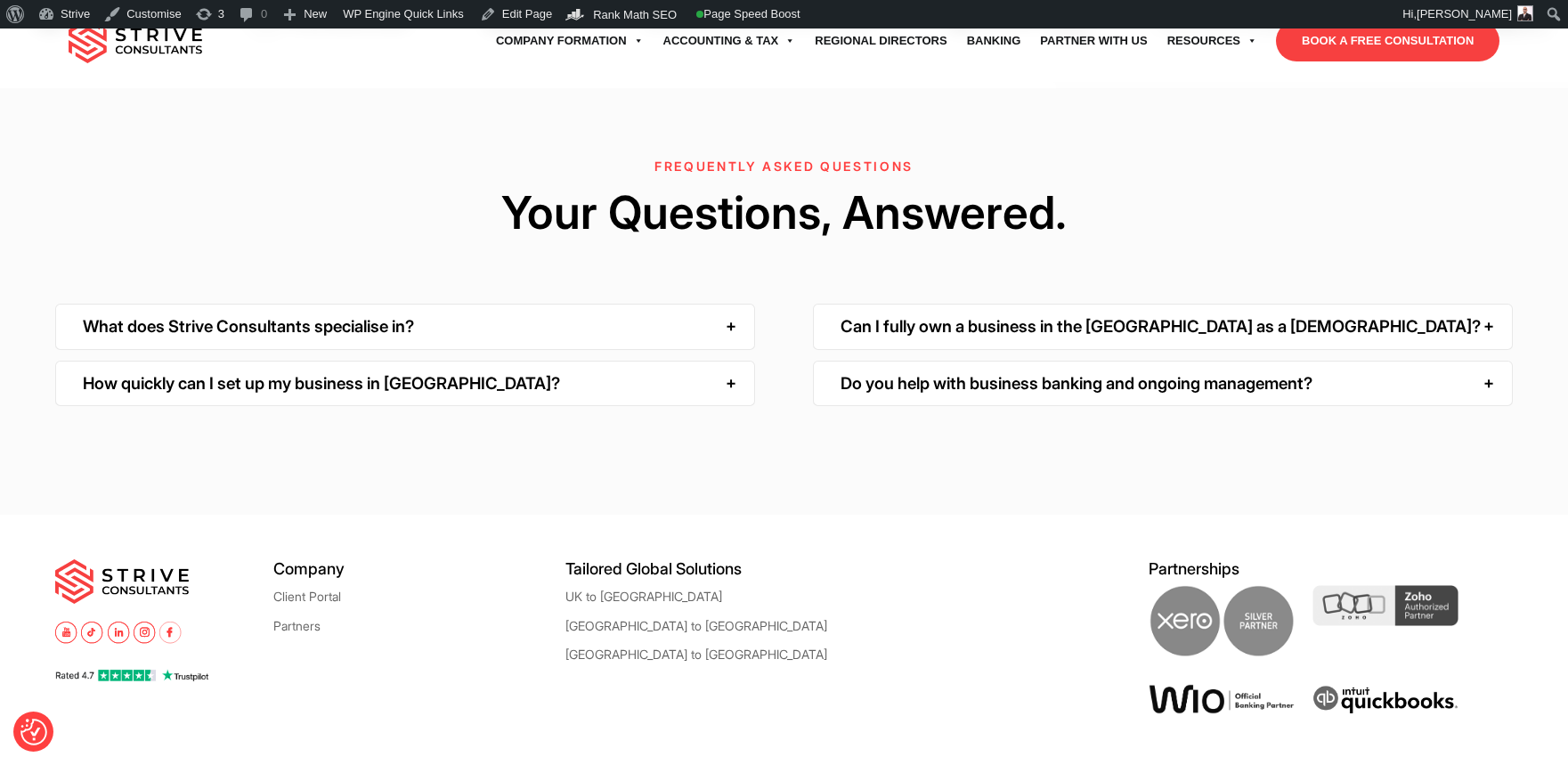
scroll to position [5691, 0]
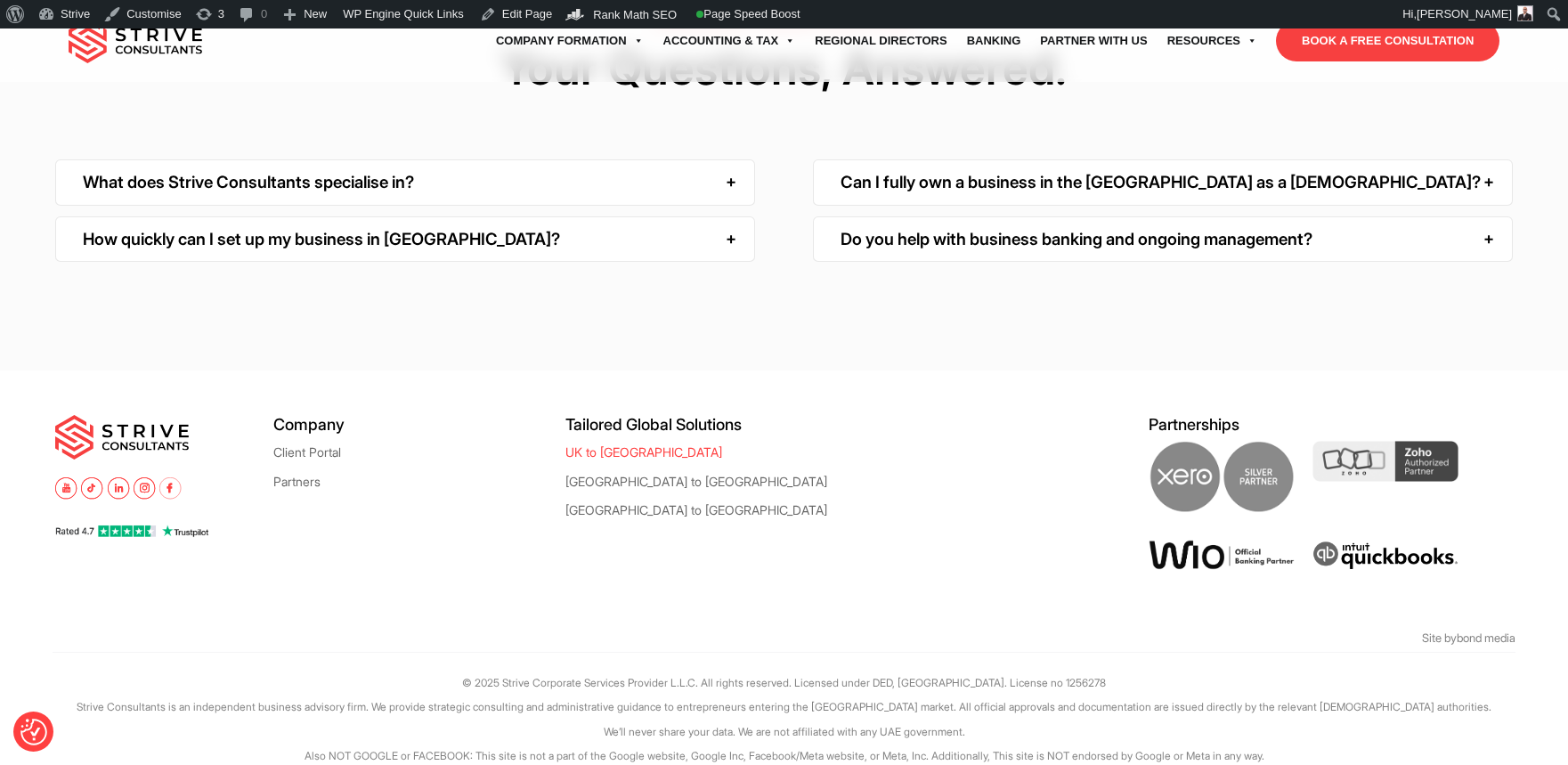
click at [584, 445] on link "UK to [GEOGRAPHIC_DATA]" at bounding box center [643, 451] width 156 height 13
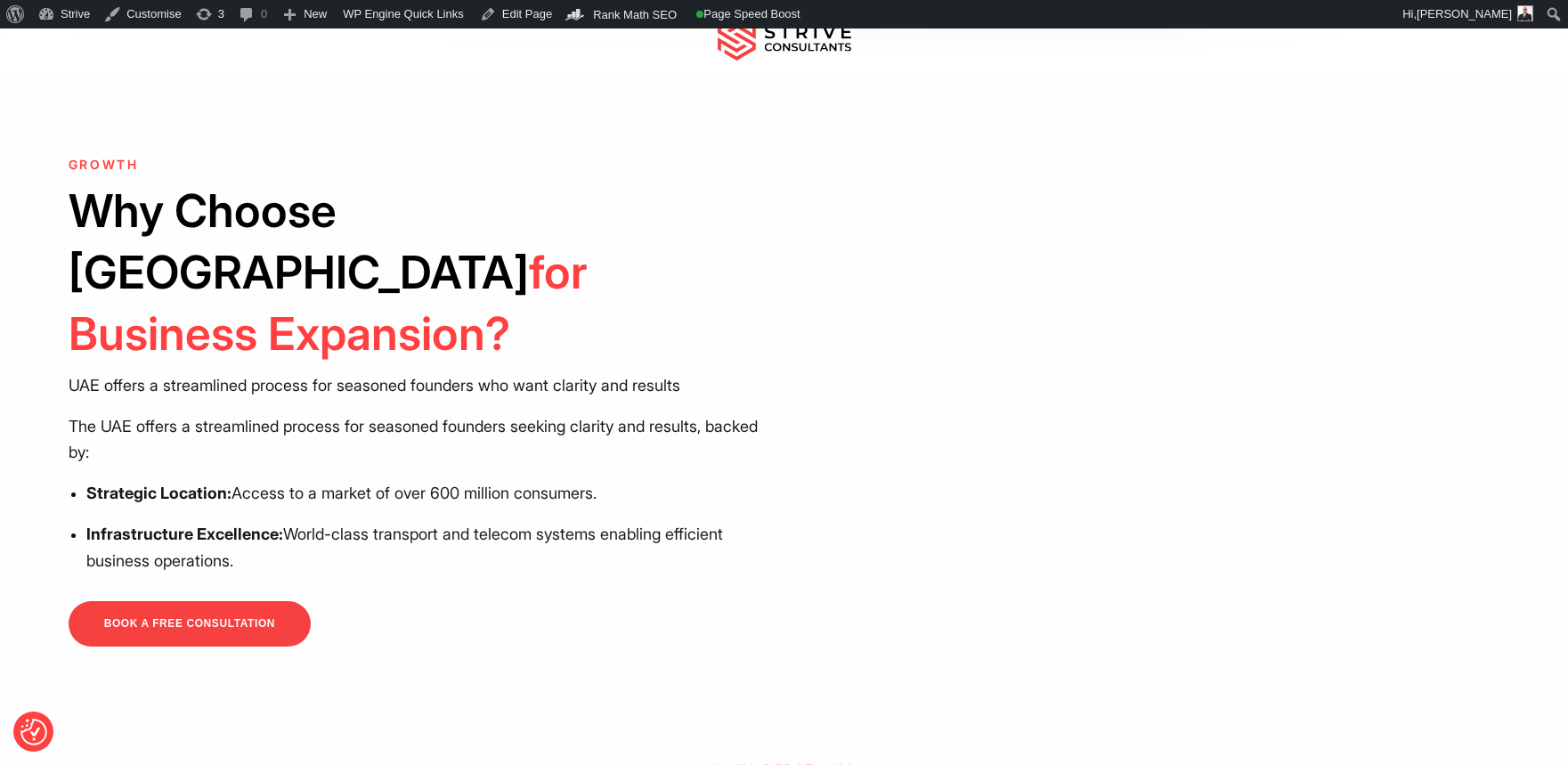
scroll to position [574, 0]
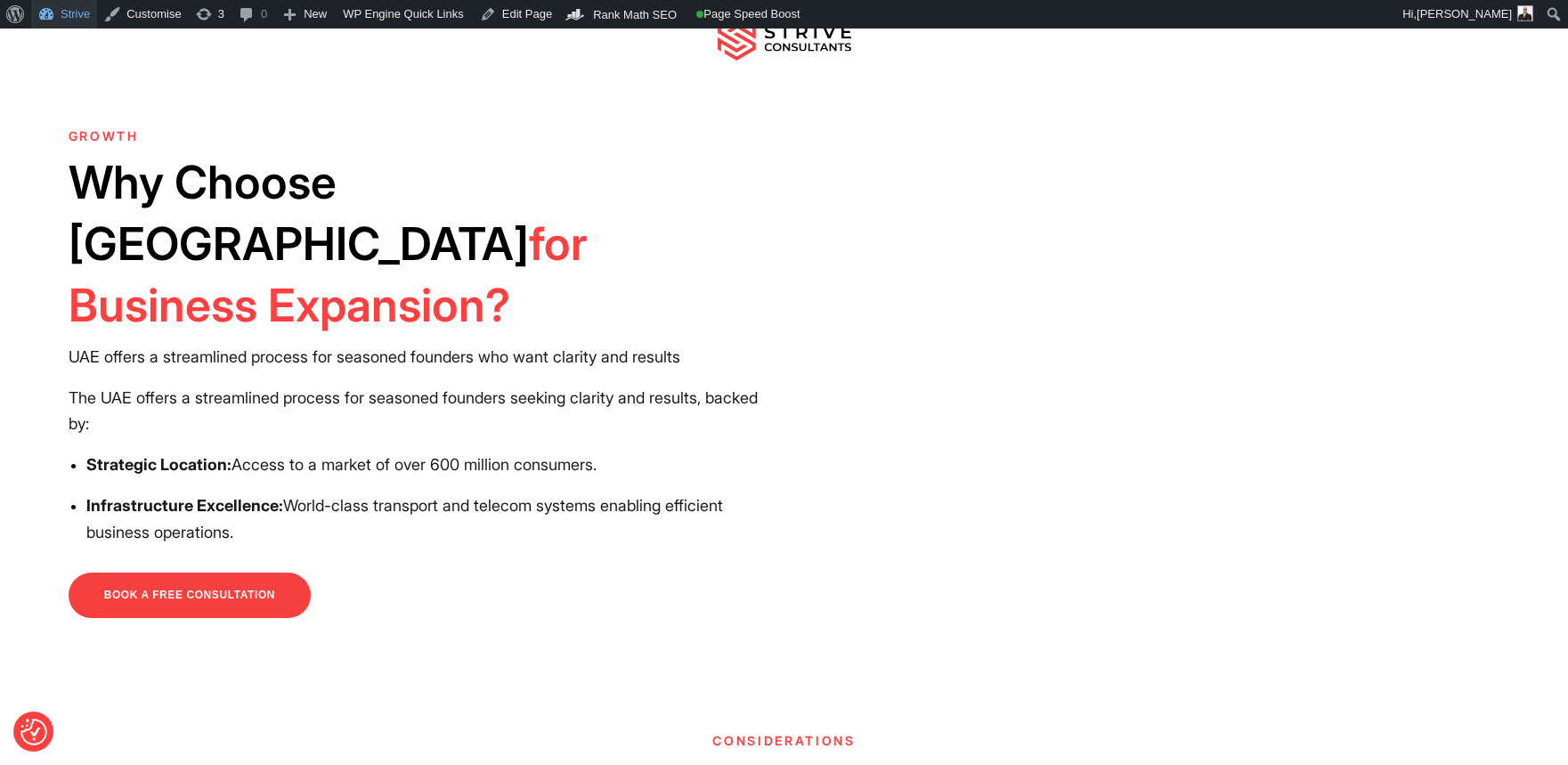
click at [62, 15] on link "Strive" at bounding box center [64, 14] width 66 height 29
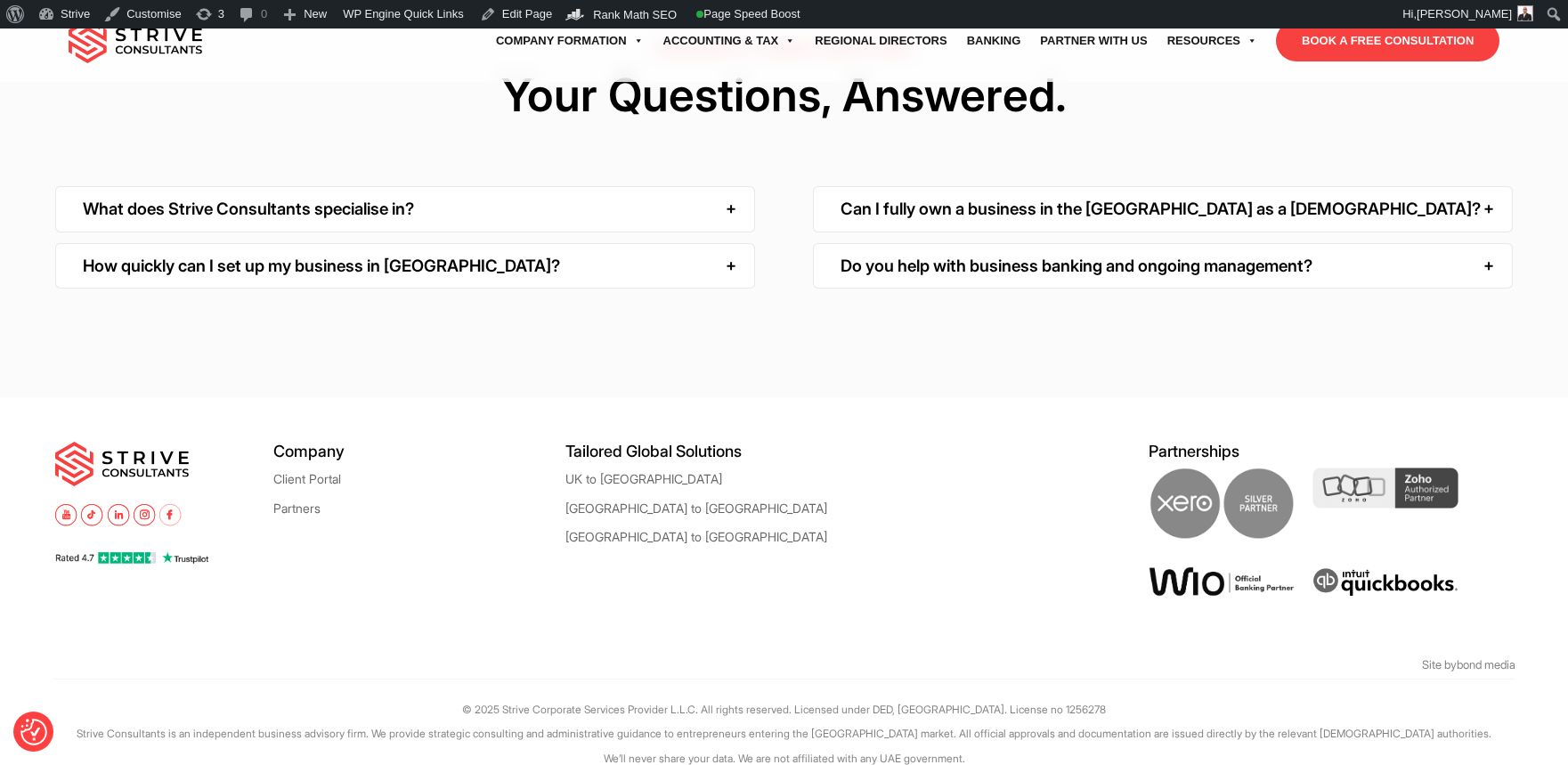
scroll to position [5691, 0]
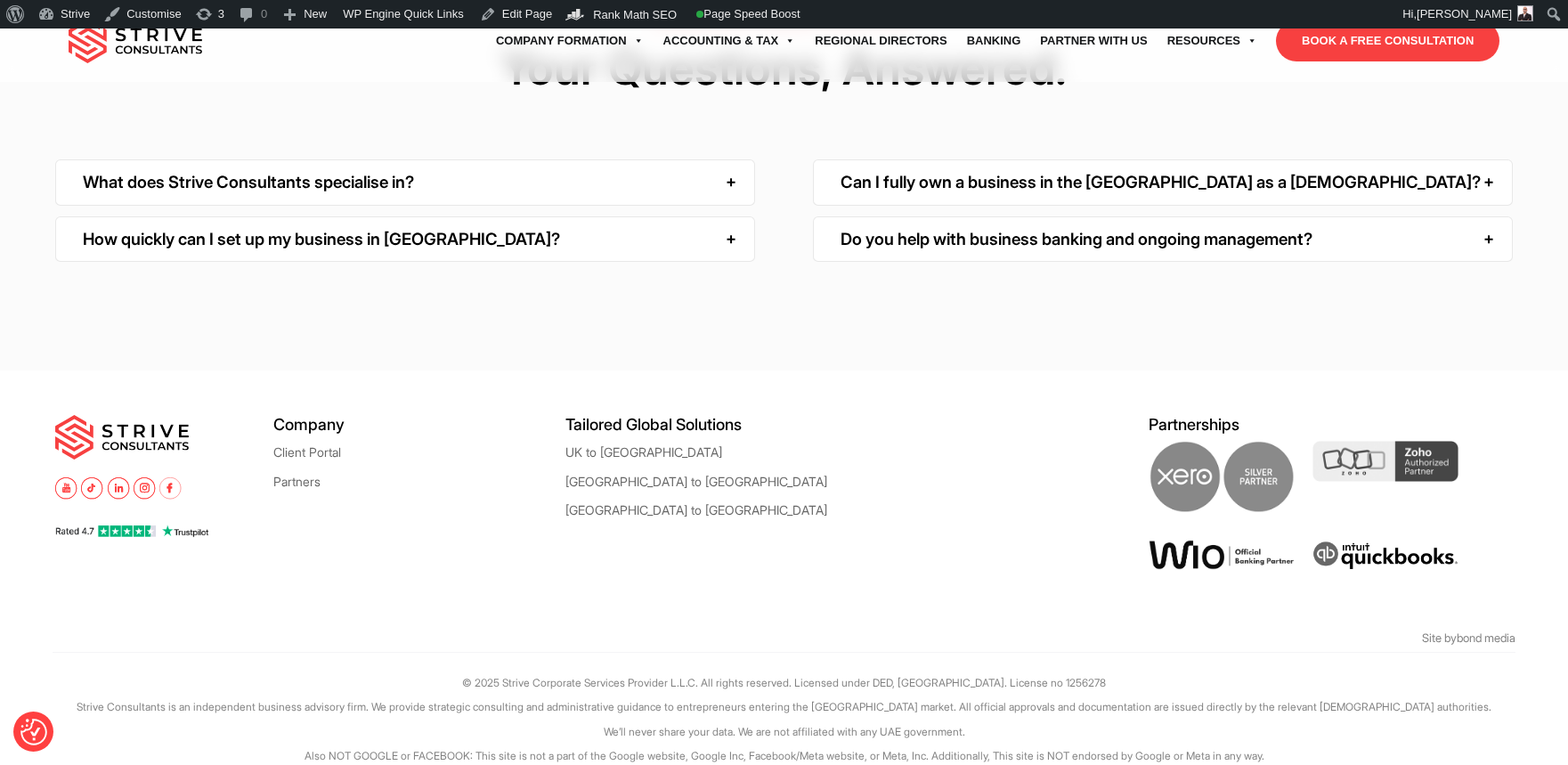
click at [594, 470] on li "[GEOGRAPHIC_DATA] to [GEOGRAPHIC_DATA]" at bounding box center [711, 484] width 292 height 29
click at [601, 475] on link "[GEOGRAPHIC_DATA] to [GEOGRAPHIC_DATA]" at bounding box center [695, 481] width 262 height 13
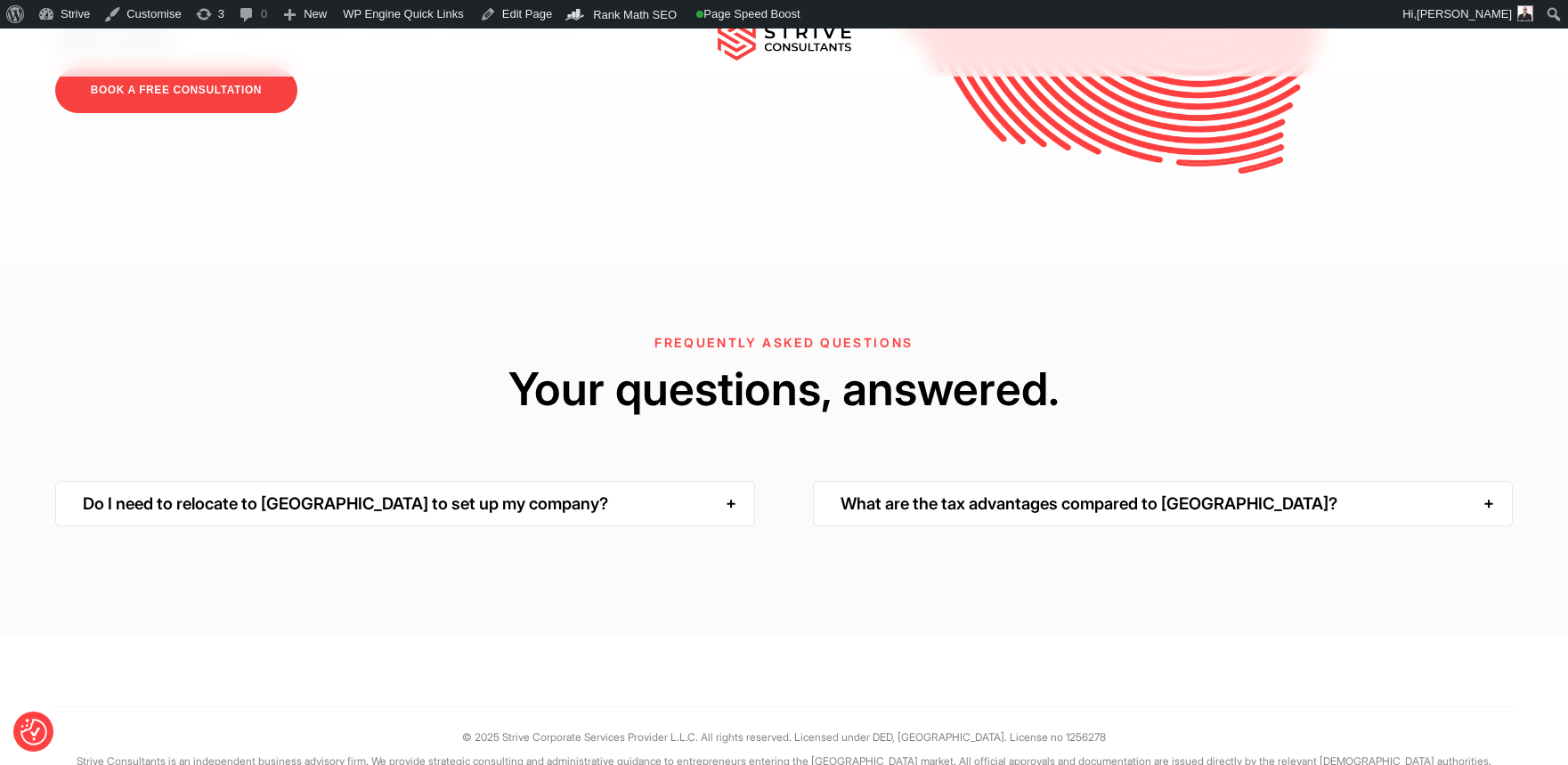
scroll to position [4595, 0]
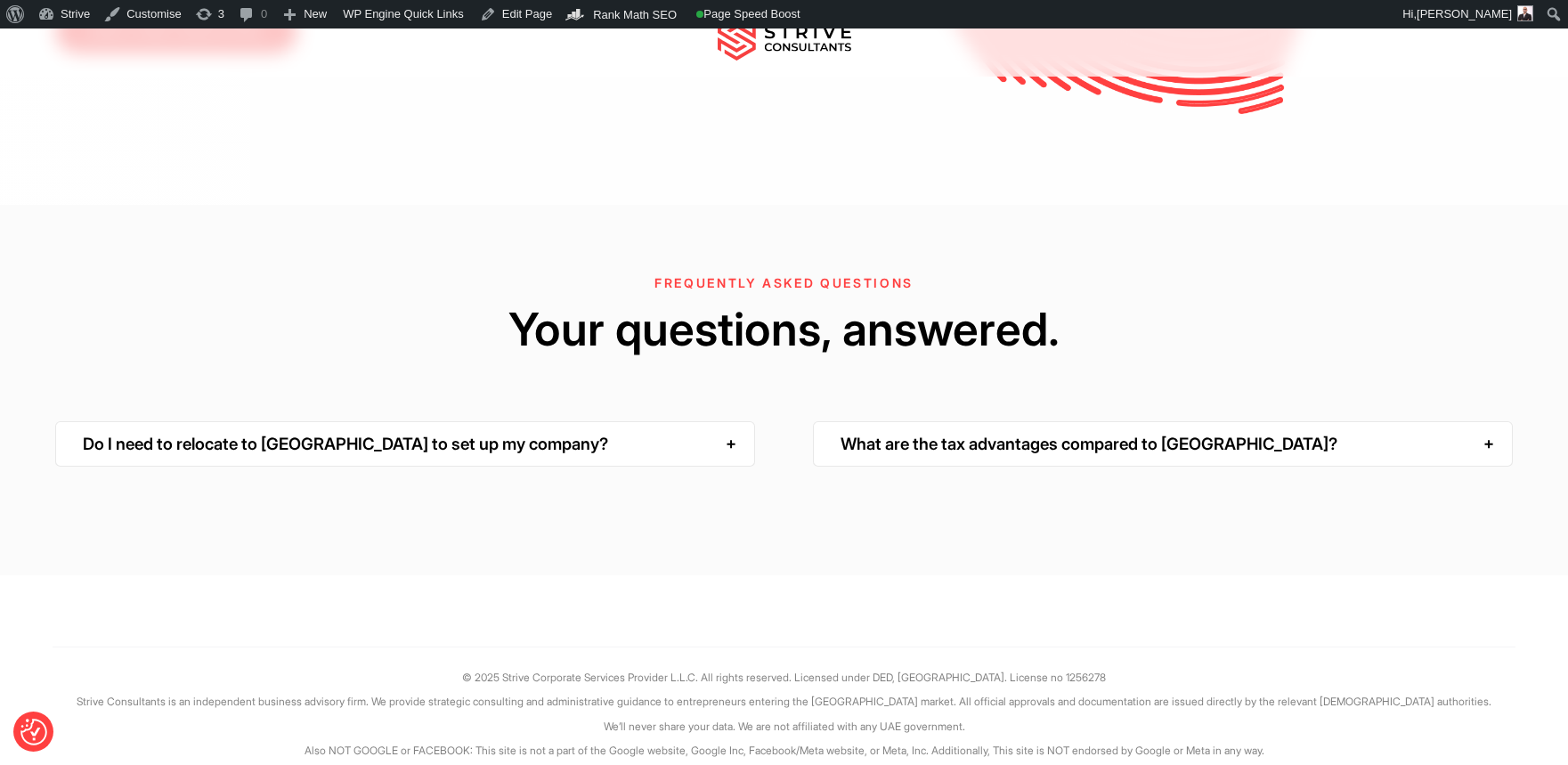
click at [644, 421] on div "Do I need to relocate to [GEOGRAPHIC_DATA] to set up my company?" at bounding box center [405, 443] width 700 height 45
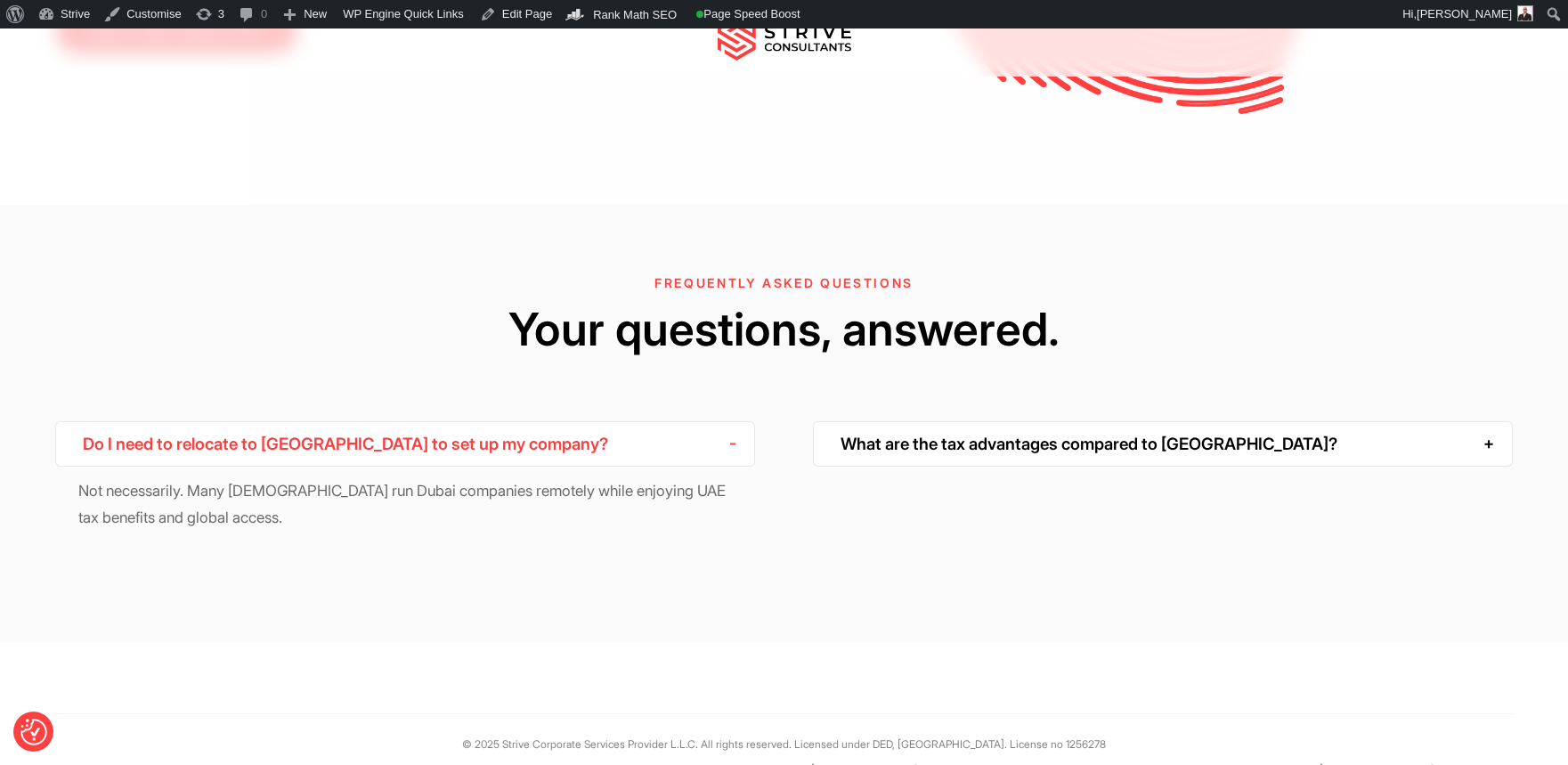
click at [640, 421] on div "Do I need to relocate to Dubai to set up my company?" at bounding box center [405, 443] width 700 height 45
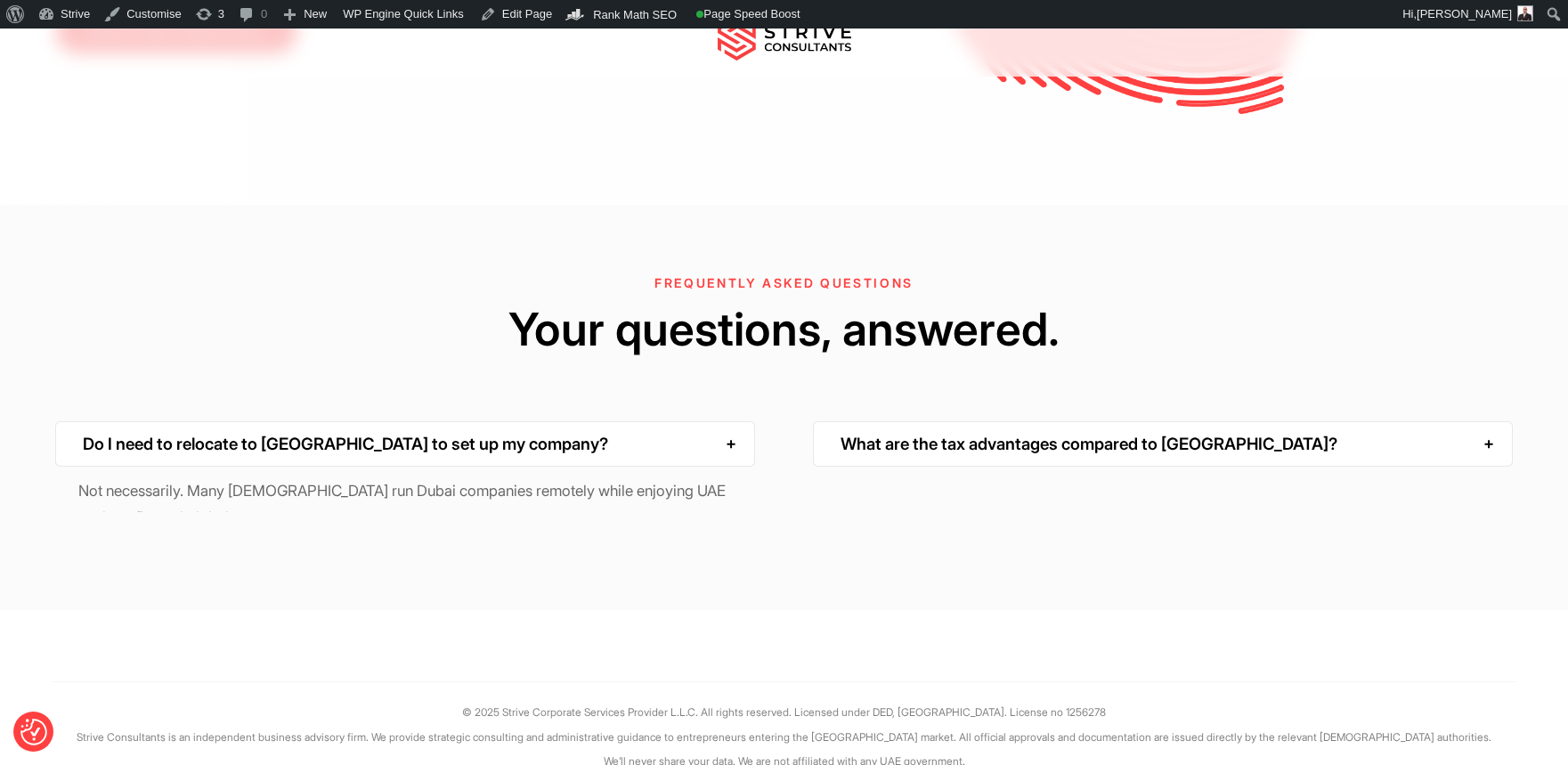
click at [864, 421] on div "What are the tax advantages compared to Australia?" at bounding box center [1162, 443] width 700 height 45
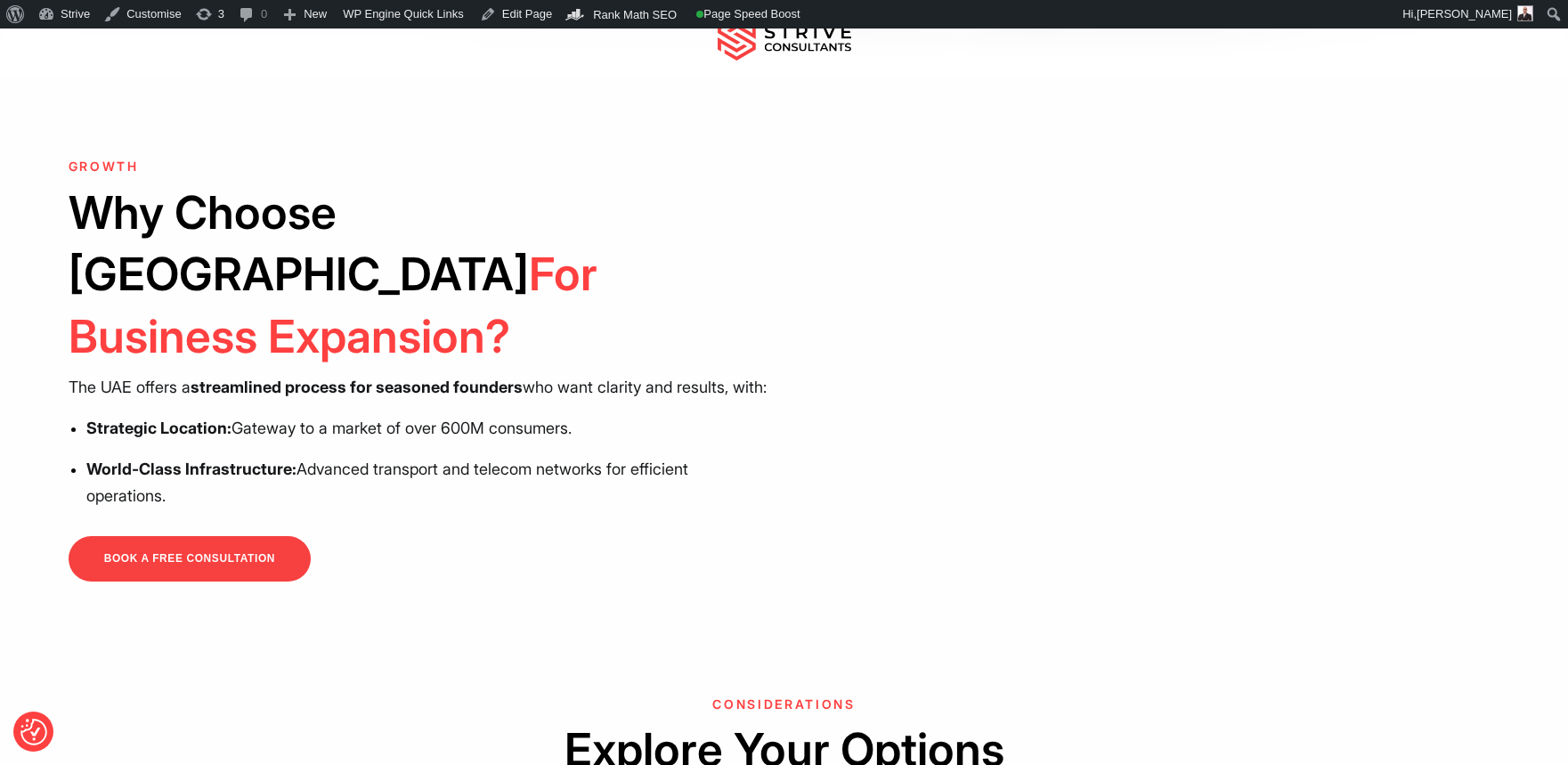
scroll to position [556, 0]
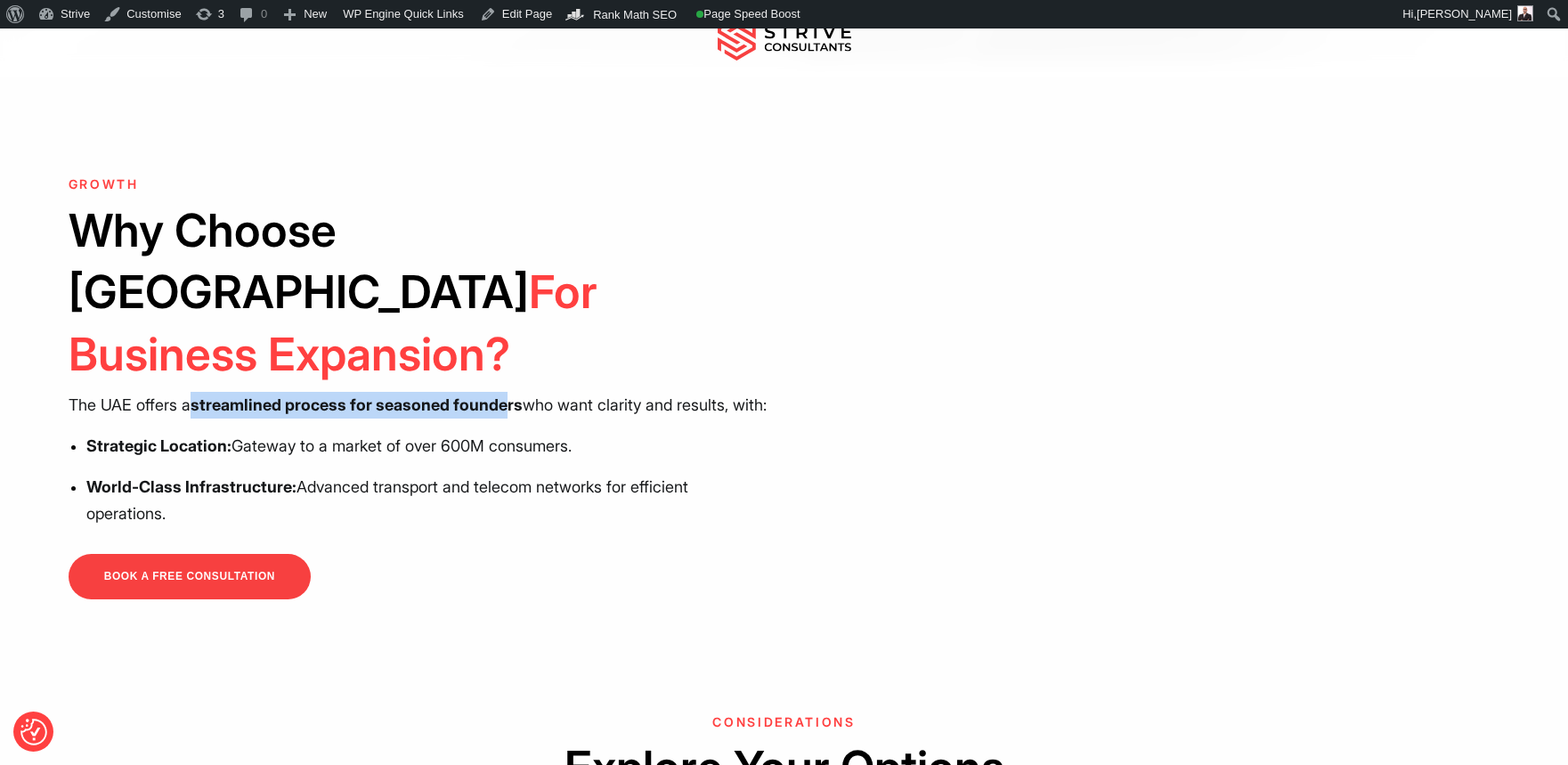
drag, startPoint x: 190, startPoint y: 304, endPoint x: 521, endPoint y: 327, distance: 331.8
click at [521, 392] on p "The UAE offers a streamlined process for seasoned founders who want clarity and…" at bounding box center [420, 405] width 703 height 27
click at [527, 392] on p "The UAE offers a streamlined process for seasoned founders who want clarity and…" at bounding box center [420, 405] width 703 height 27
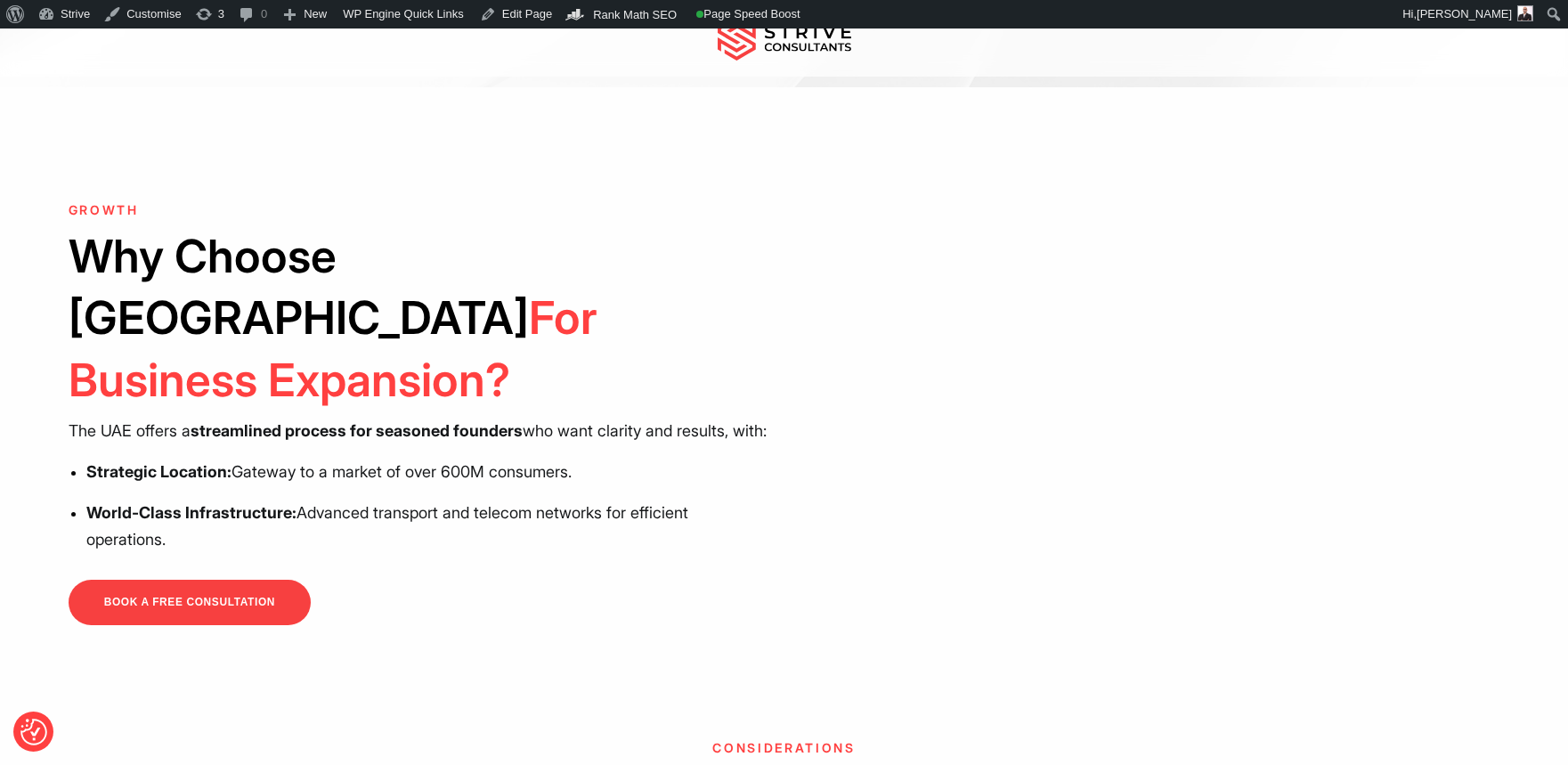
scroll to position [511, 0]
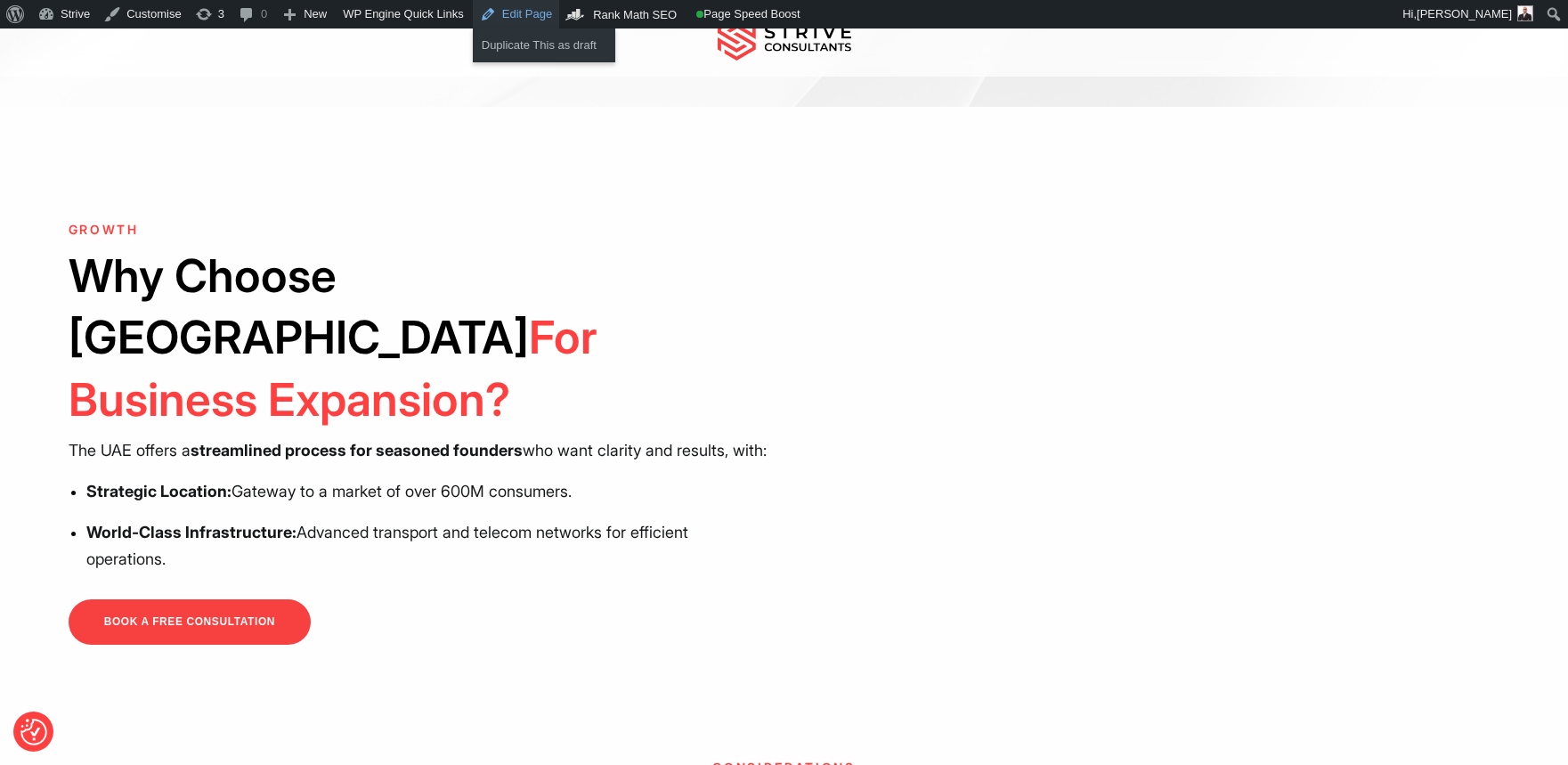
click at [518, 20] on link "Edit Page" at bounding box center [515, 14] width 86 height 29
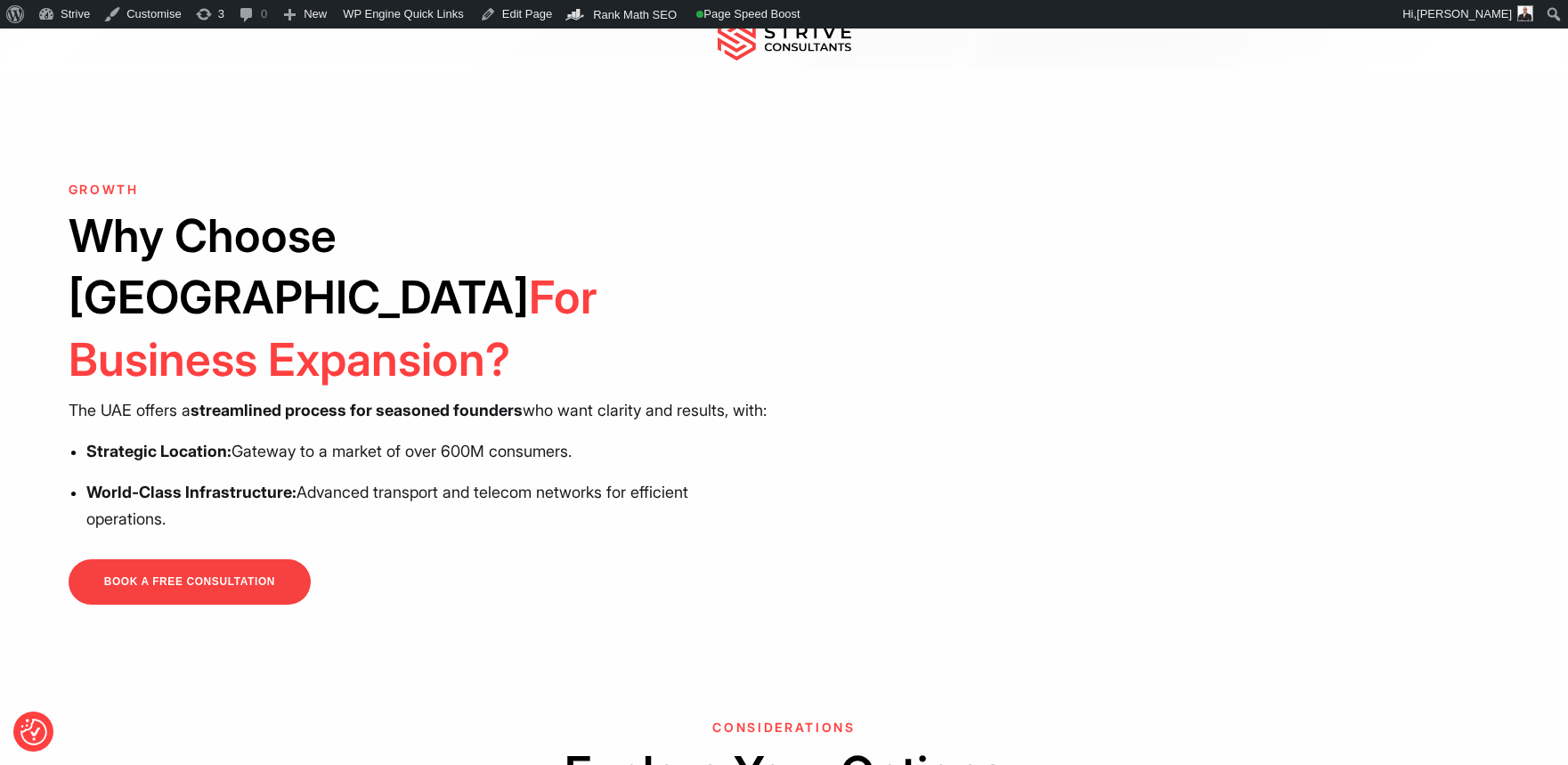
scroll to position [545, 0]
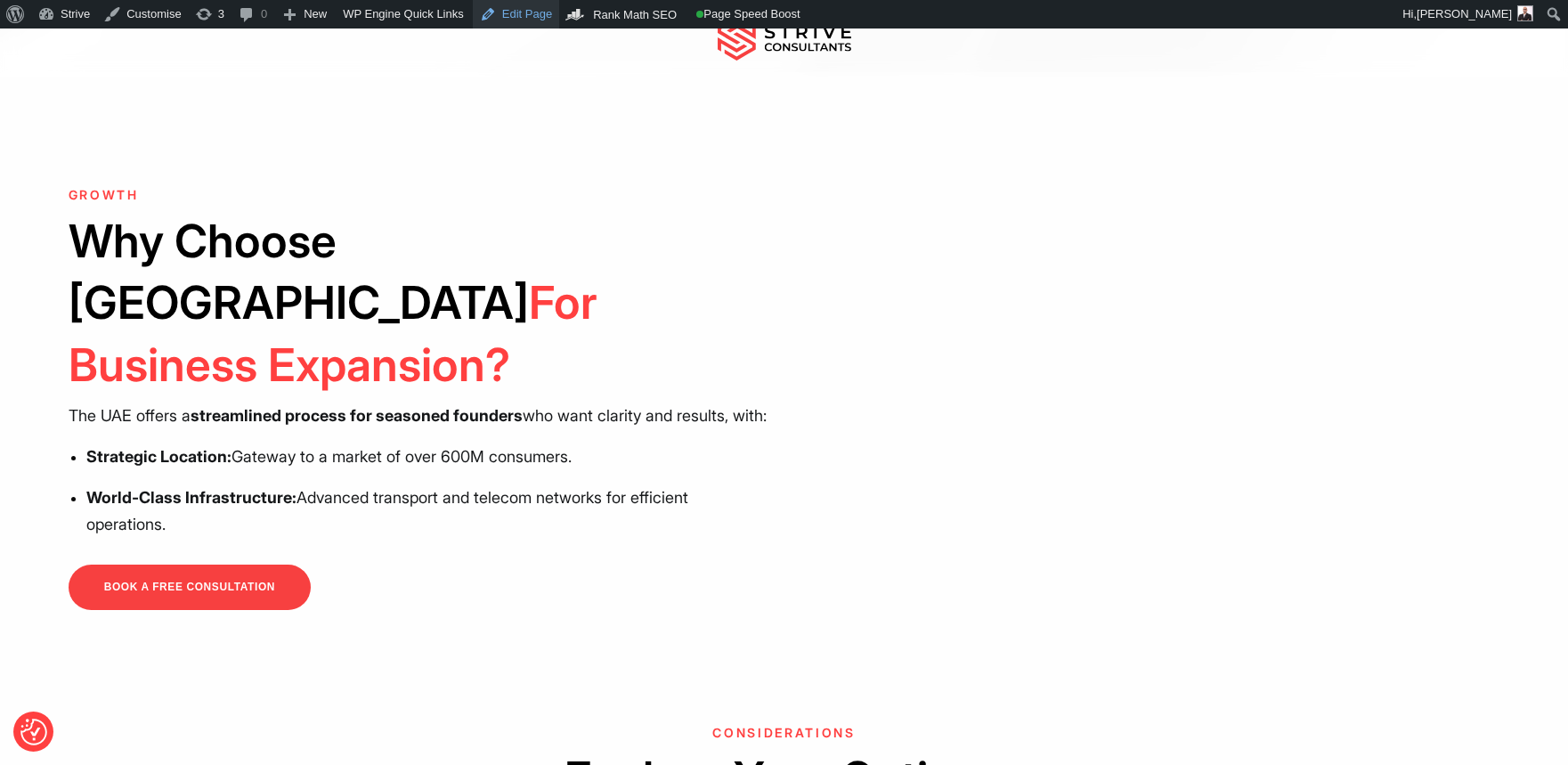
click at [509, 16] on link "Edit Page" at bounding box center [515, 14] width 86 height 29
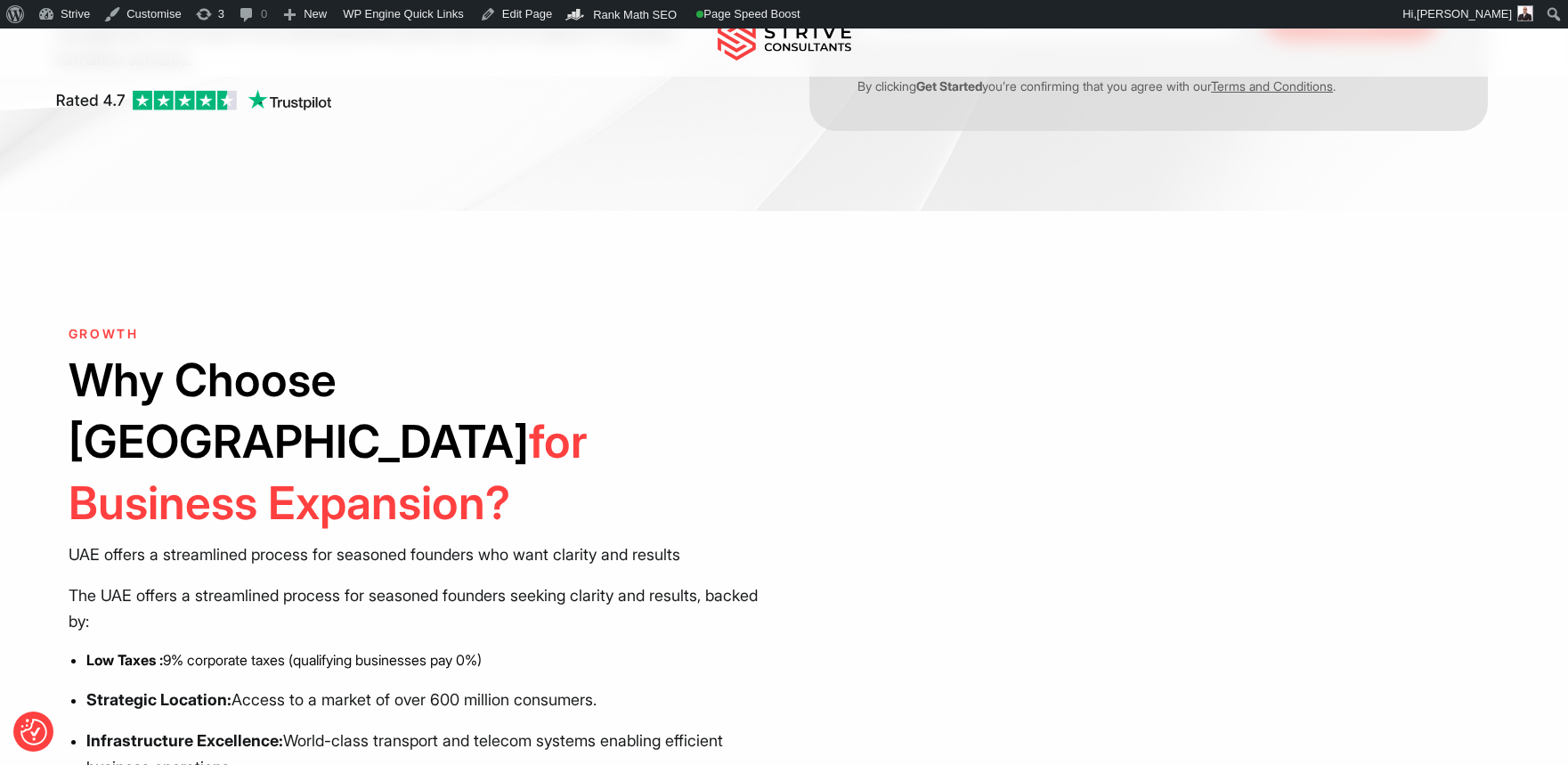
scroll to position [430, 0]
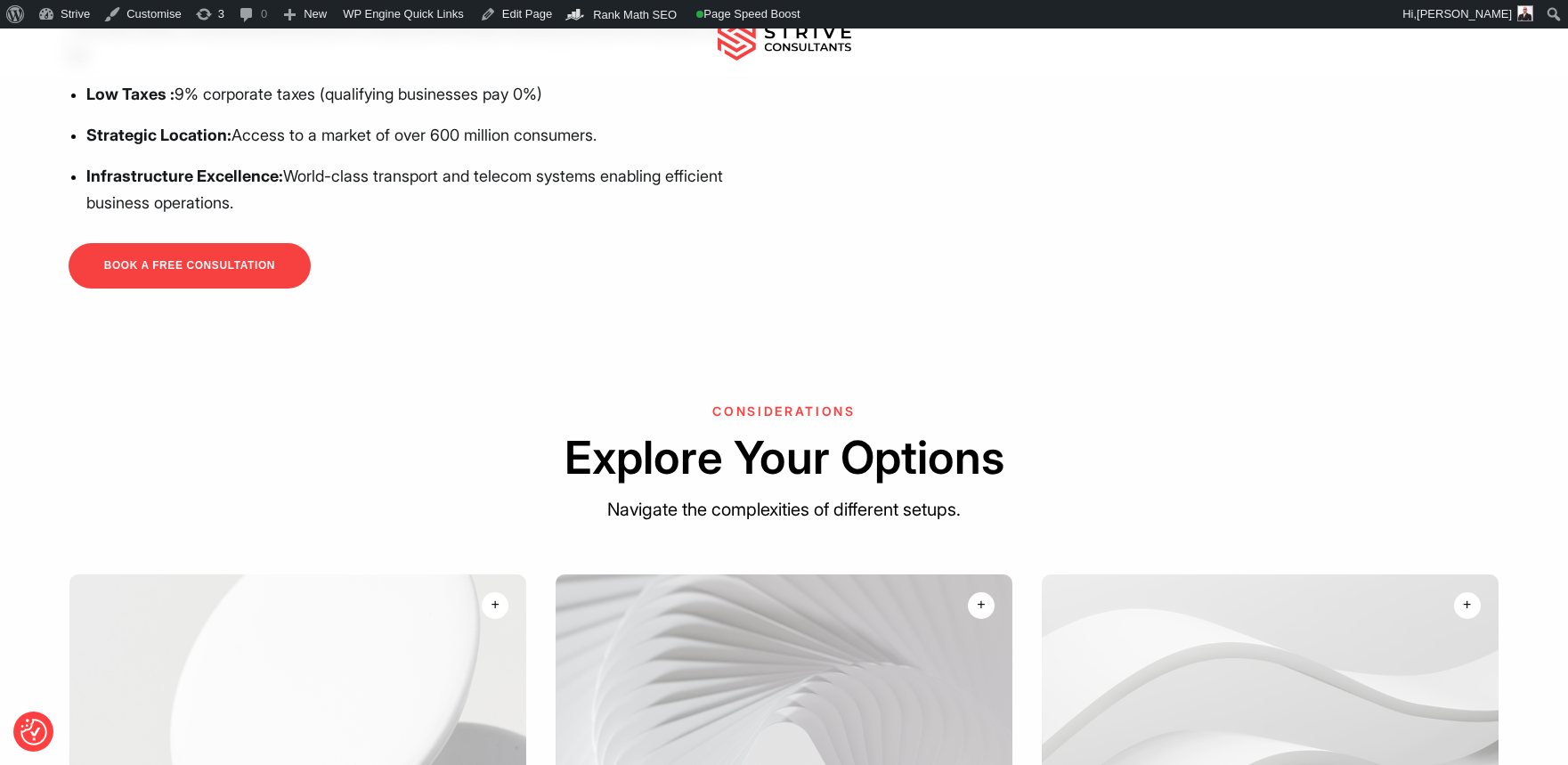
scroll to position [550, 0]
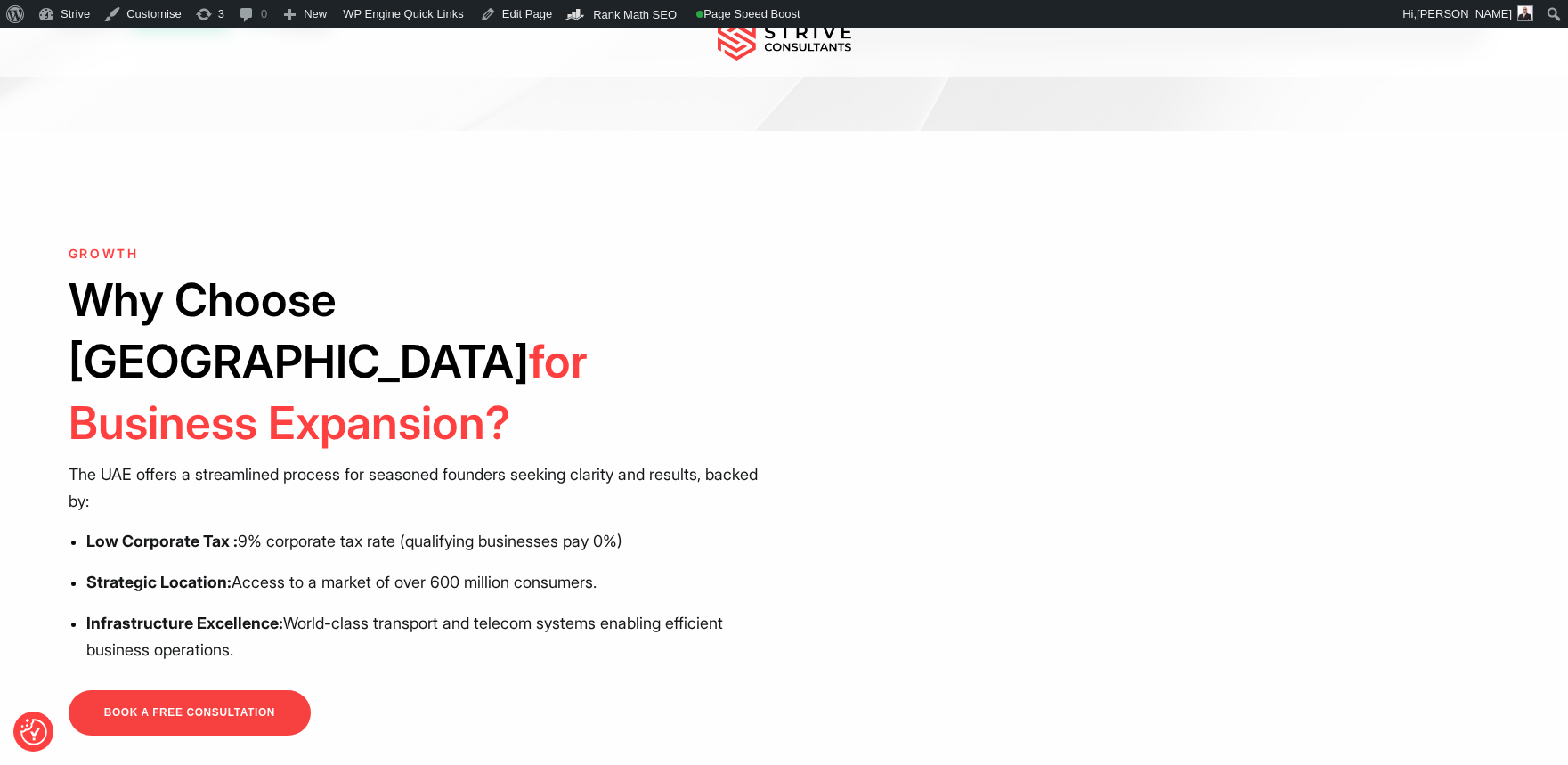
scroll to position [479, 0]
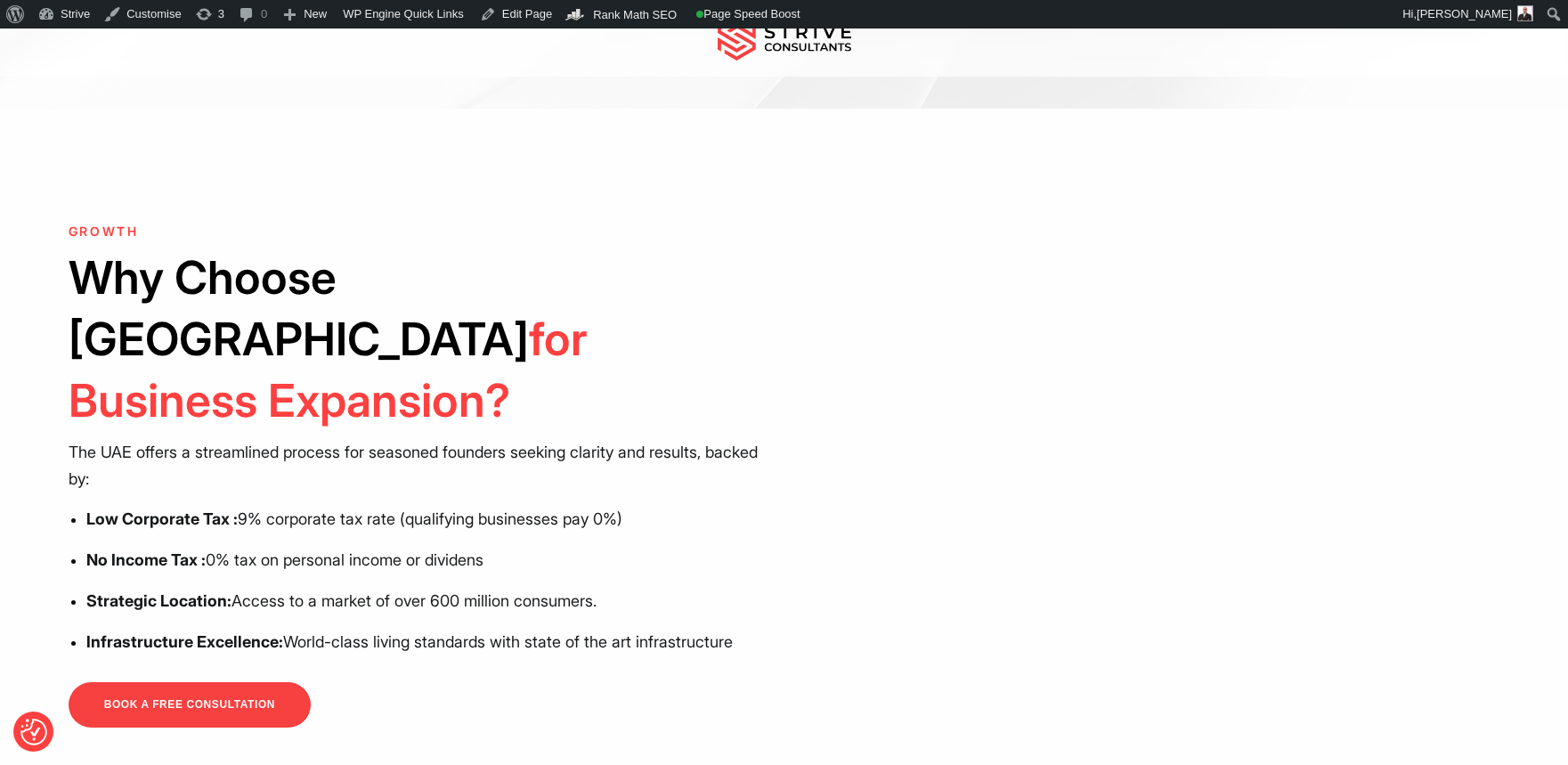
scroll to position [483, 0]
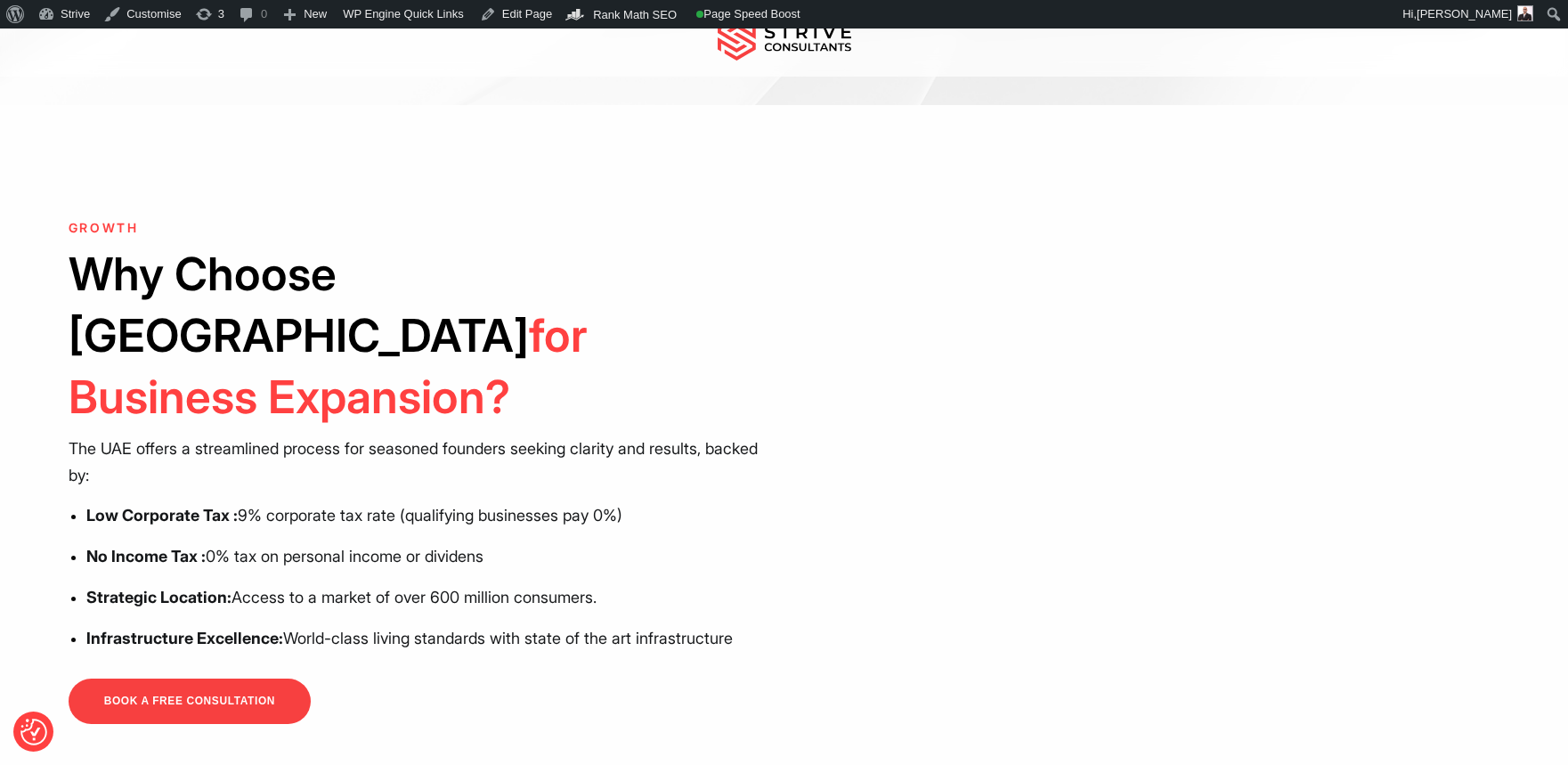
drag, startPoint x: 759, startPoint y: 585, endPoint x: 83, endPoint y: 462, distance: 687.1
click at [83, 462] on div "GROWTH Why Choose Dubai for Business Expansion? The UAE offers a streamlined pr…" at bounding box center [420, 473] width 703 height 503
copy div "Low Corporate Tax : 9% corporate tax rate (qualifying businesses pay 0%) No Inc…"
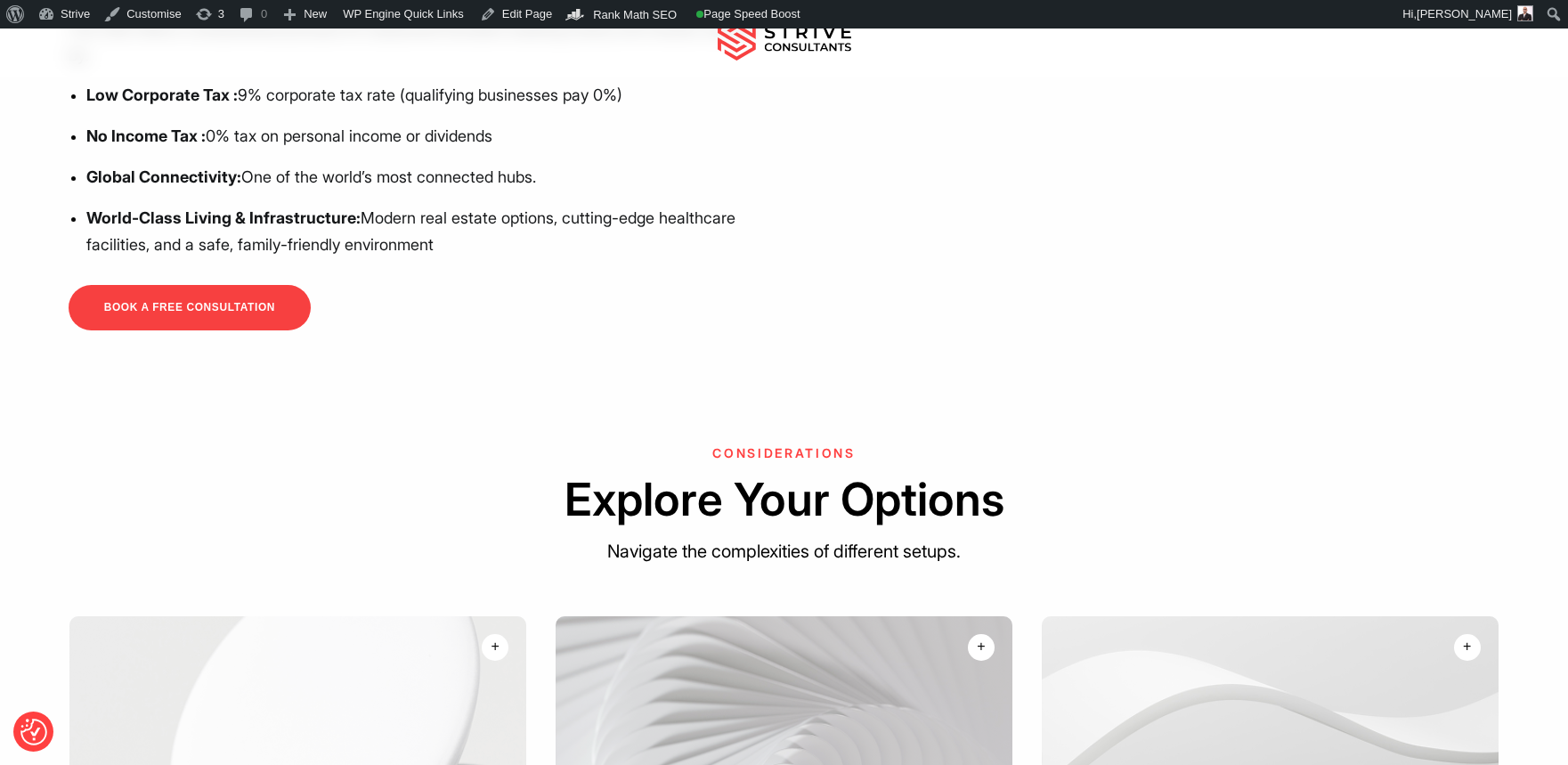
scroll to position [975, 0]
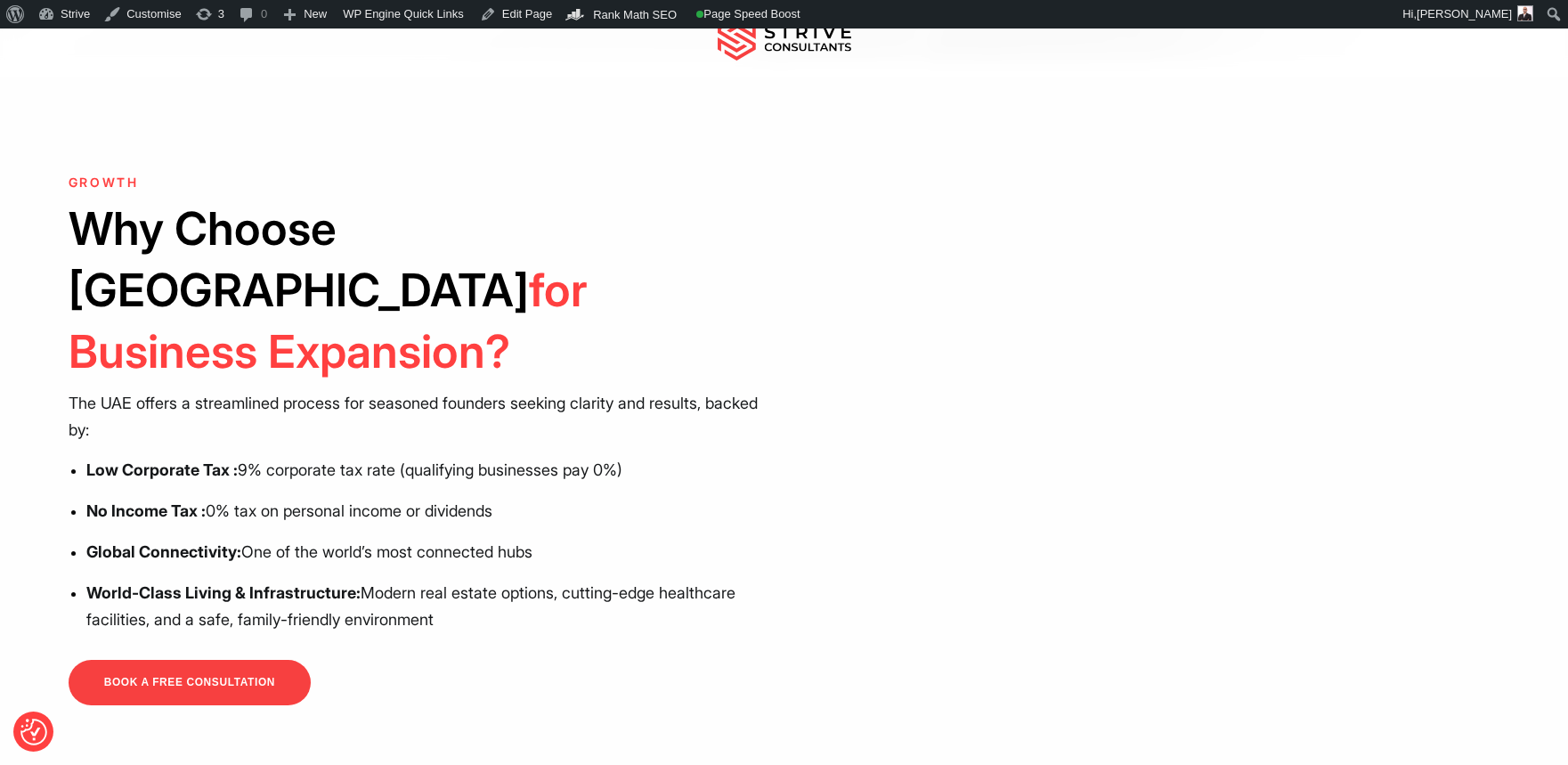
scroll to position [527, 0]
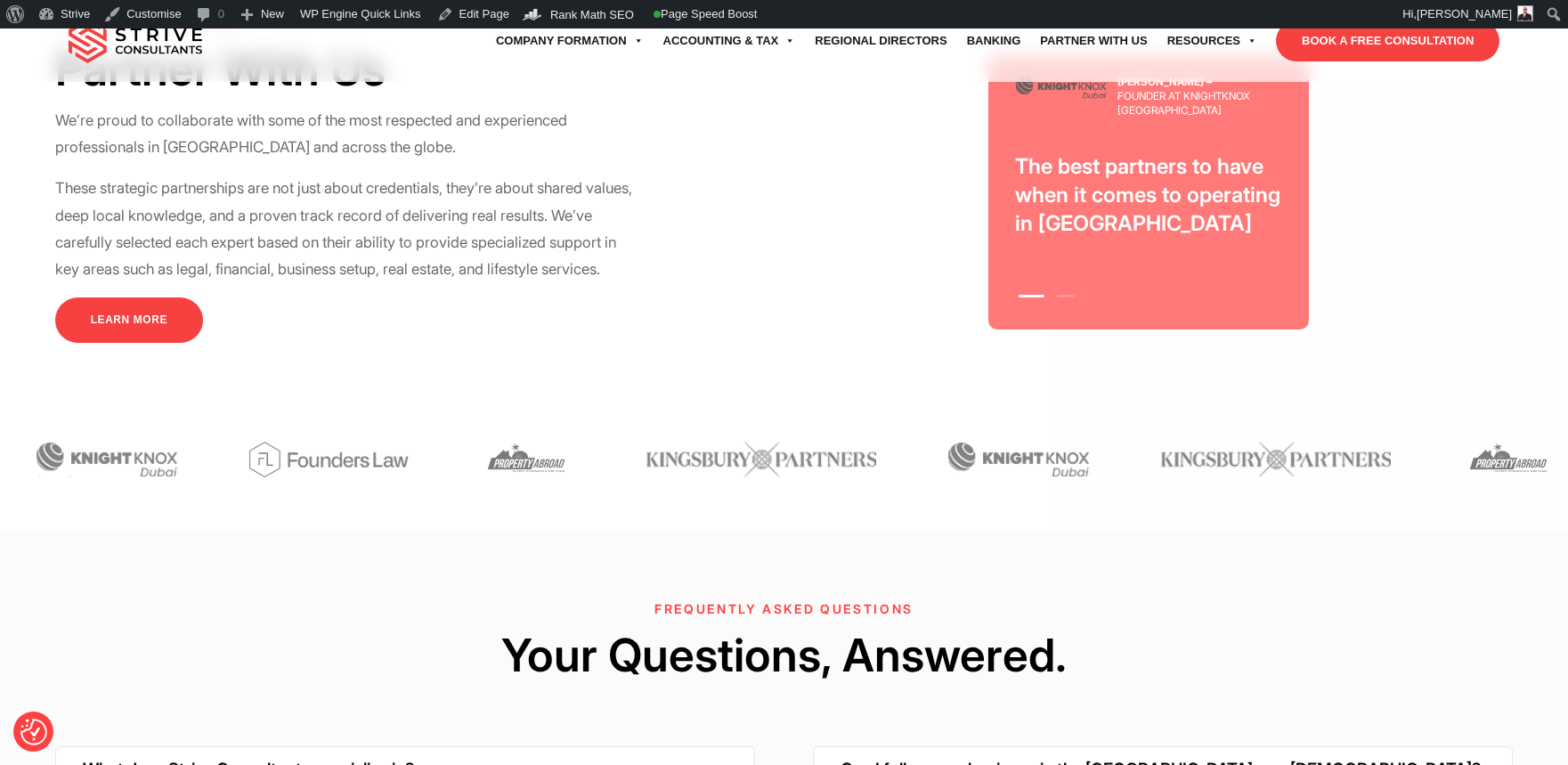
scroll to position [5691, 0]
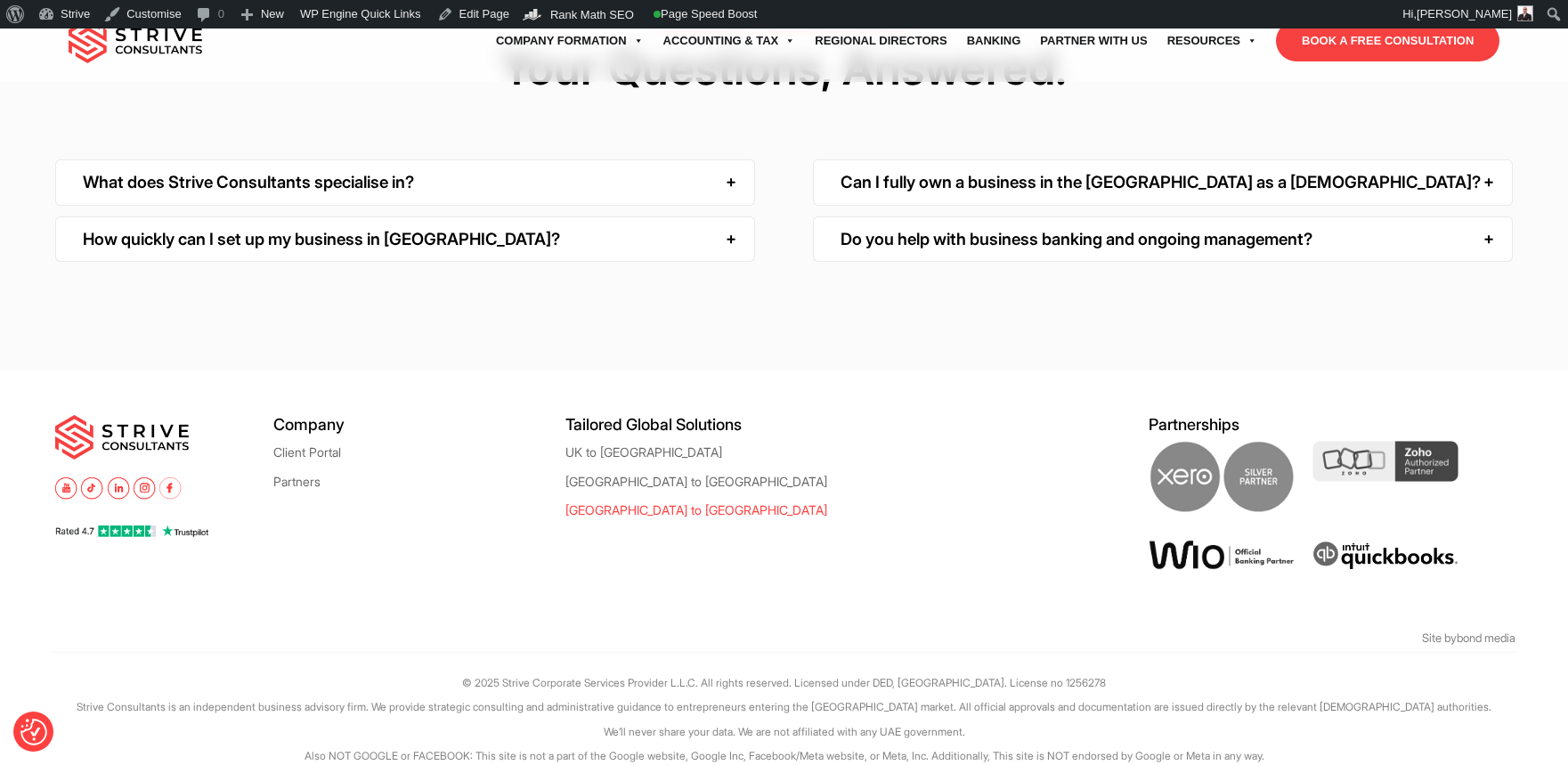
click at [606, 503] on link "[GEOGRAPHIC_DATA] to [GEOGRAPHIC_DATA]" at bounding box center [695, 510] width 262 height 13
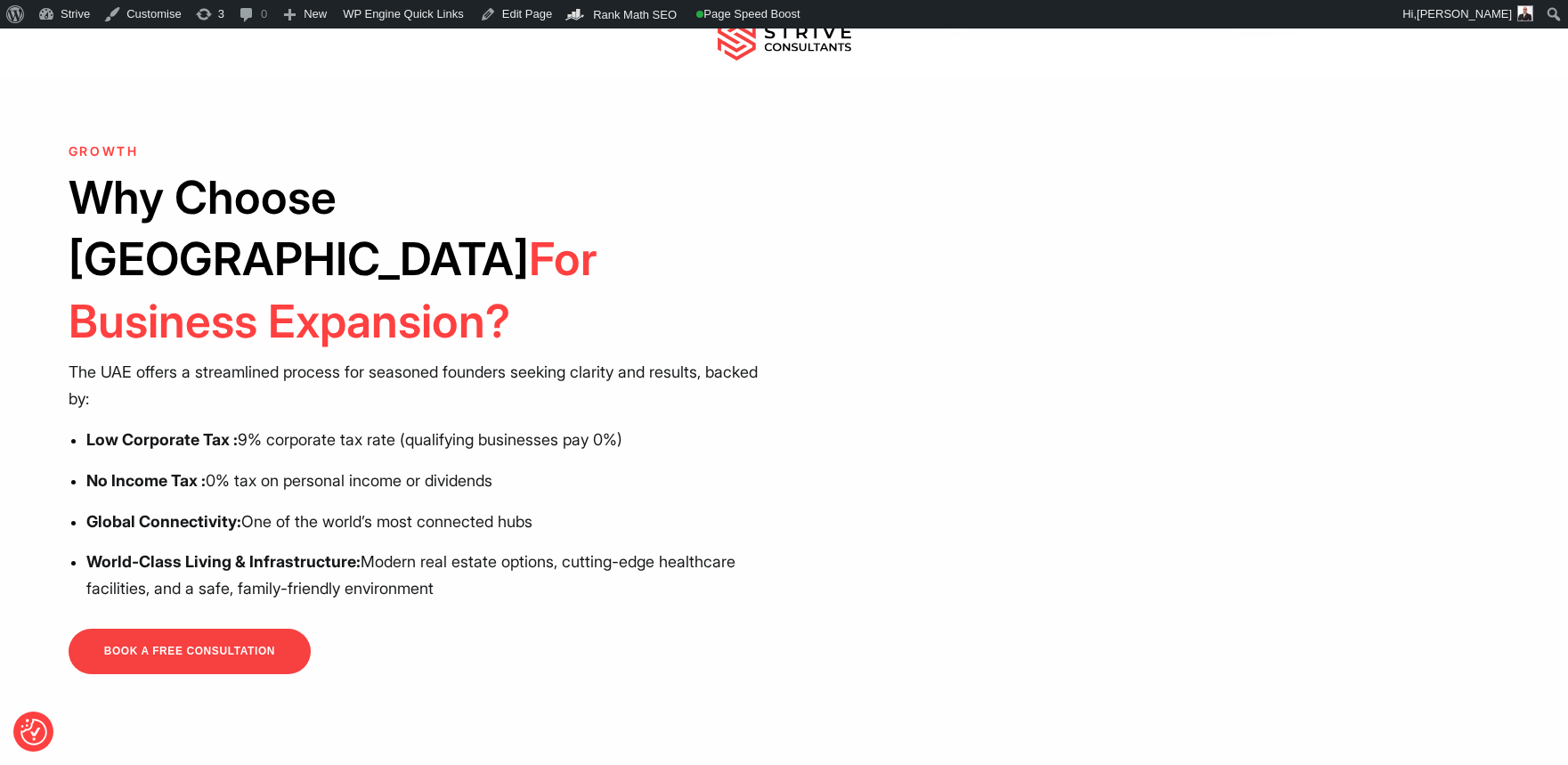
scroll to position [555, 0]
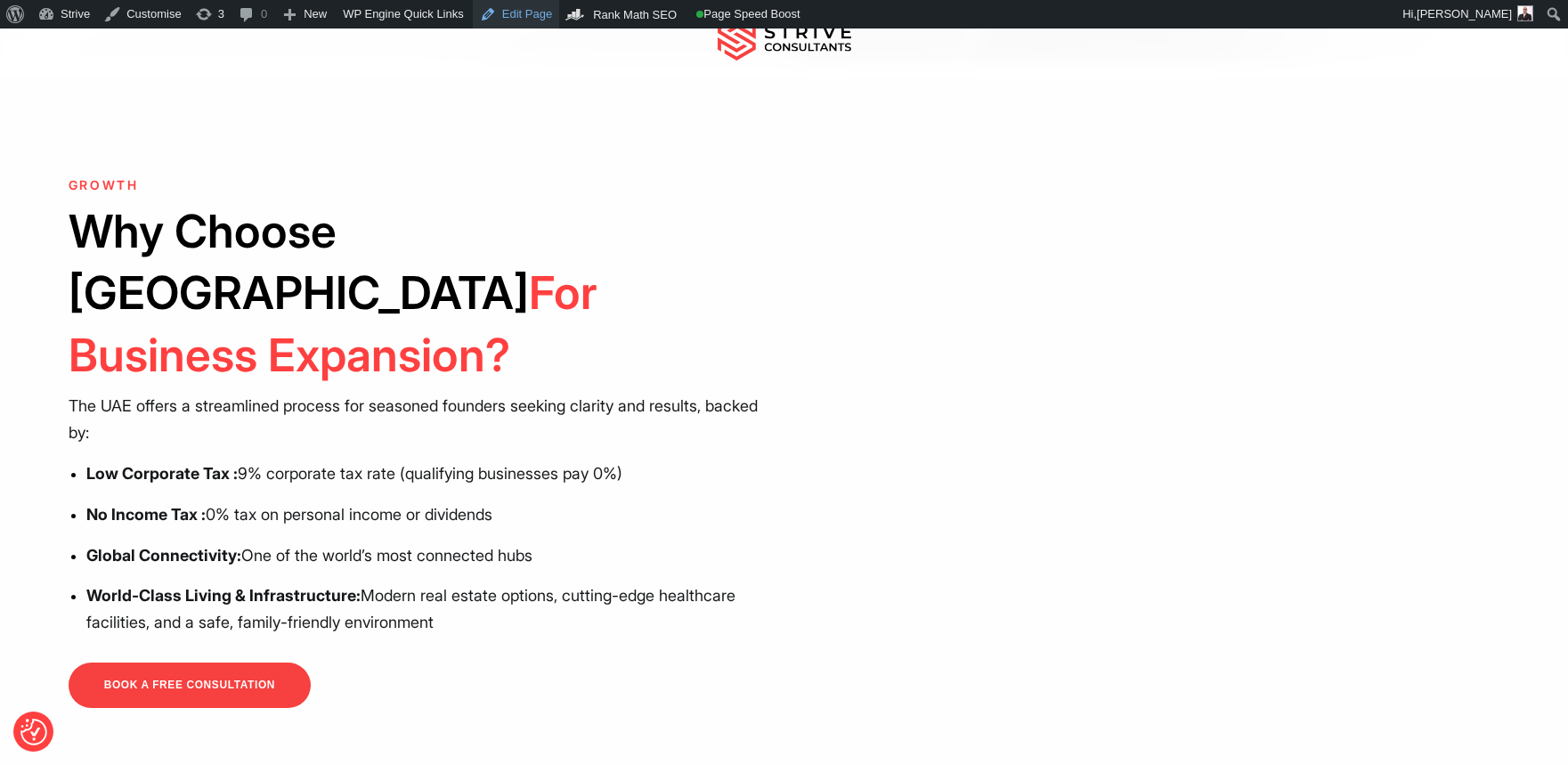
click at [542, 21] on link "Edit Page" at bounding box center [515, 14] width 86 height 29
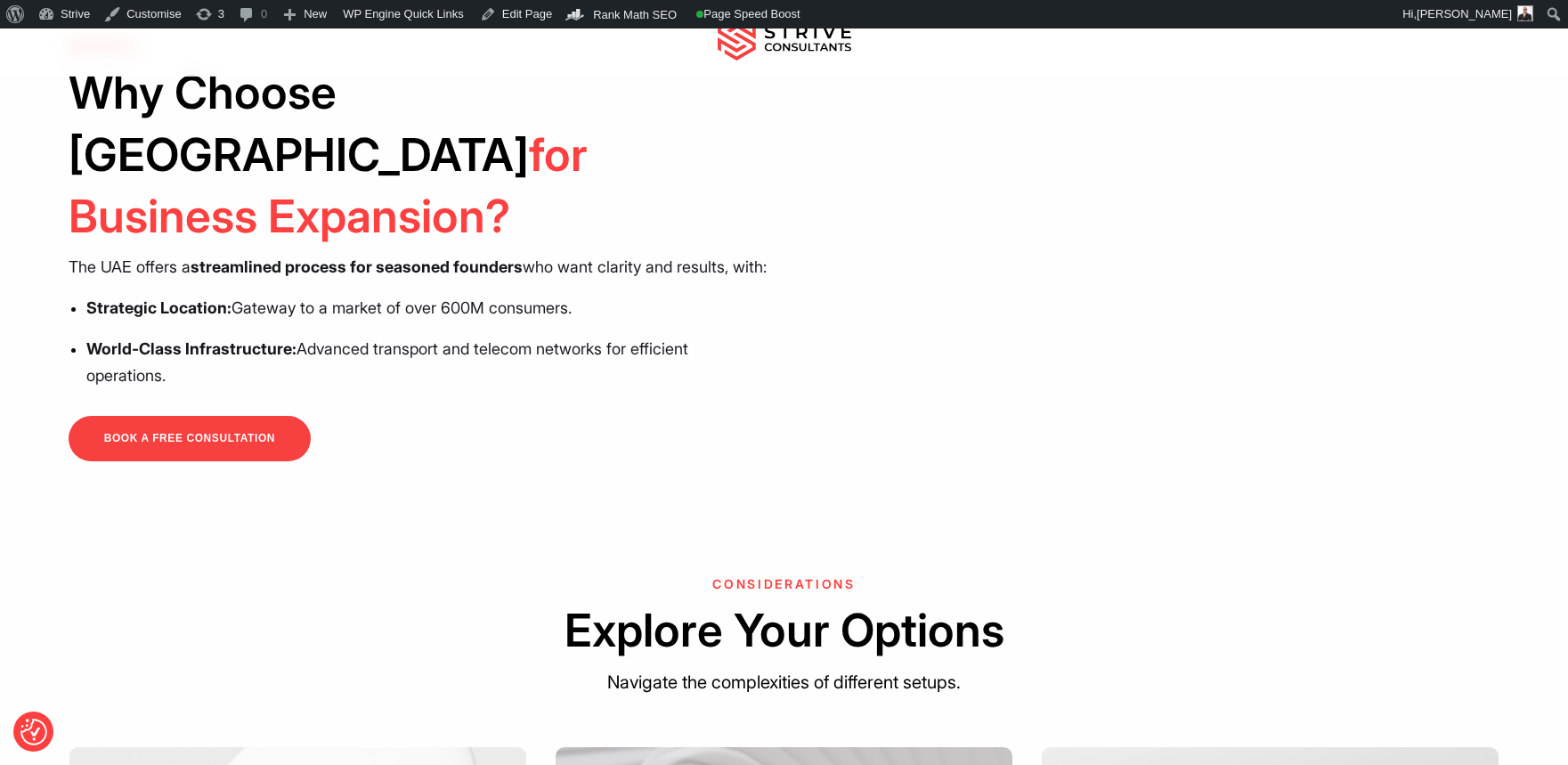
scroll to position [539, 0]
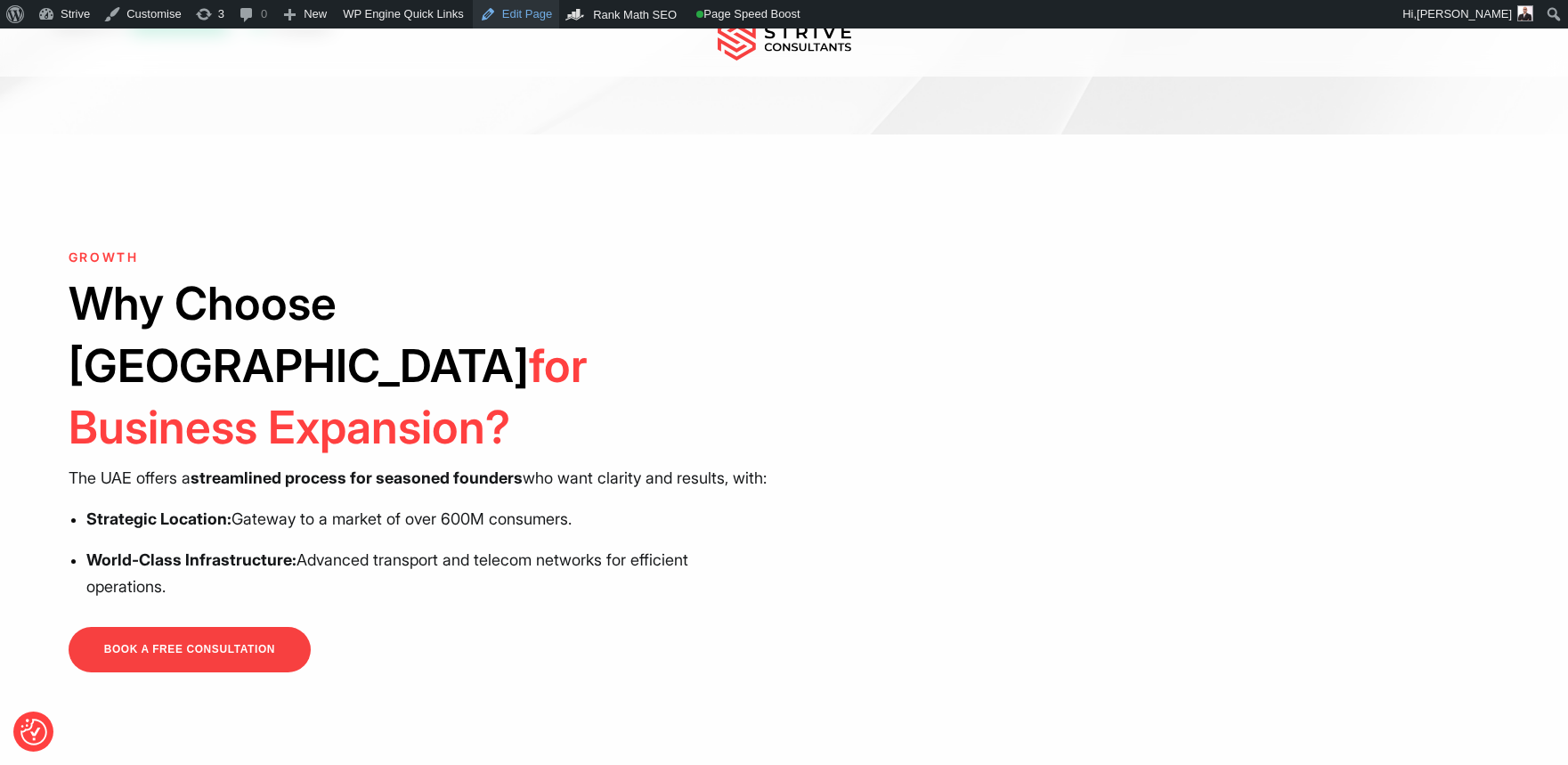
click at [523, 13] on link "Edit Page" at bounding box center [515, 14] width 86 height 29
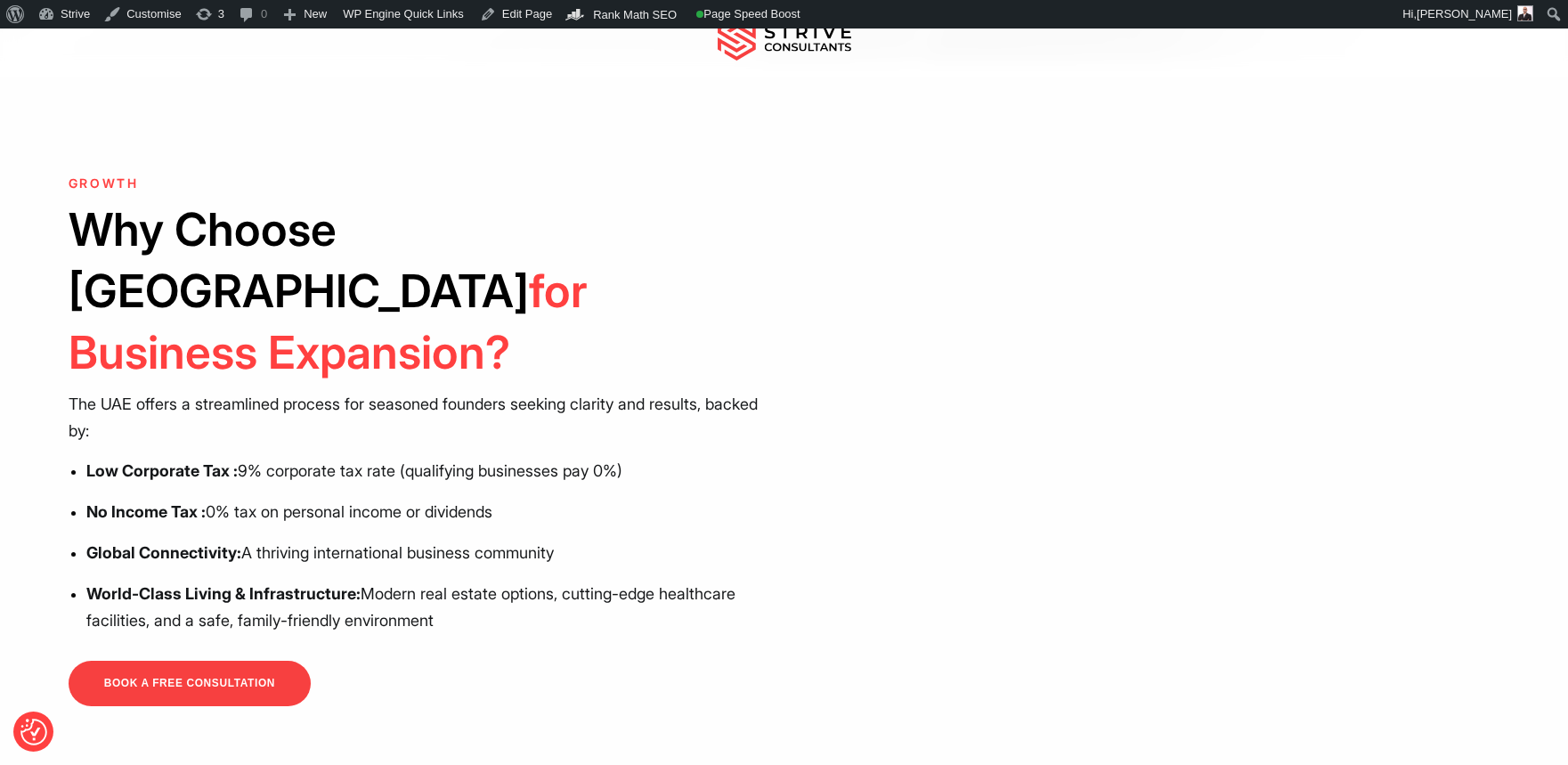
drag, startPoint x: 457, startPoint y: 562, endPoint x: 94, endPoint y: 409, distance: 393.9
click at [94, 409] on div "GROWTH Why Choose Dubai for Business Expansion? The UAE offers a streamlined pr…" at bounding box center [420, 441] width 703 height 530
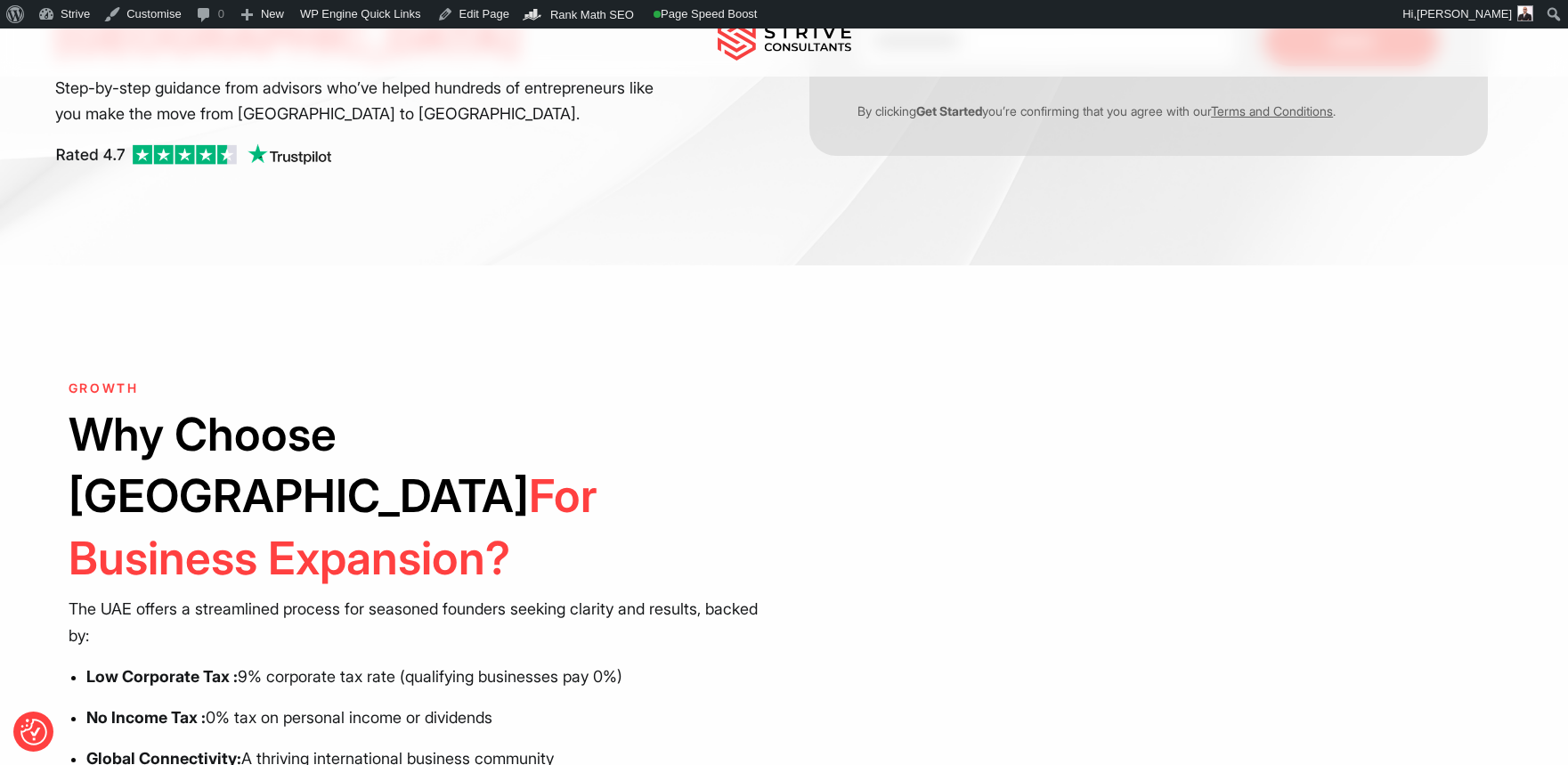
scroll to position [643, 0]
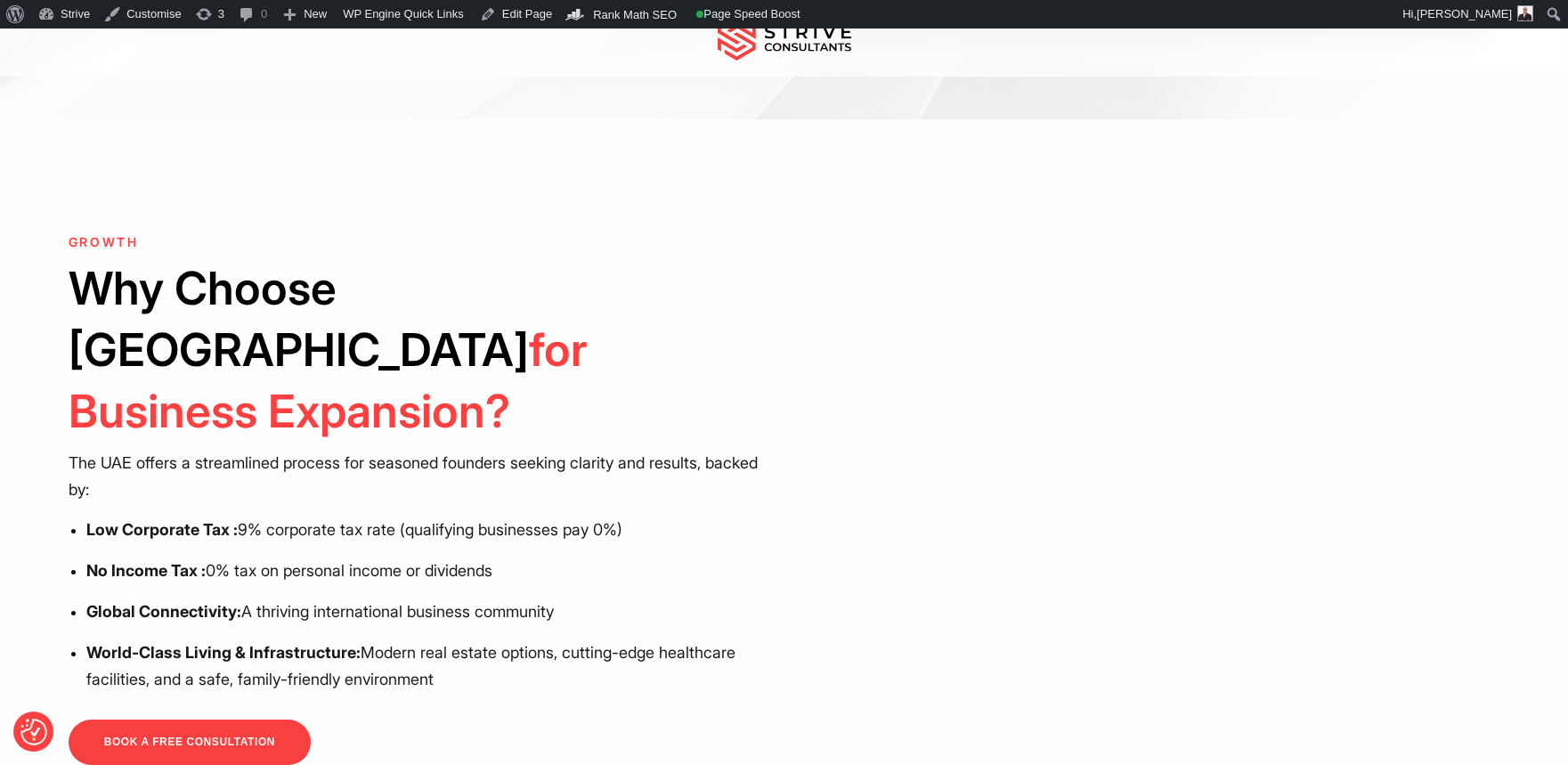
scroll to position [469, 0]
click at [526, 12] on link "Edit Page" at bounding box center [515, 14] width 86 height 29
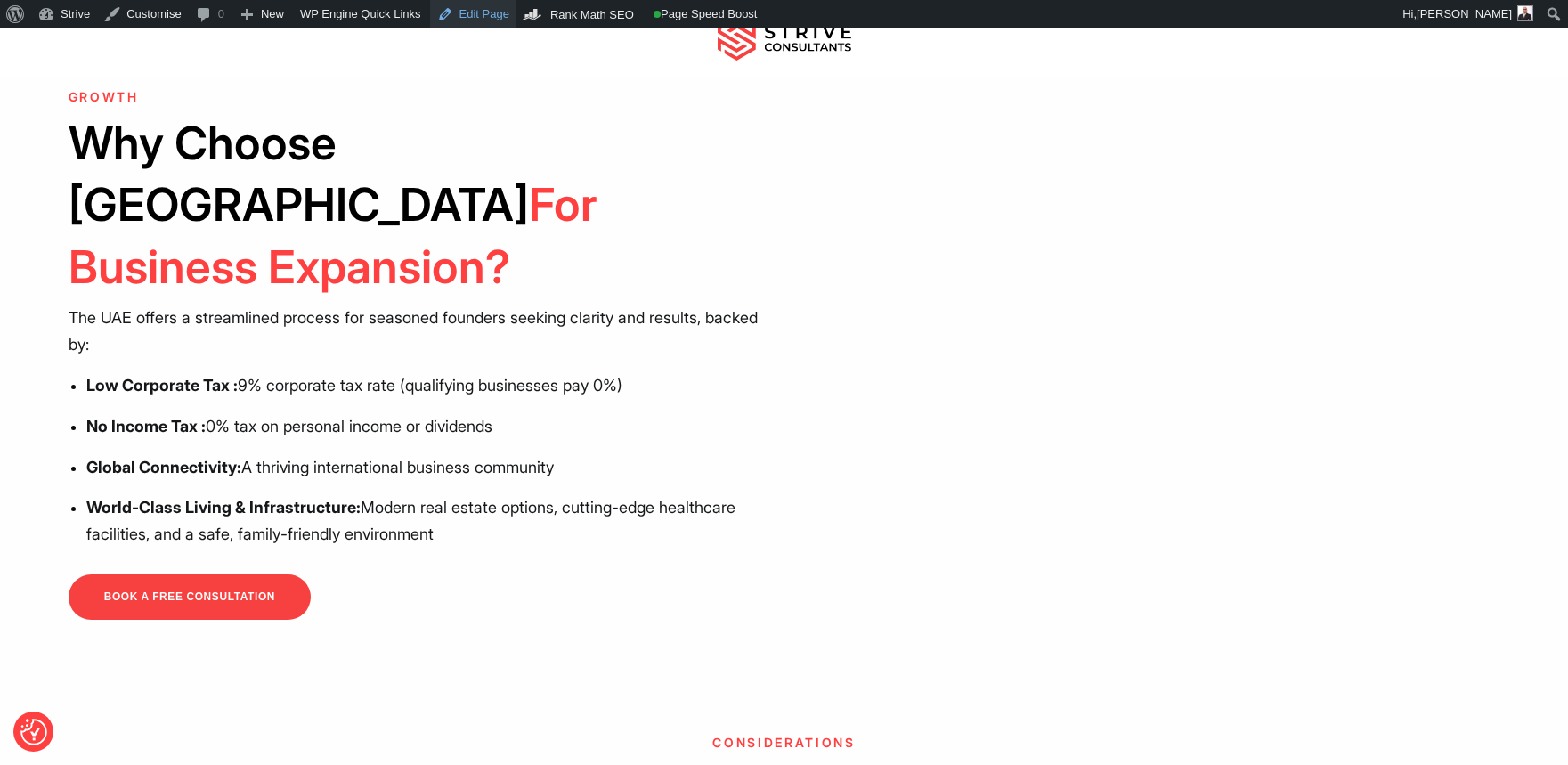
click at [477, 11] on link "Edit Page" at bounding box center [472, 14] width 86 height 29
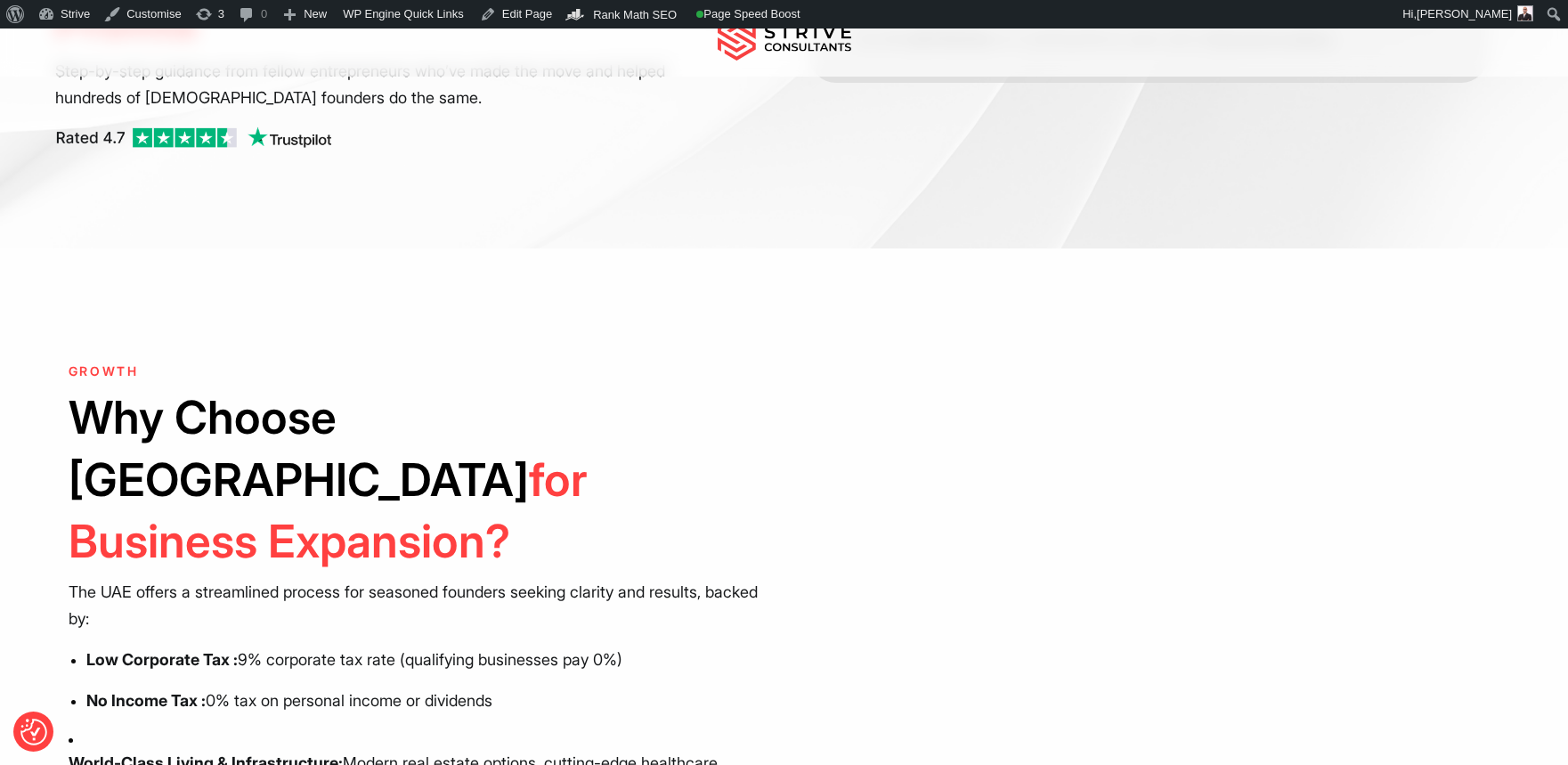
scroll to position [444, 0]
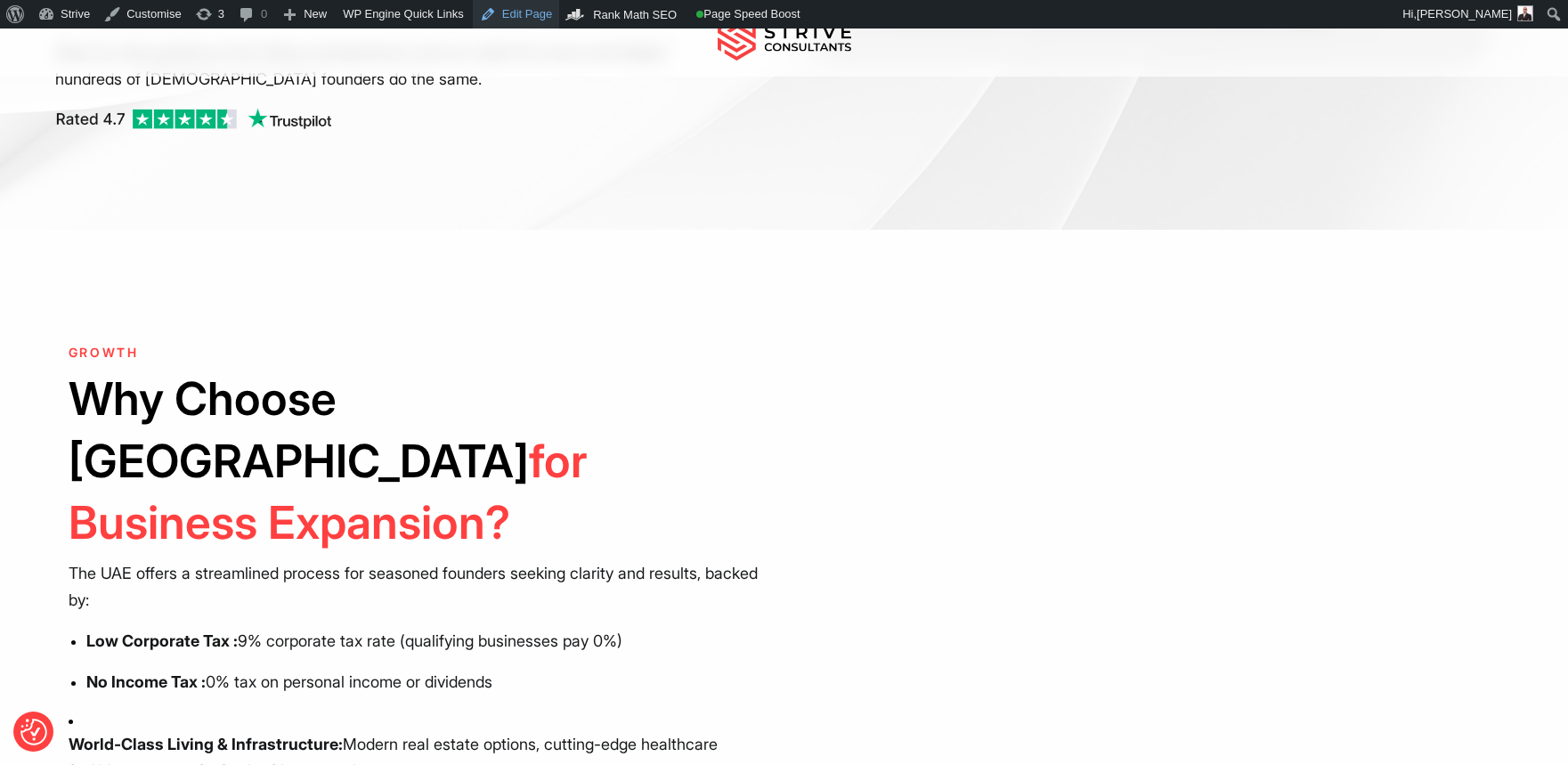
click at [509, 15] on link "Edit Page" at bounding box center [515, 14] width 86 height 29
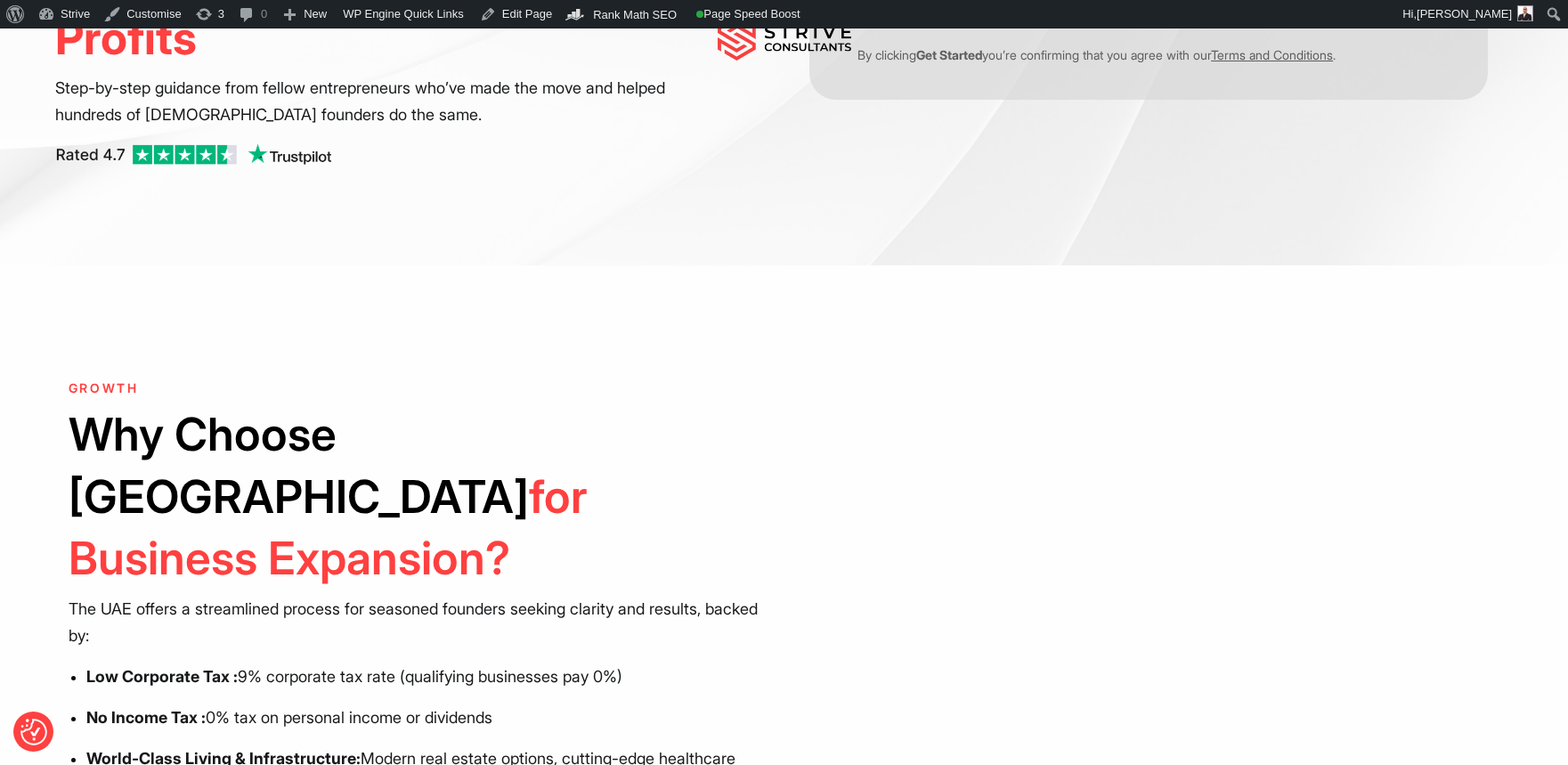
scroll to position [426, 0]
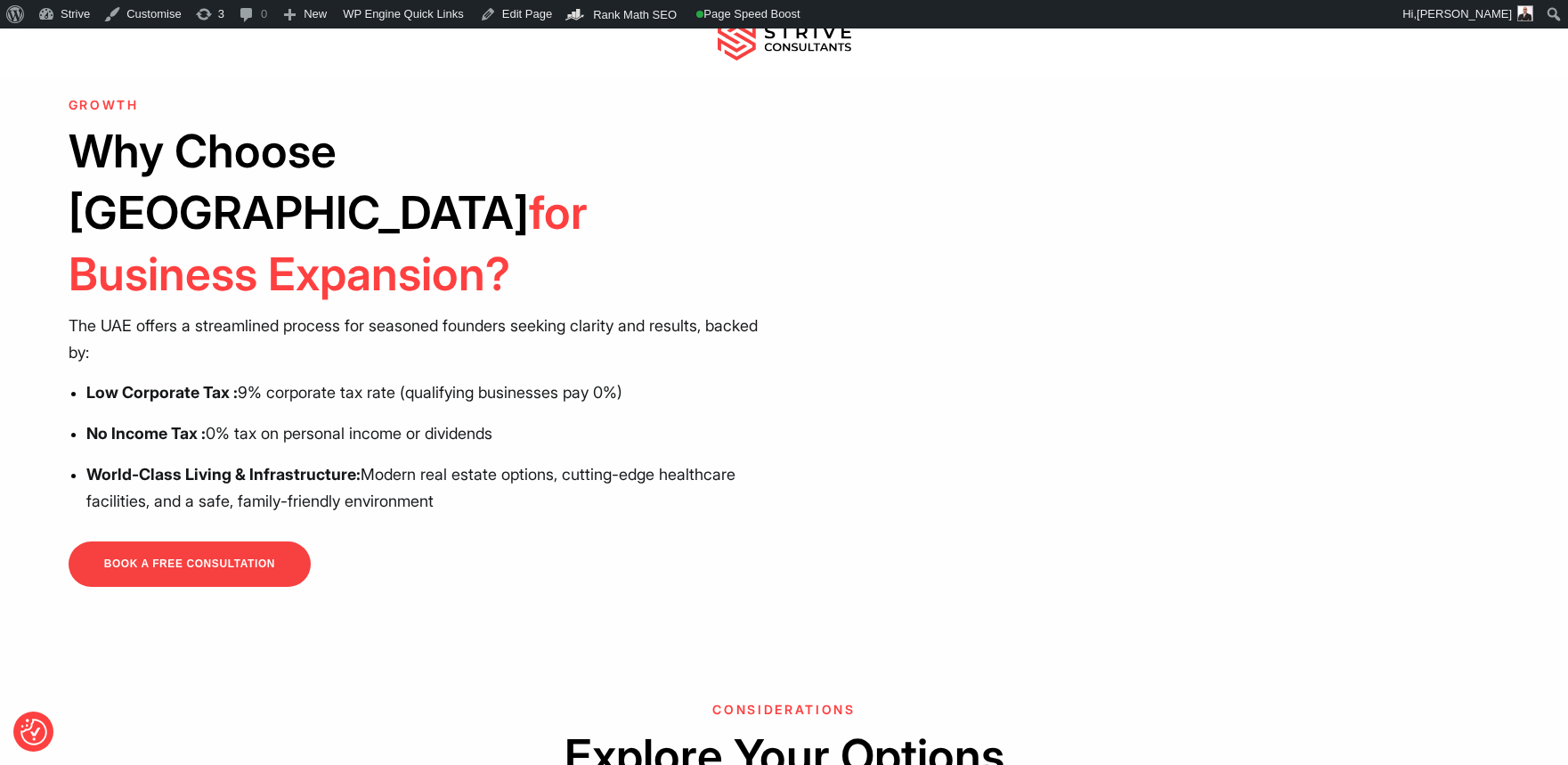
scroll to position [567, 0]
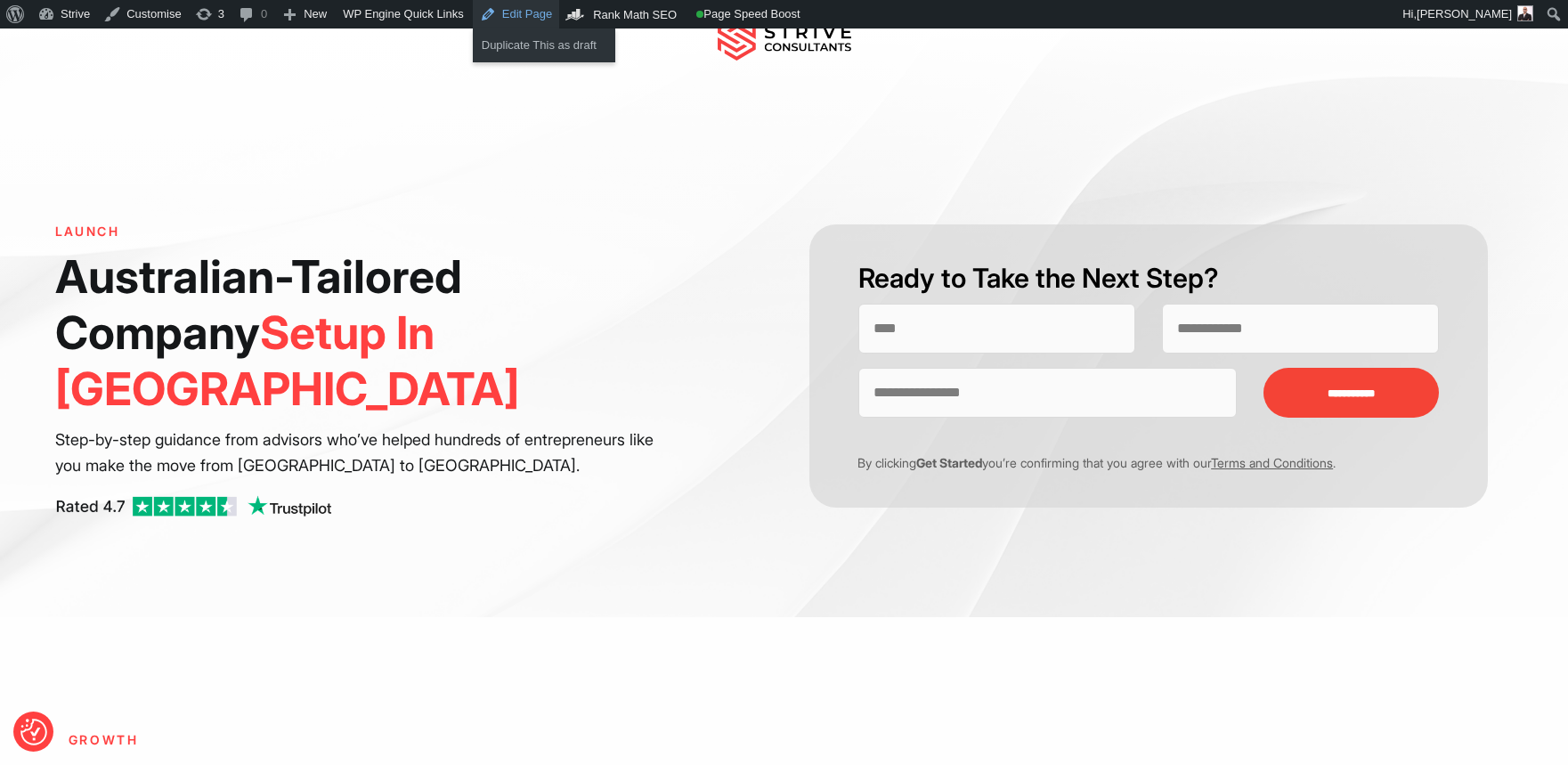
click at [529, 27] on link "Edit Page" at bounding box center [515, 14] width 86 height 29
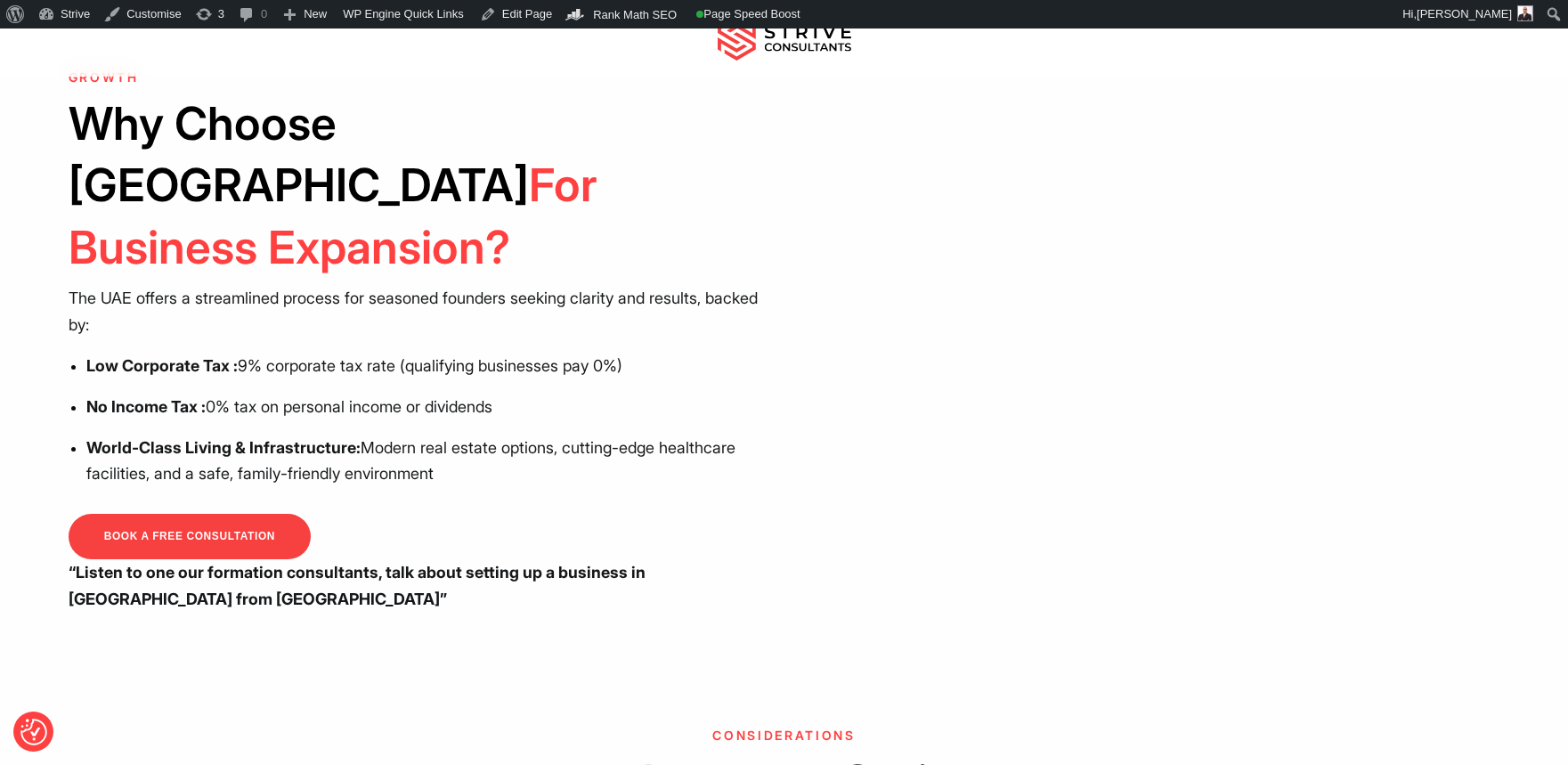
scroll to position [646, 0]
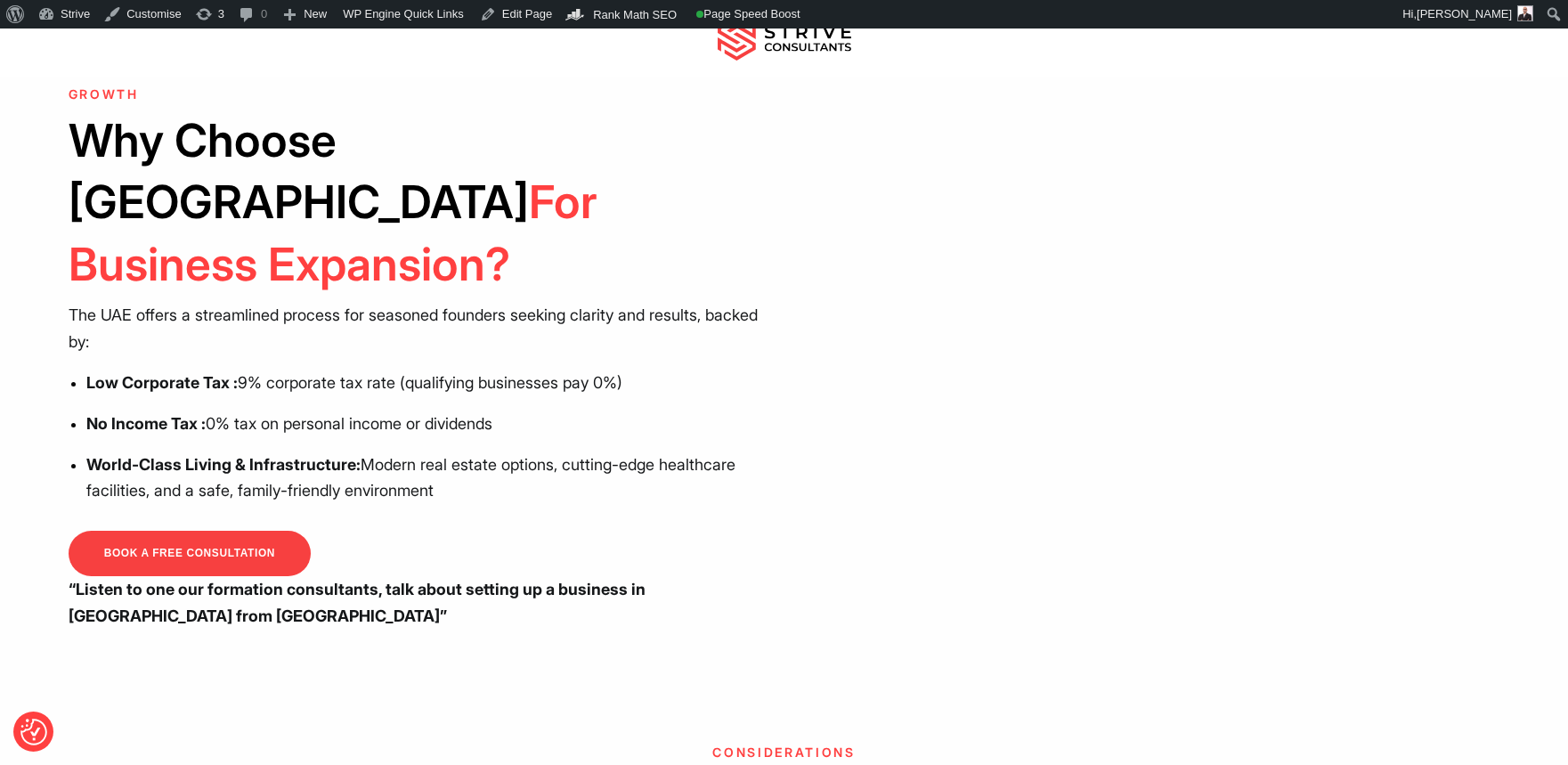
click at [45, 418] on div "GROWTH Why Choose Dubai For Business Expansion? The UAE offers a streamlined pr…" at bounding box center [784, 358] width 1568 height 542
click at [120, 451] on p "World-Class Living & Infrastructure: Modern real estate options, cutting-edge h…" at bounding box center [428, 478] width 685 height 54
click at [518, 193] on h2 "Why Choose Dubai For Business Expansion?" at bounding box center [420, 202] width 703 height 185
